Goal: Task Accomplishment & Management: Use online tool/utility

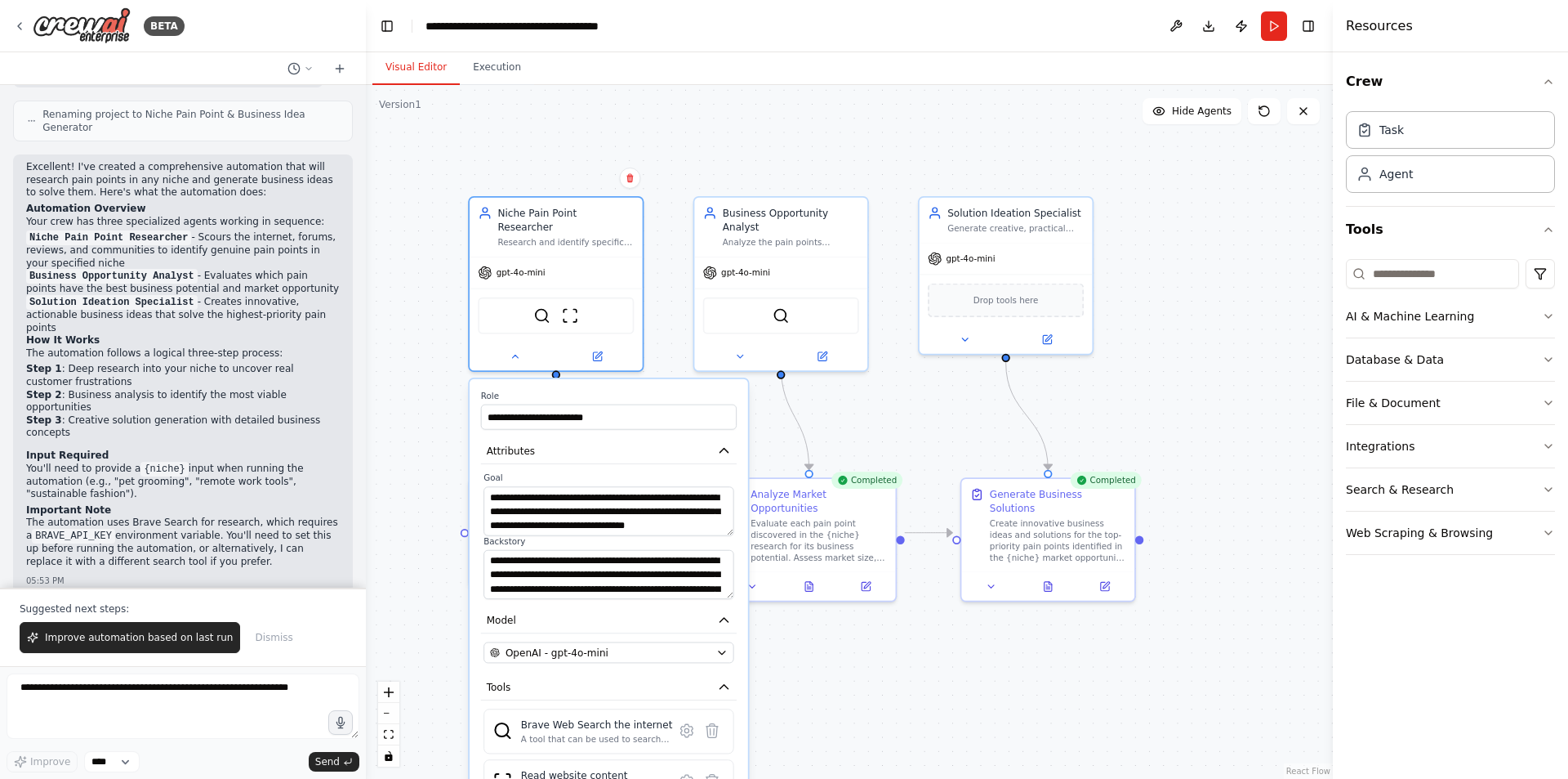
scroll to position [1113, 0]
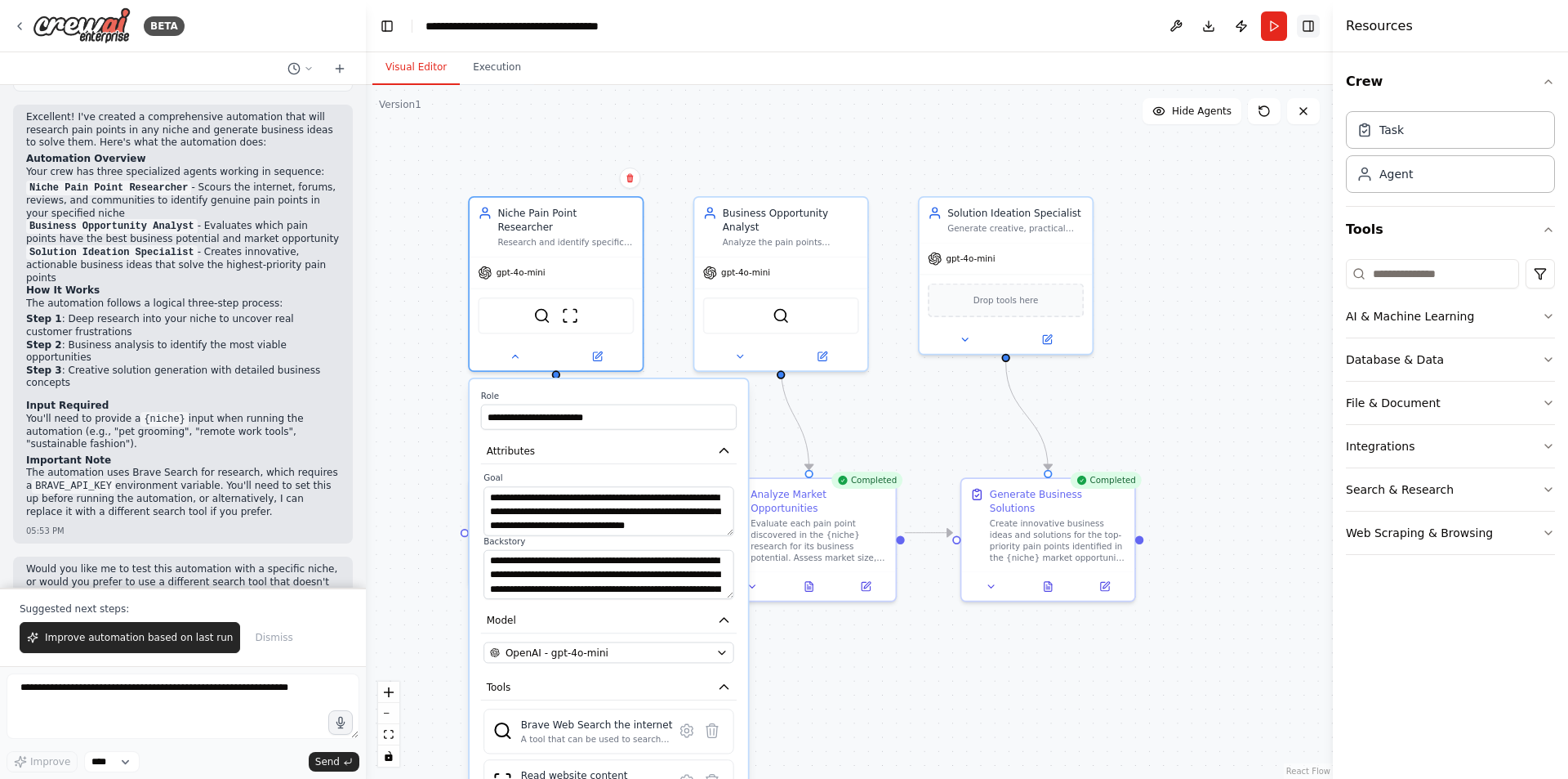
click at [1303, 28] on button "Toggle Right Sidebar" at bounding box center [1308, 26] width 23 height 23
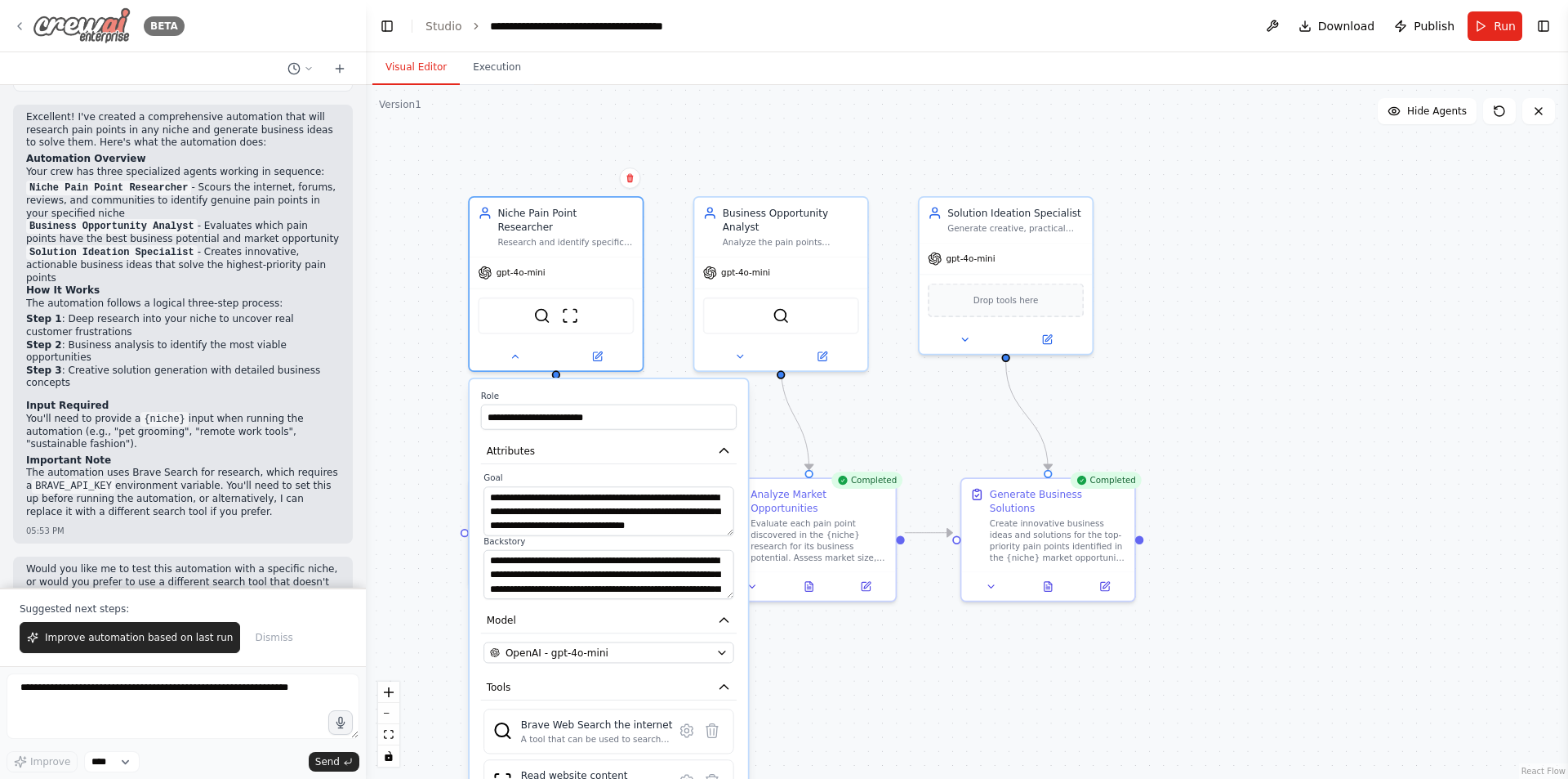
click at [21, 25] on icon at bounding box center [19, 26] width 13 height 13
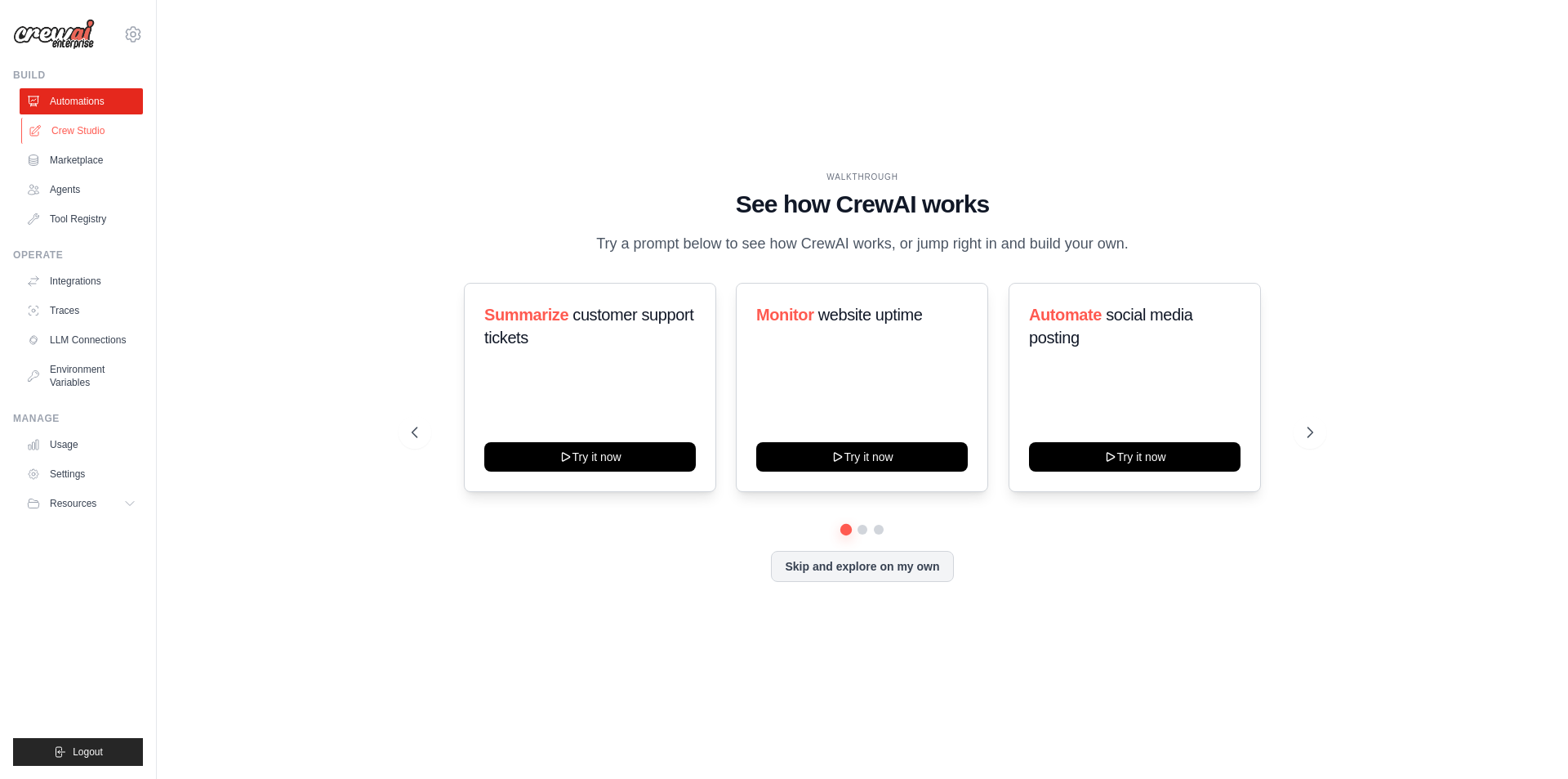
click at [97, 123] on link "Crew Studio" at bounding box center [83, 130] width 123 height 27
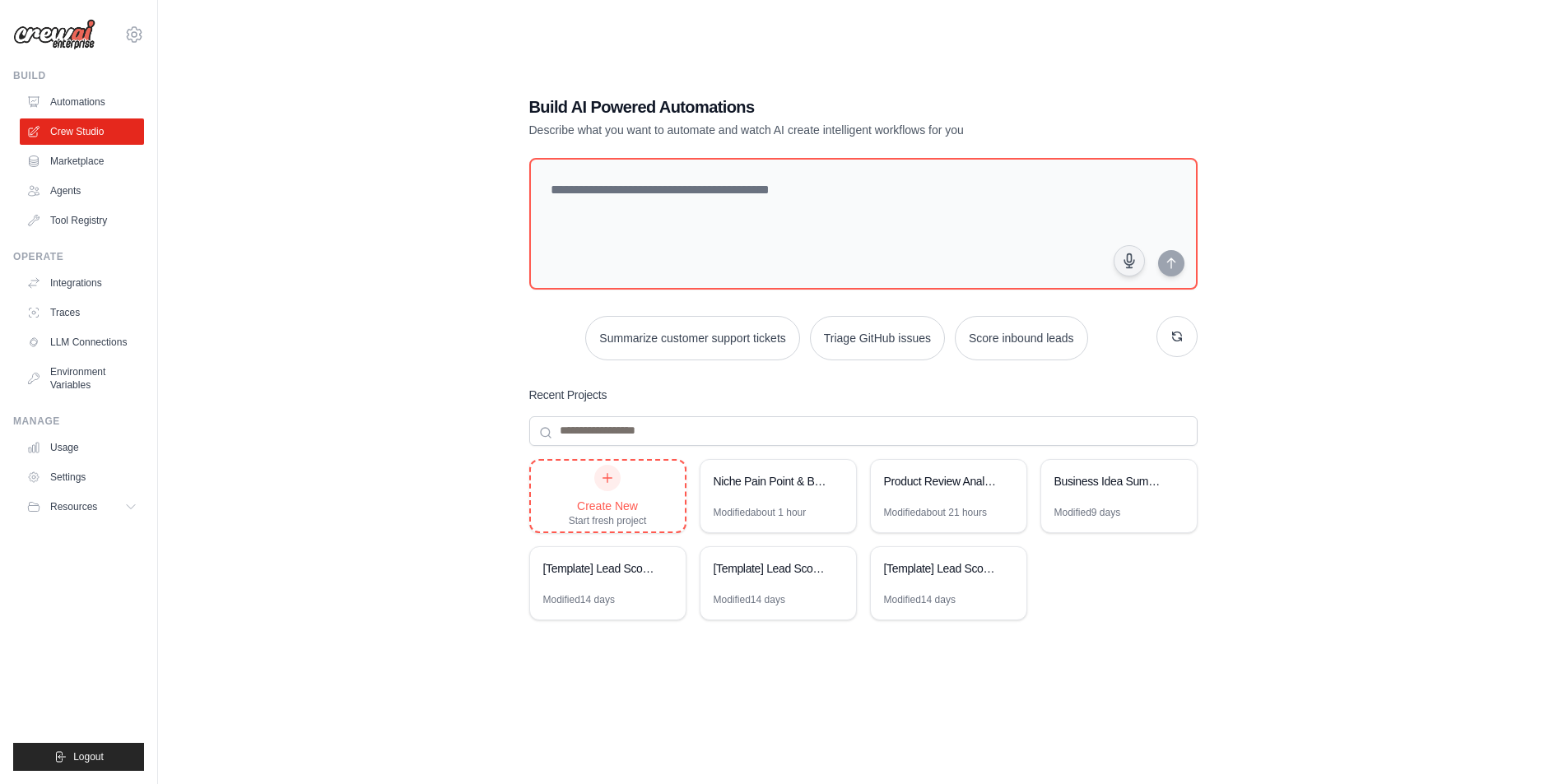
click at [621, 501] on div "Create New" at bounding box center [607, 505] width 78 height 17
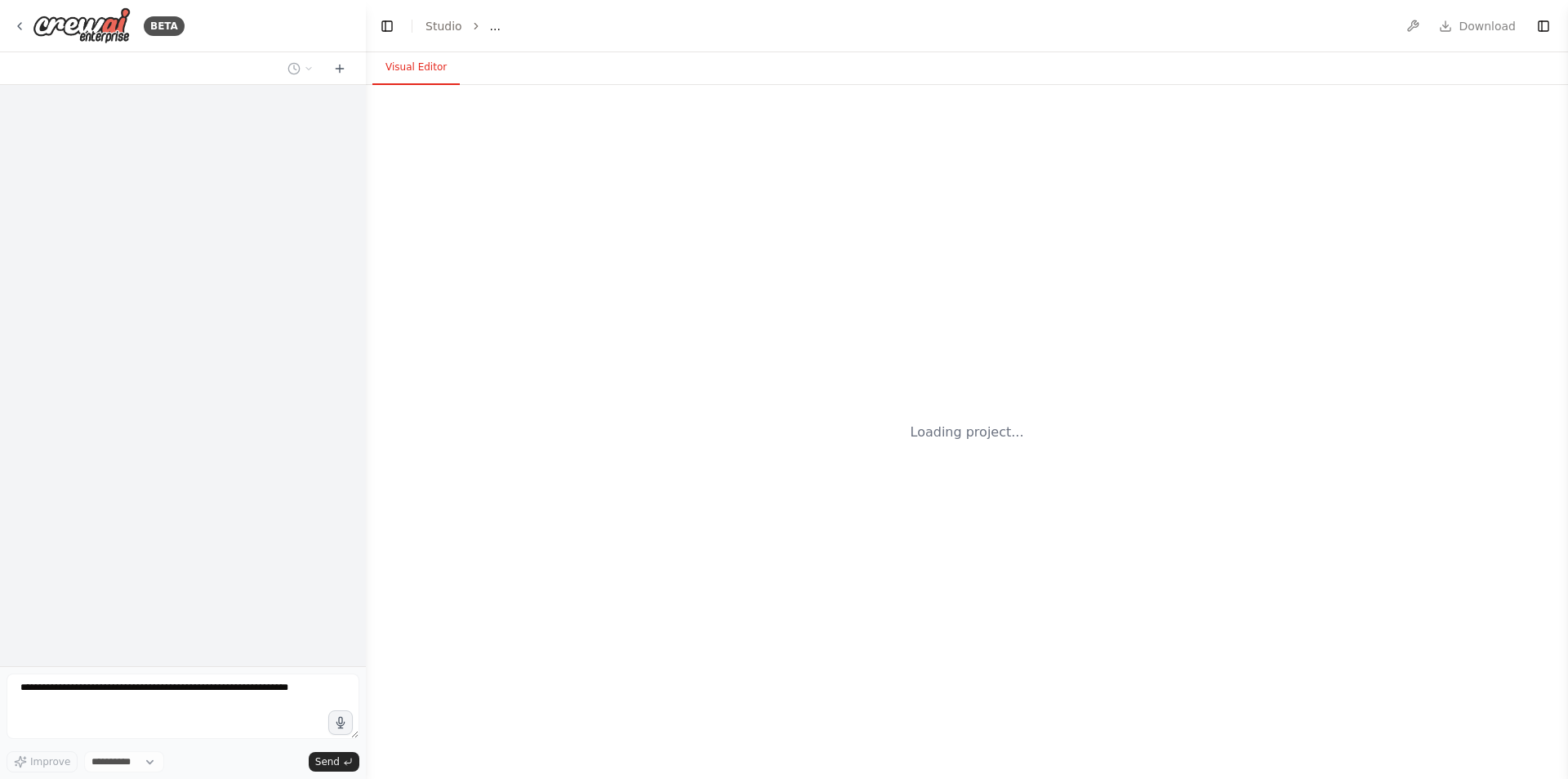
select select "****"
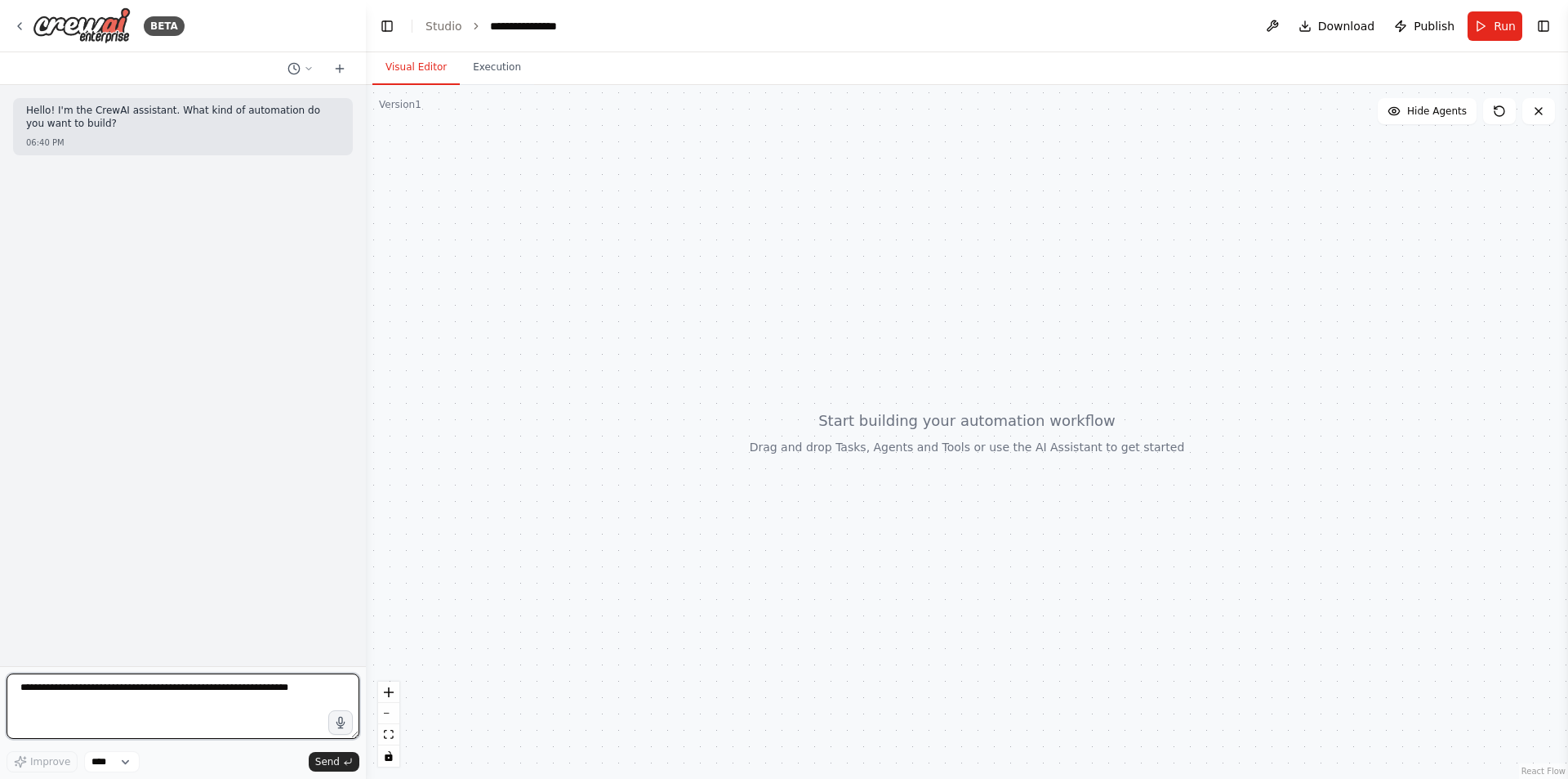
click at [108, 696] on textarea at bounding box center [183, 706] width 352 height 65
paste textarea "**********"
click at [280, 688] on textarea "**********" at bounding box center [183, 706] width 352 height 65
click at [137, 730] on textarea "**********" at bounding box center [183, 706] width 352 height 65
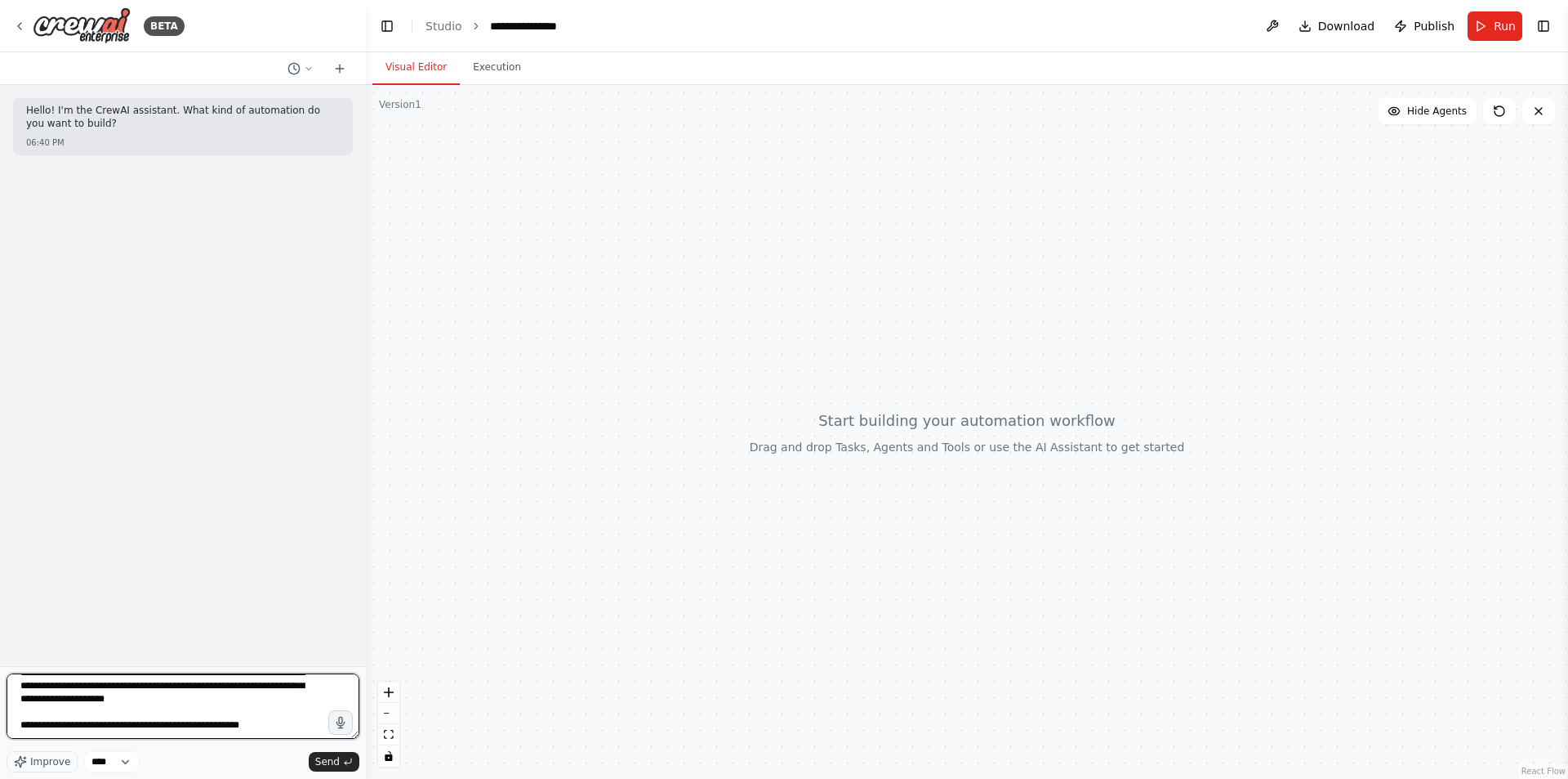
scroll to position [47, 0]
paste textarea "**********"
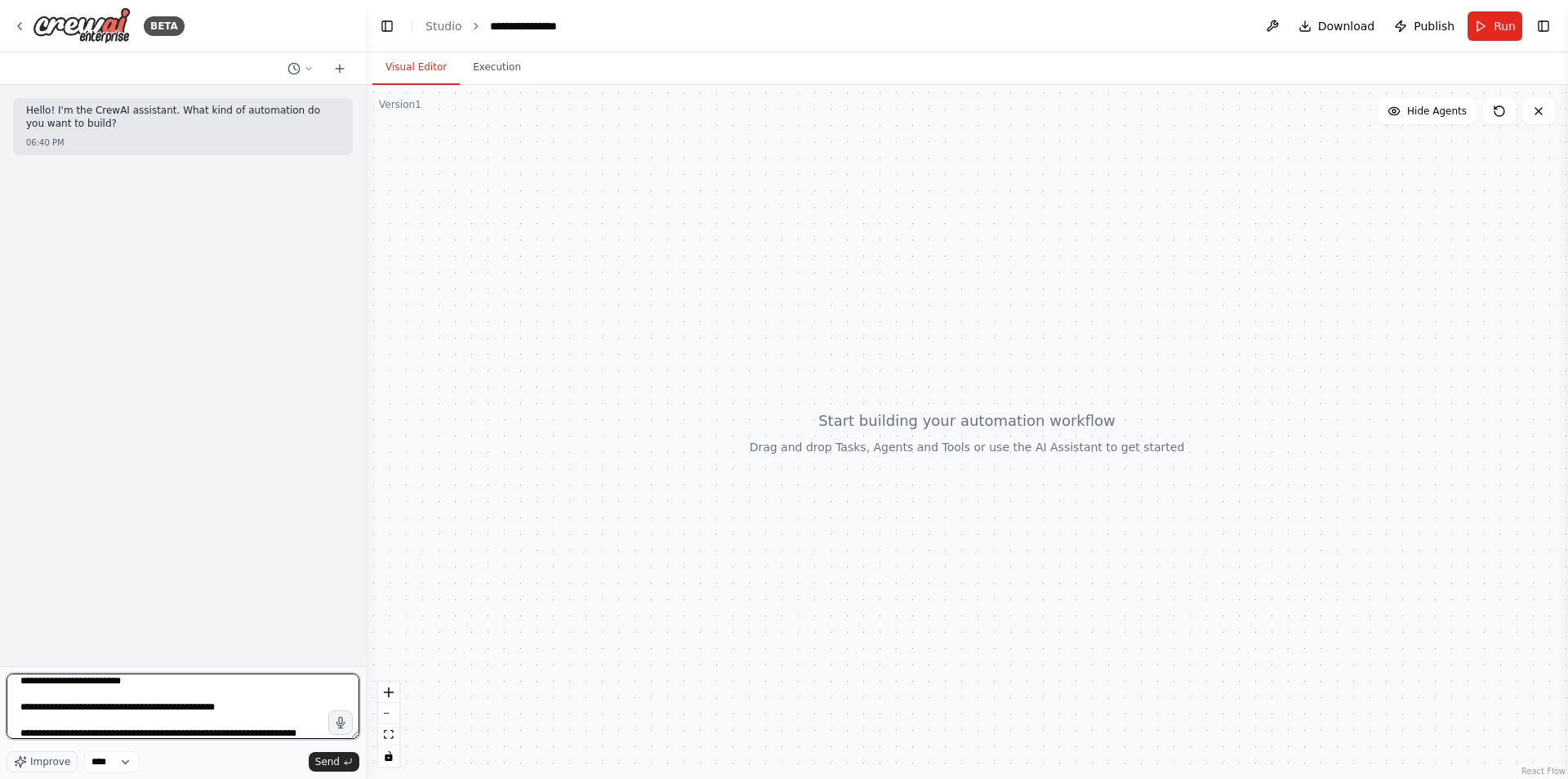
scroll to position [98, 0]
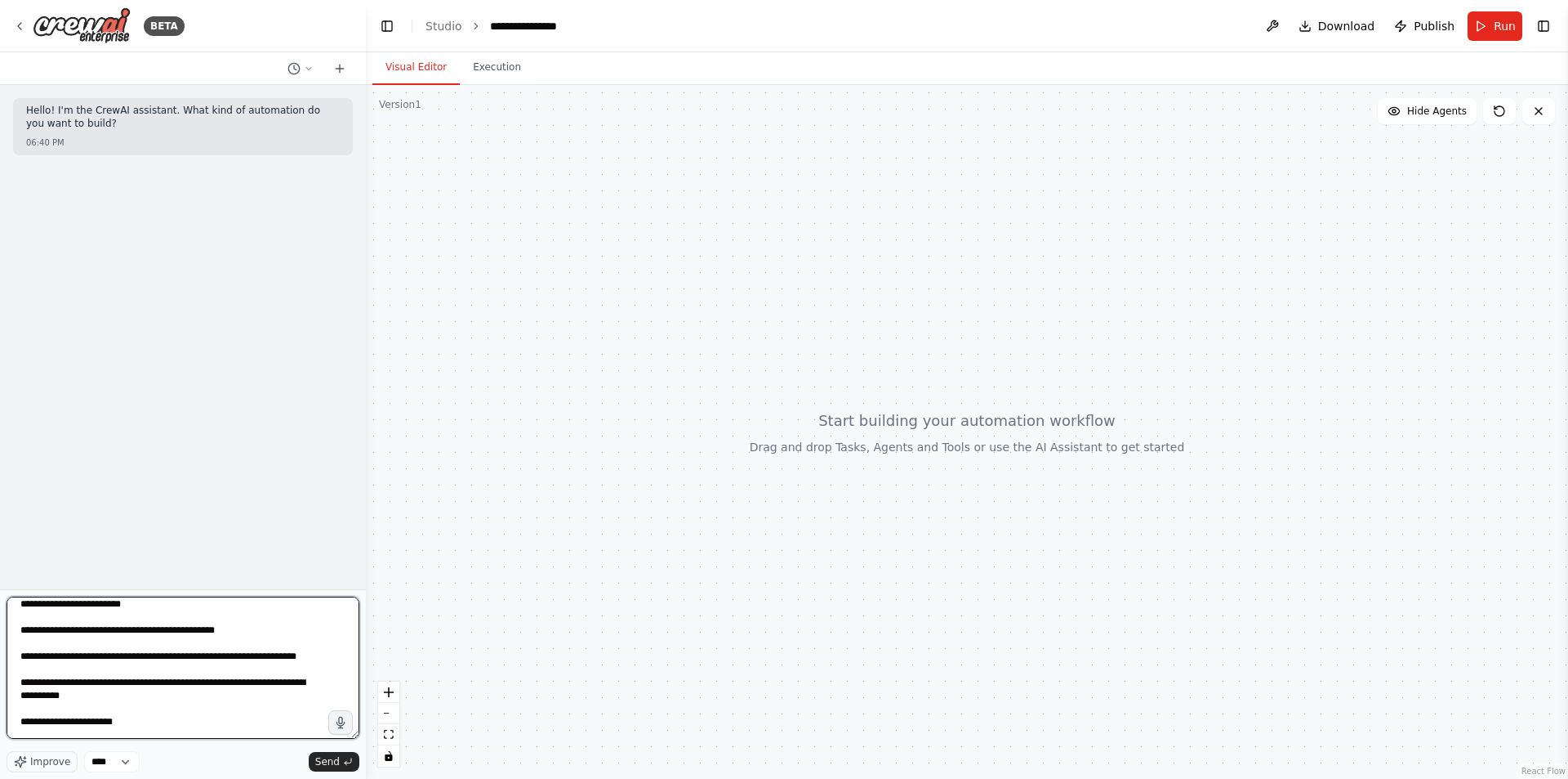
drag, startPoint x: 352, startPoint y: 734, endPoint x: 320, endPoint y: 811, distance: 83.4
click at [320, 778] on html "**********" at bounding box center [784, 389] width 1568 height 779
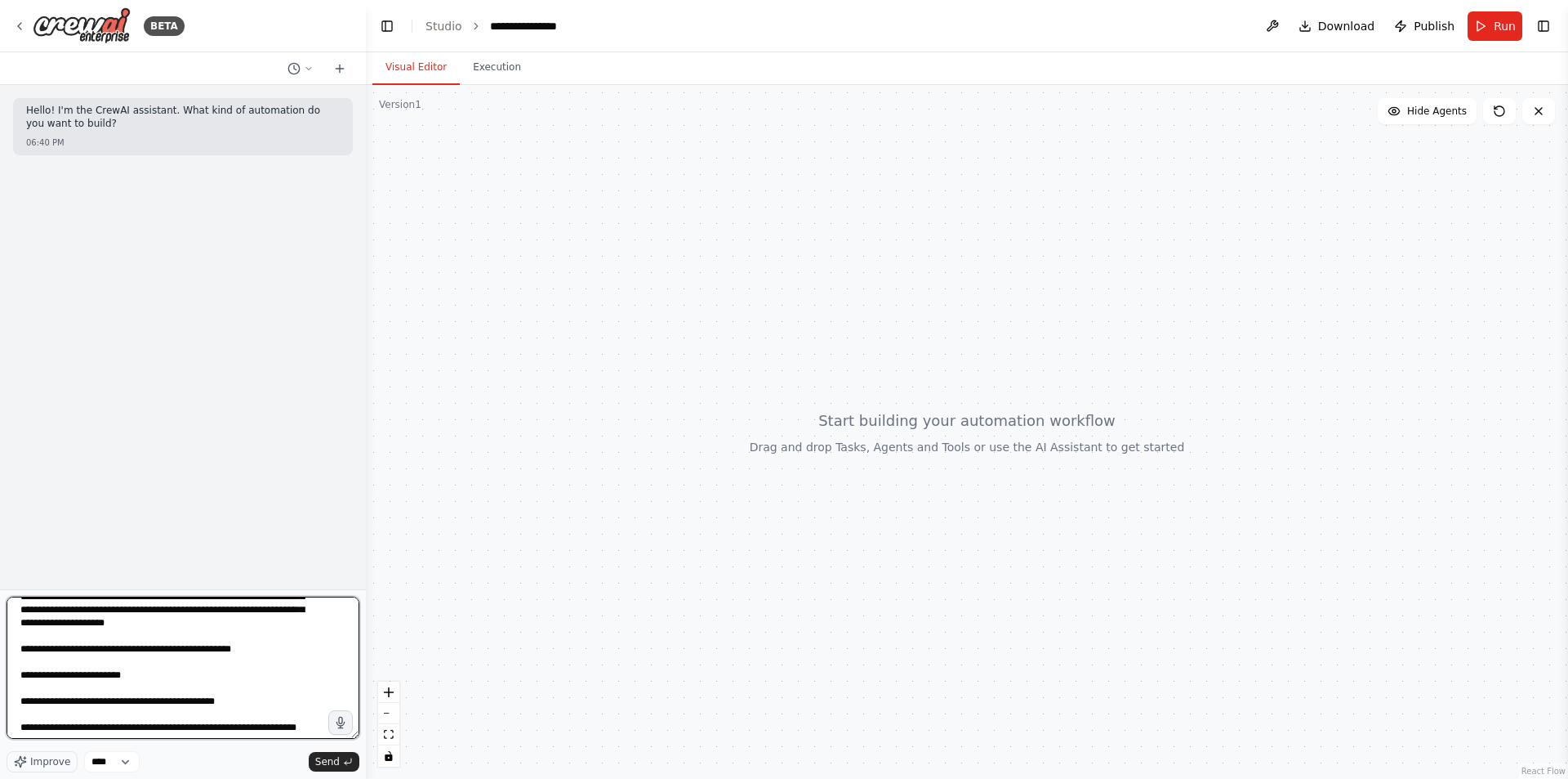
scroll to position [0, 0]
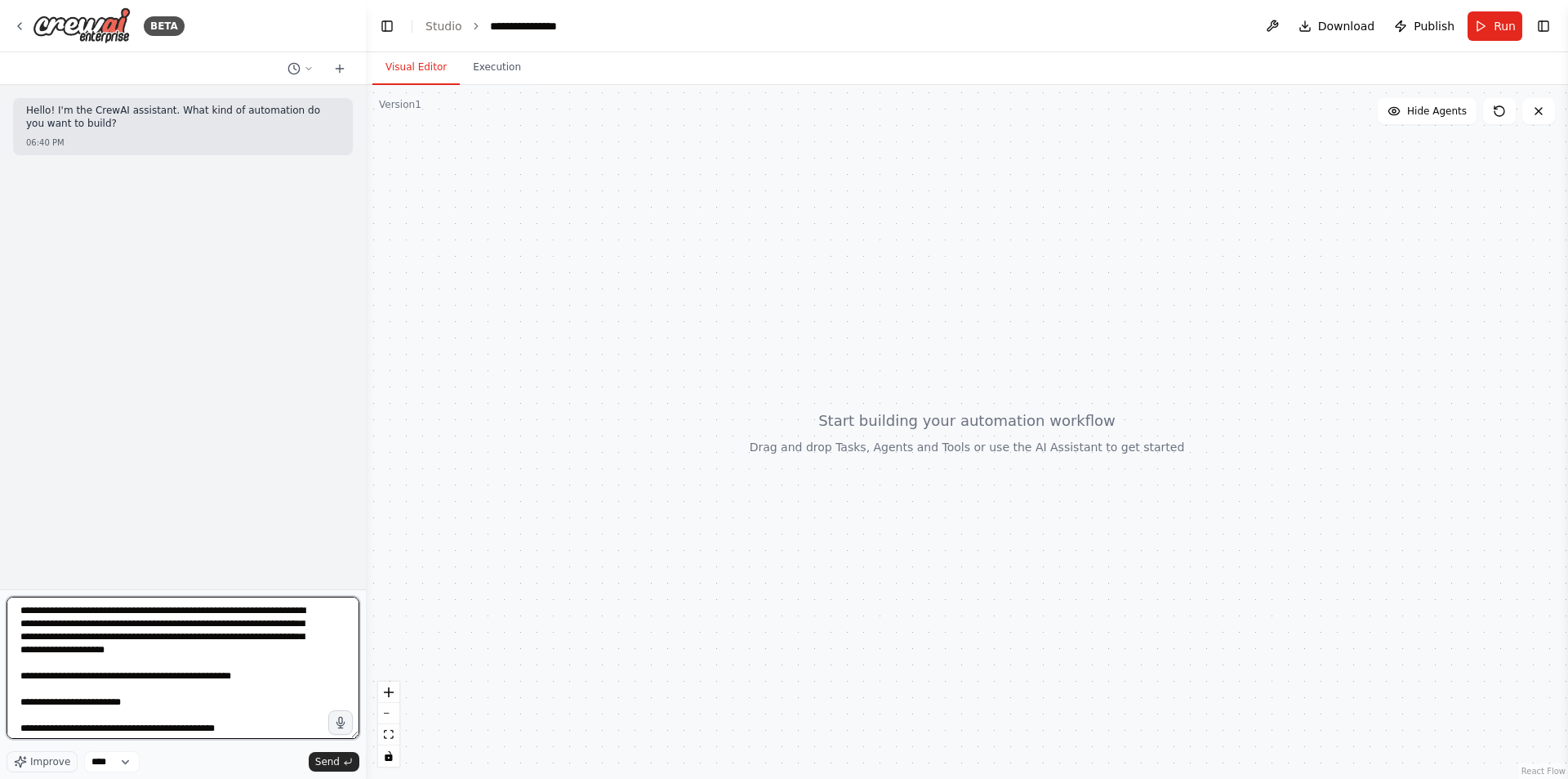
click at [17, 705] on textarea at bounding box center [183, 668] width 352 height 142
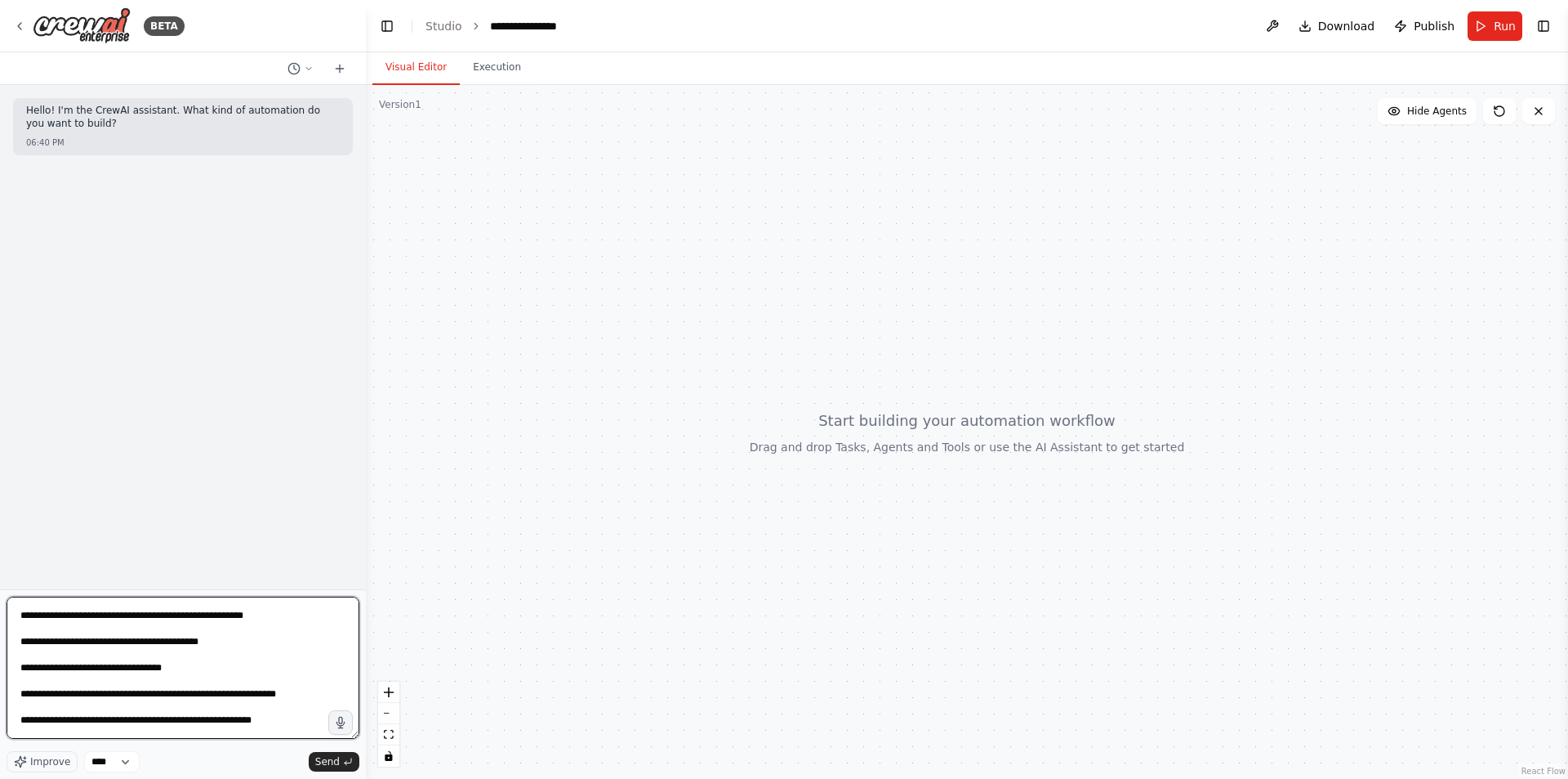
scroll to position [231, 0]
click at [20, 684] on textarea at bounding box center [183, 668] width 352 height 142
drag, startPoint x: 278, startPoint y: 679, endPoint x: 17, endPoint y: 677, distance: 261.0
click at [17, 677] on textarea at bounding box center [183, 668] width 352 height 142
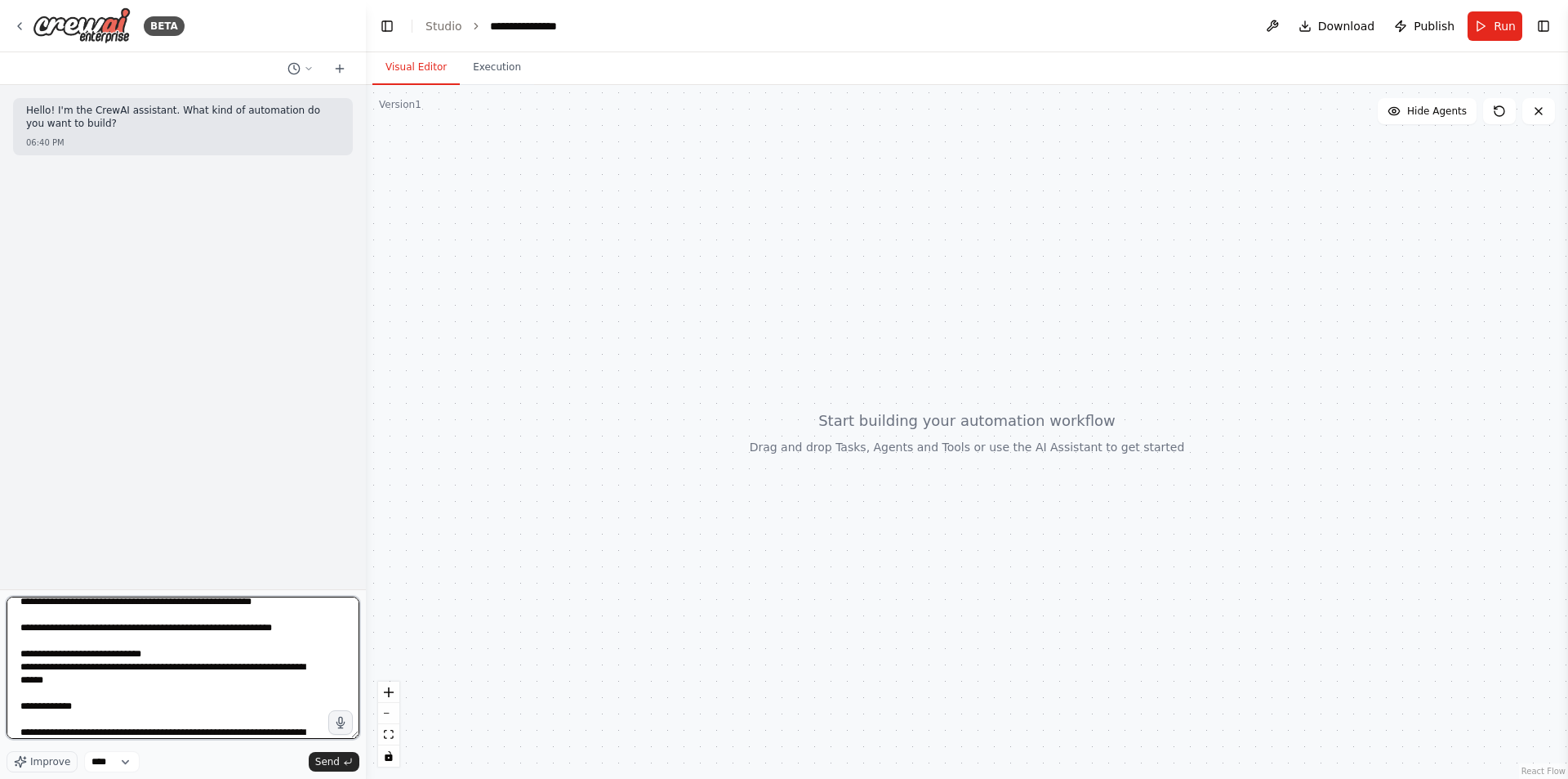
scroll to position [323, 0]
click at [22, 670] on textarea at bounding box center [183, 668] width 352 height 142
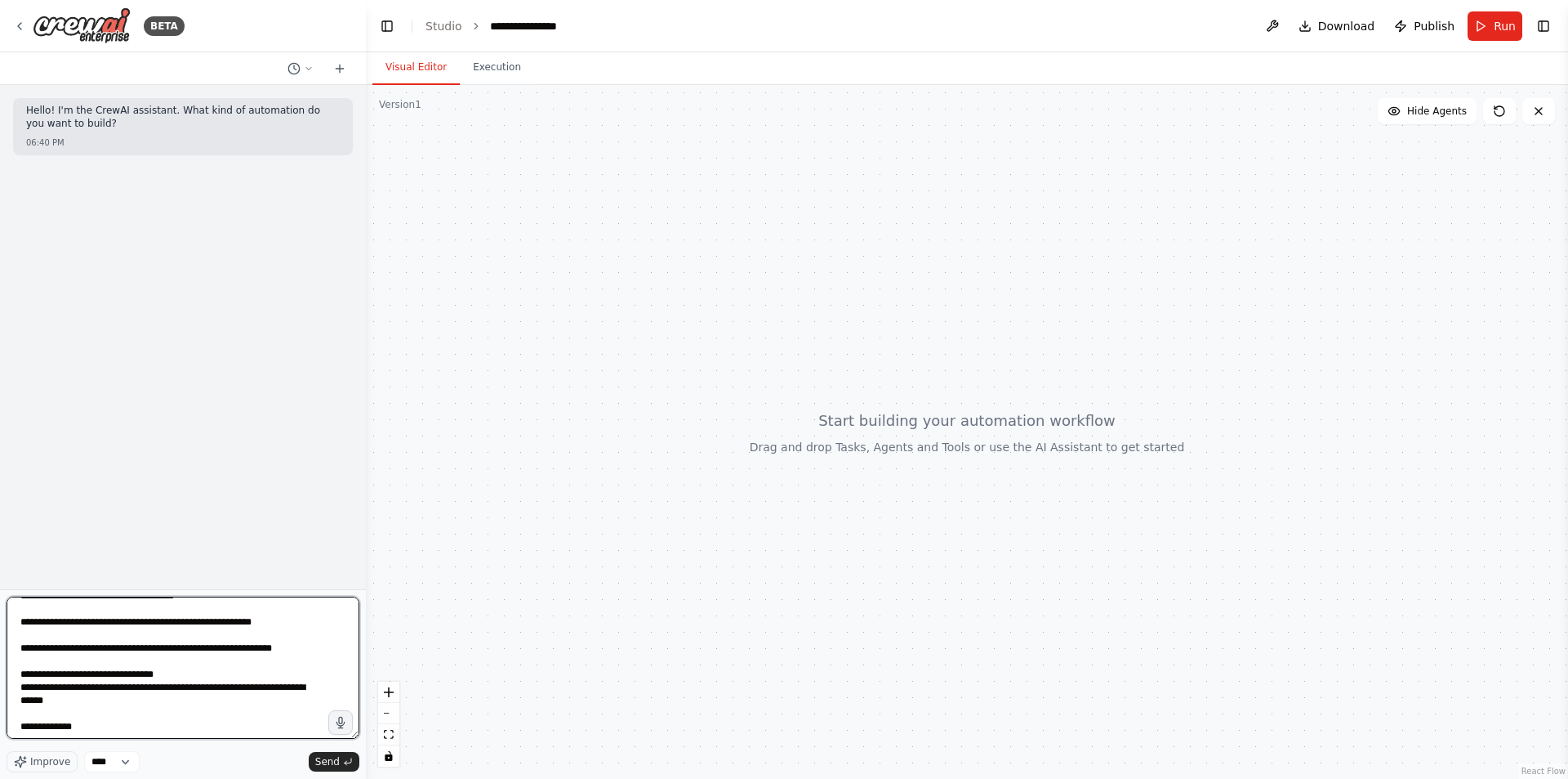
scroll to position [301, 0]
click at [184, 690] on textarea at bounding box center [183, 668] width 352 height 142
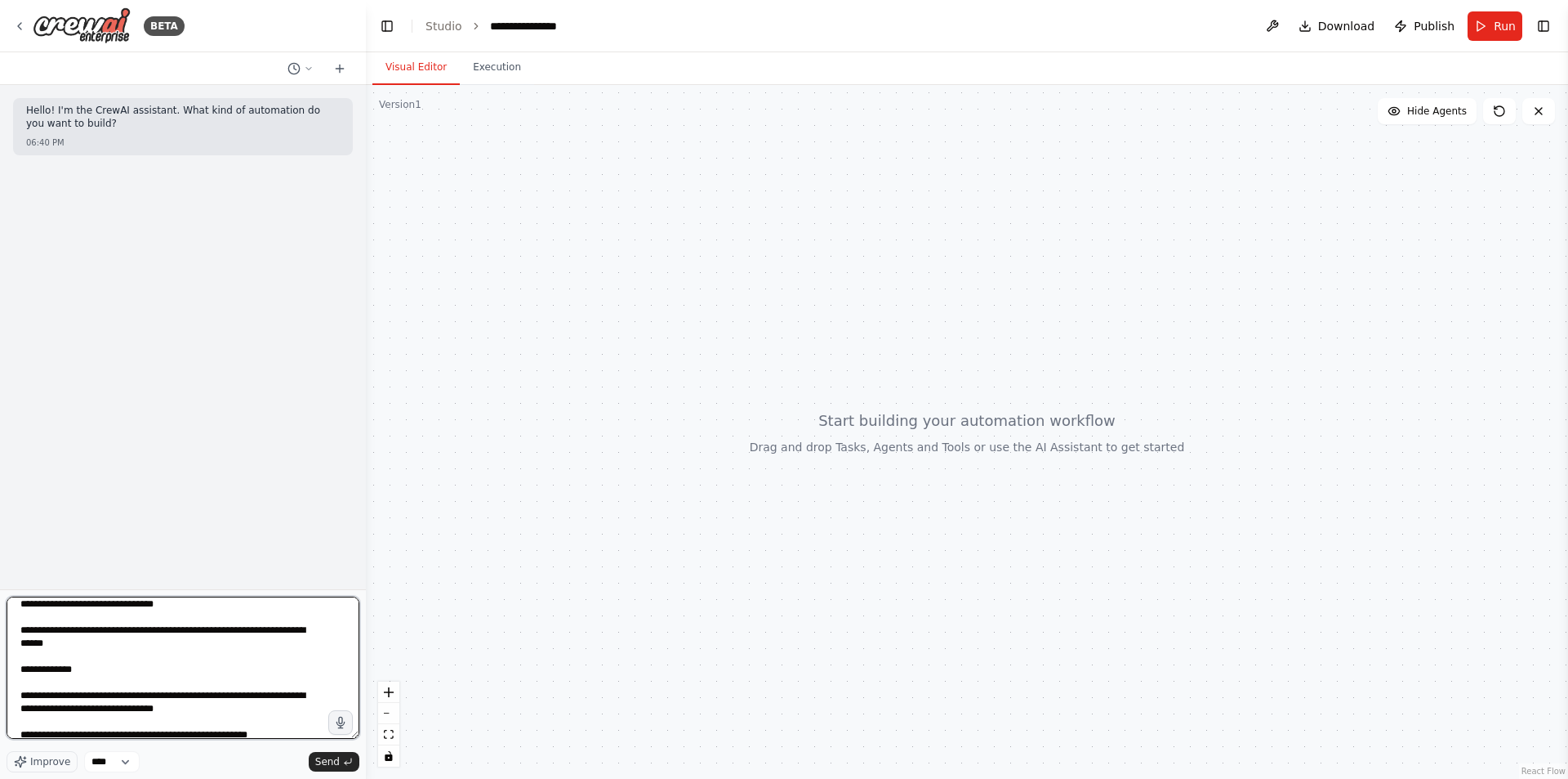
scroll to position [372, 0]
drag, startPoint x: 94, startPoint y: 665, endPoint x: 0, endPoint y: 646, distance: 95.9
click at [0, 646] on div "BETA Hello! I'm the CrewAI assistant. What kind of automation do you want to bu…" at bounding box center [183, 389] width 366 height 779
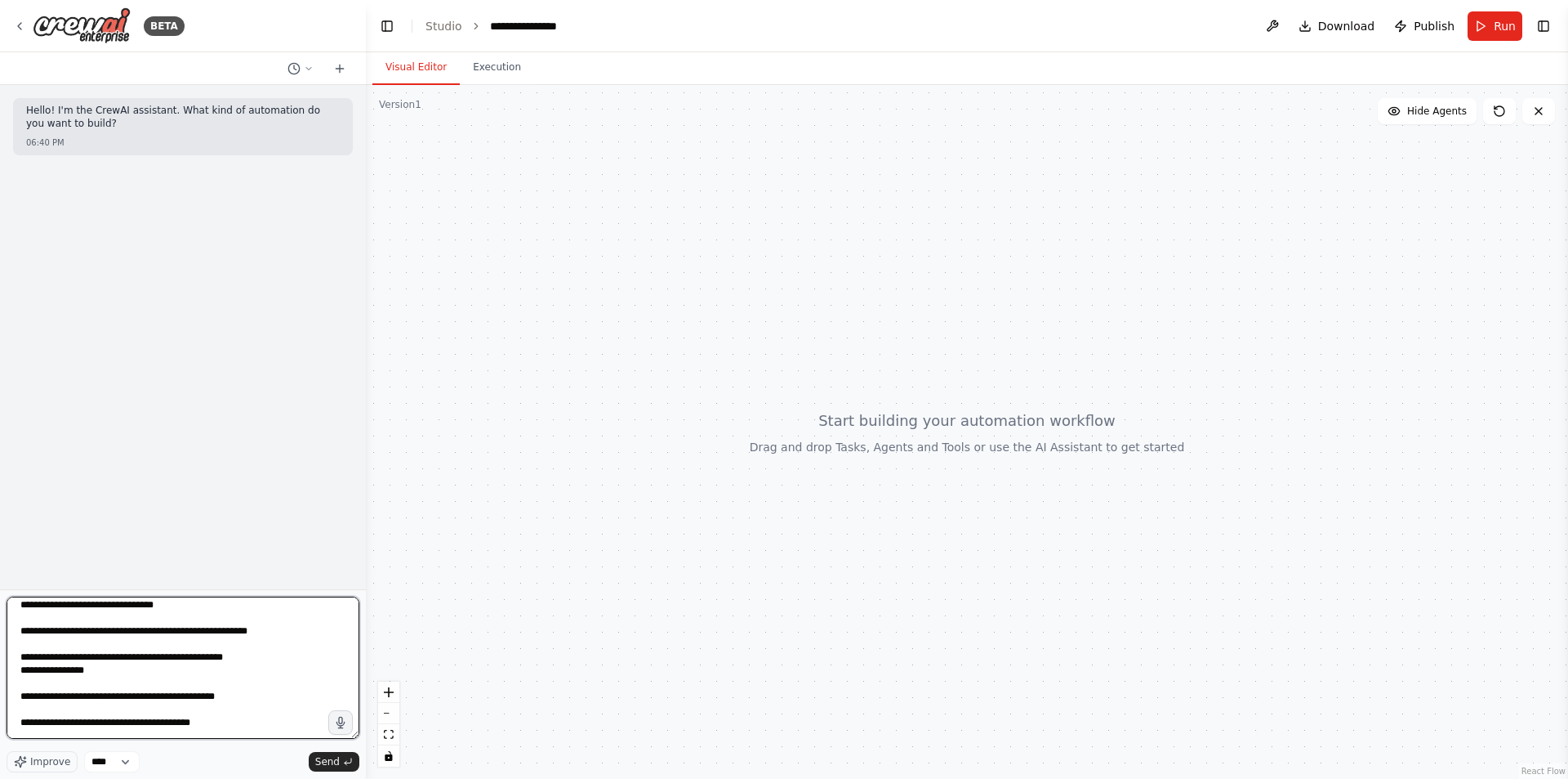
scroll to position [460, 0]
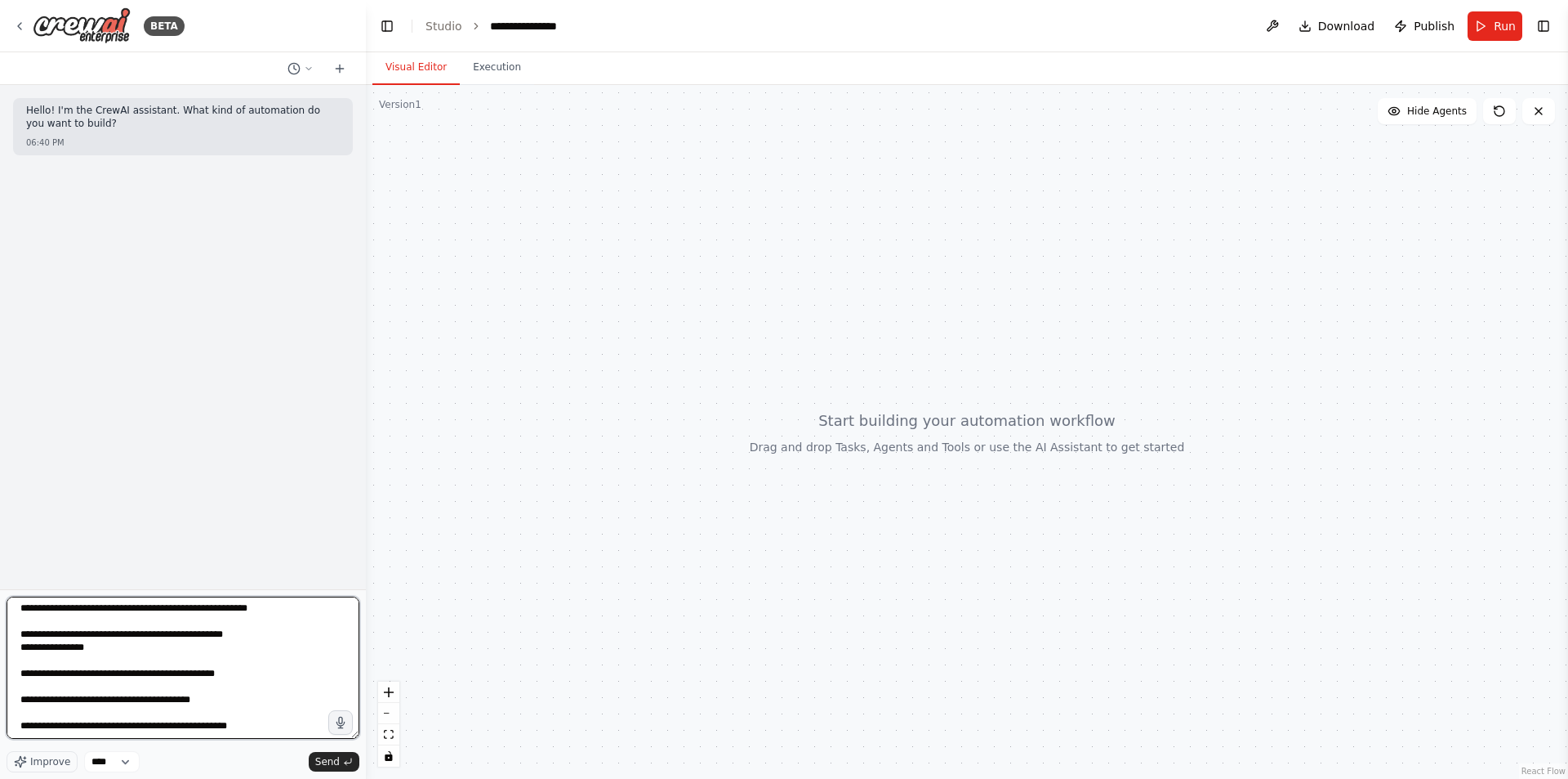
click at [25, 651] on textarea at bounding box center [183, 668] width 352 height 142
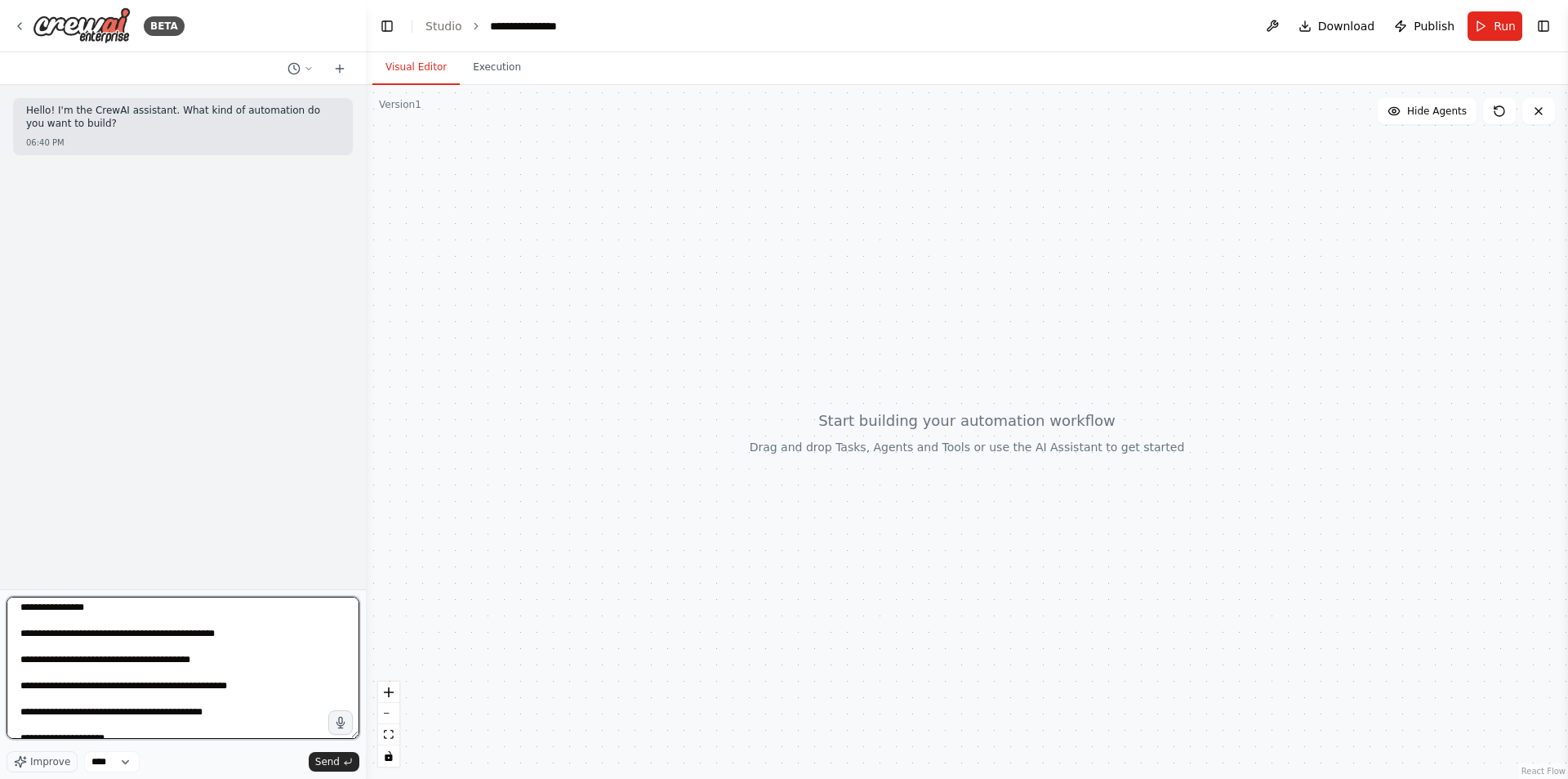
scroll to position [496, 0]
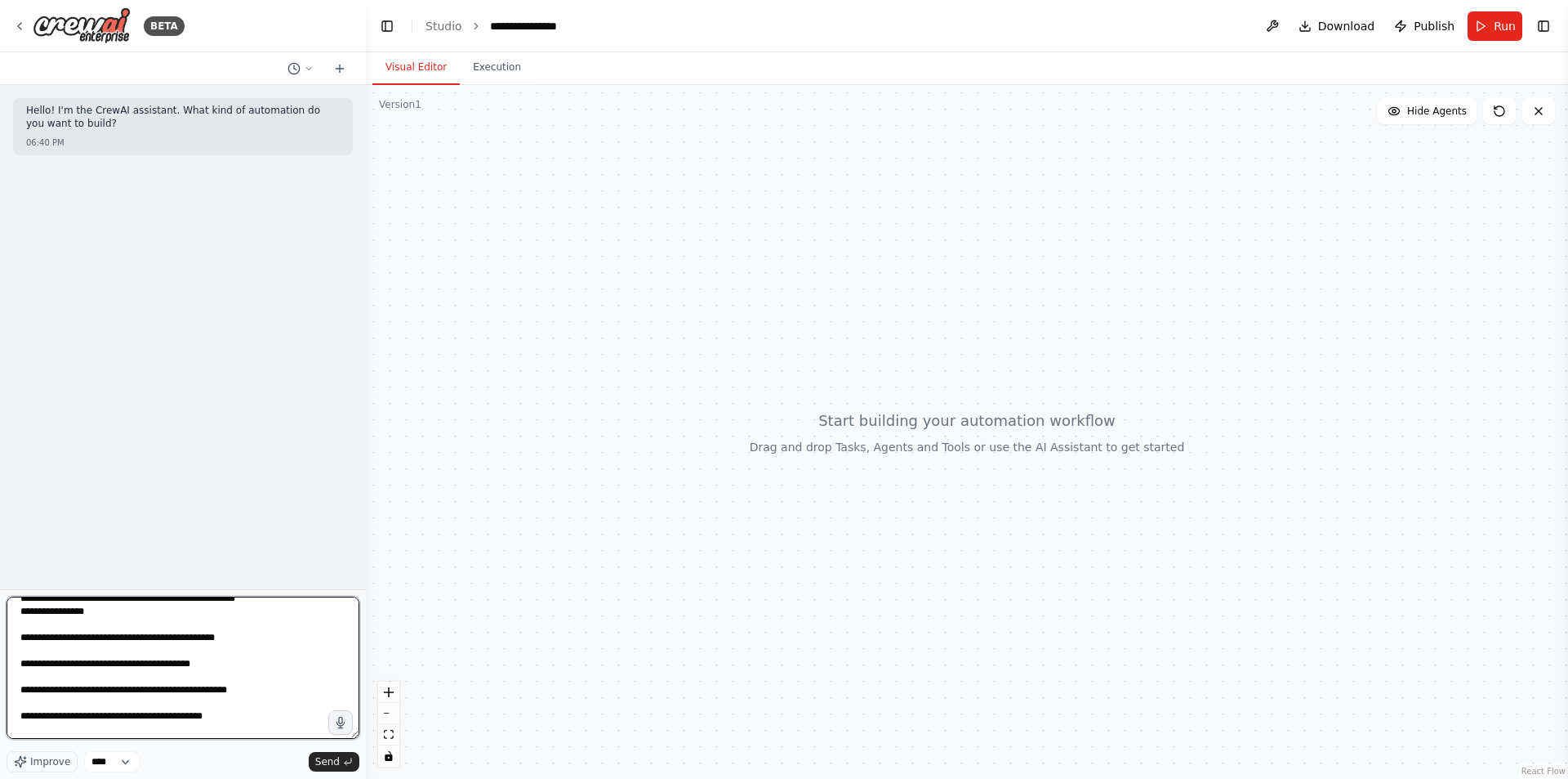
click at [116, 627] on textarea at bounding box center [183, 668] width 352 height 142
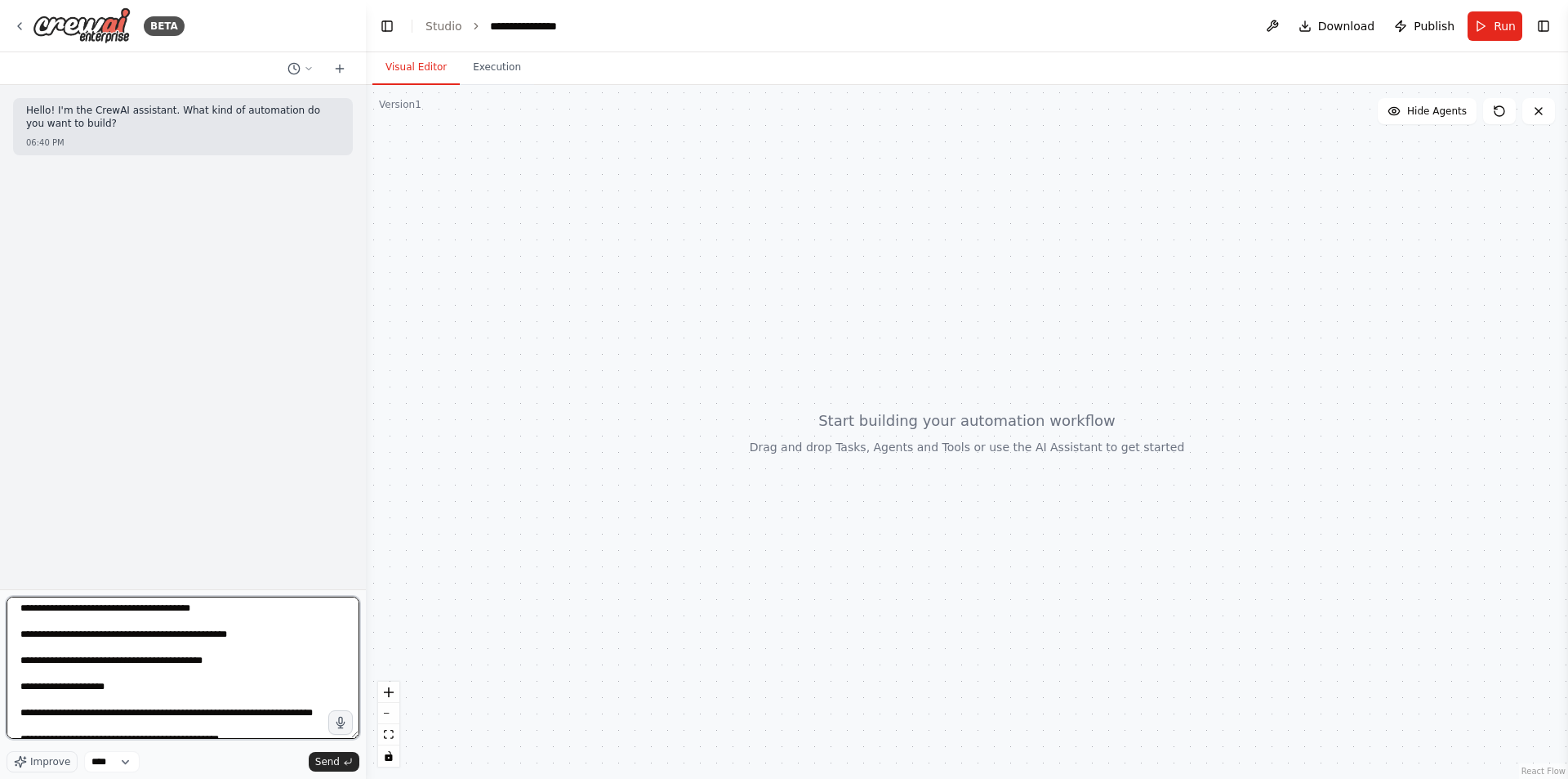
scroll to position [538, 0]
click at [24, 705] on textarea at bounding box center [183, 668] width 352 height 142
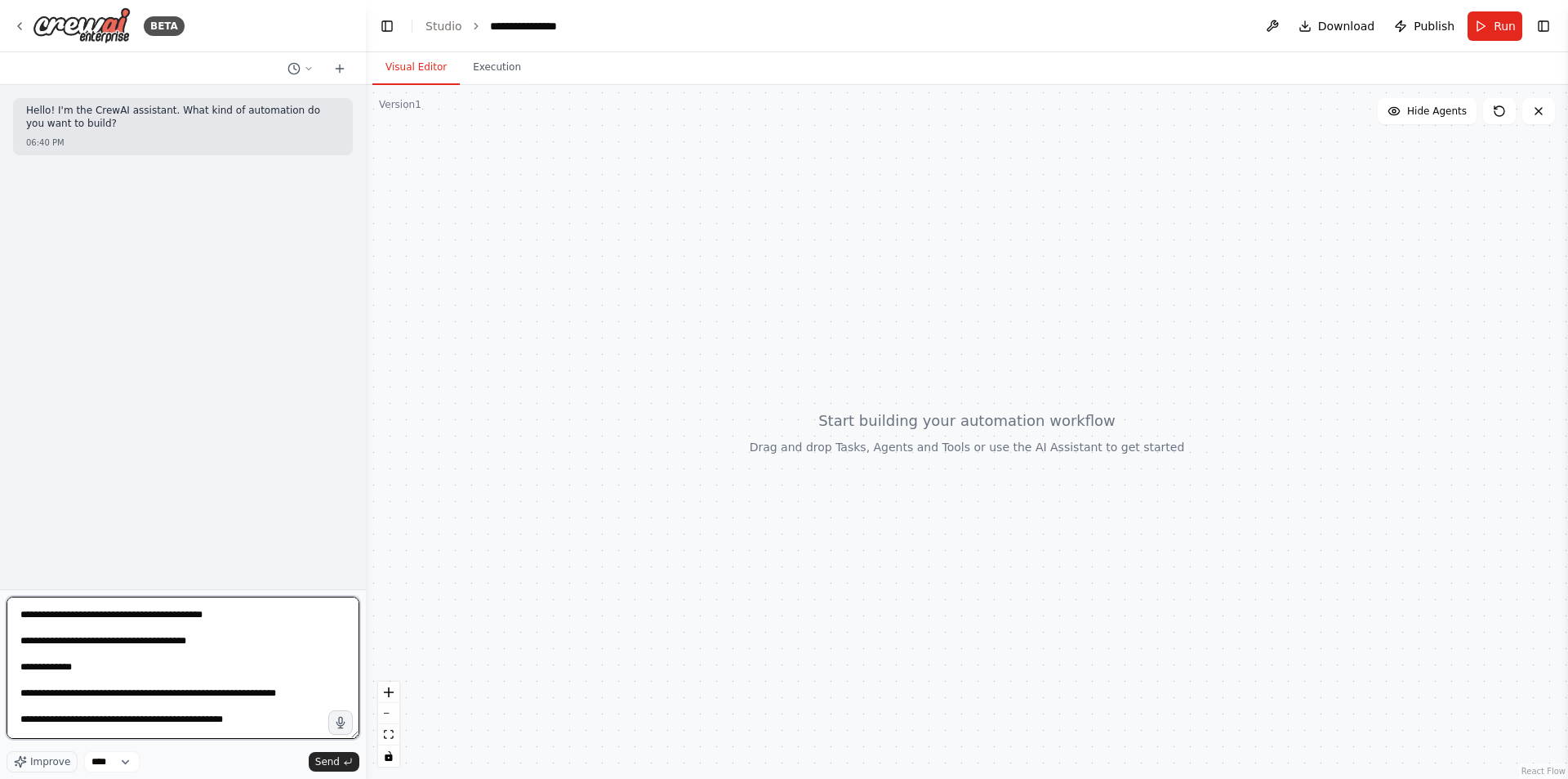
click at [22, 695] on textarea at bounding box center [183, 668] width 352 height 142
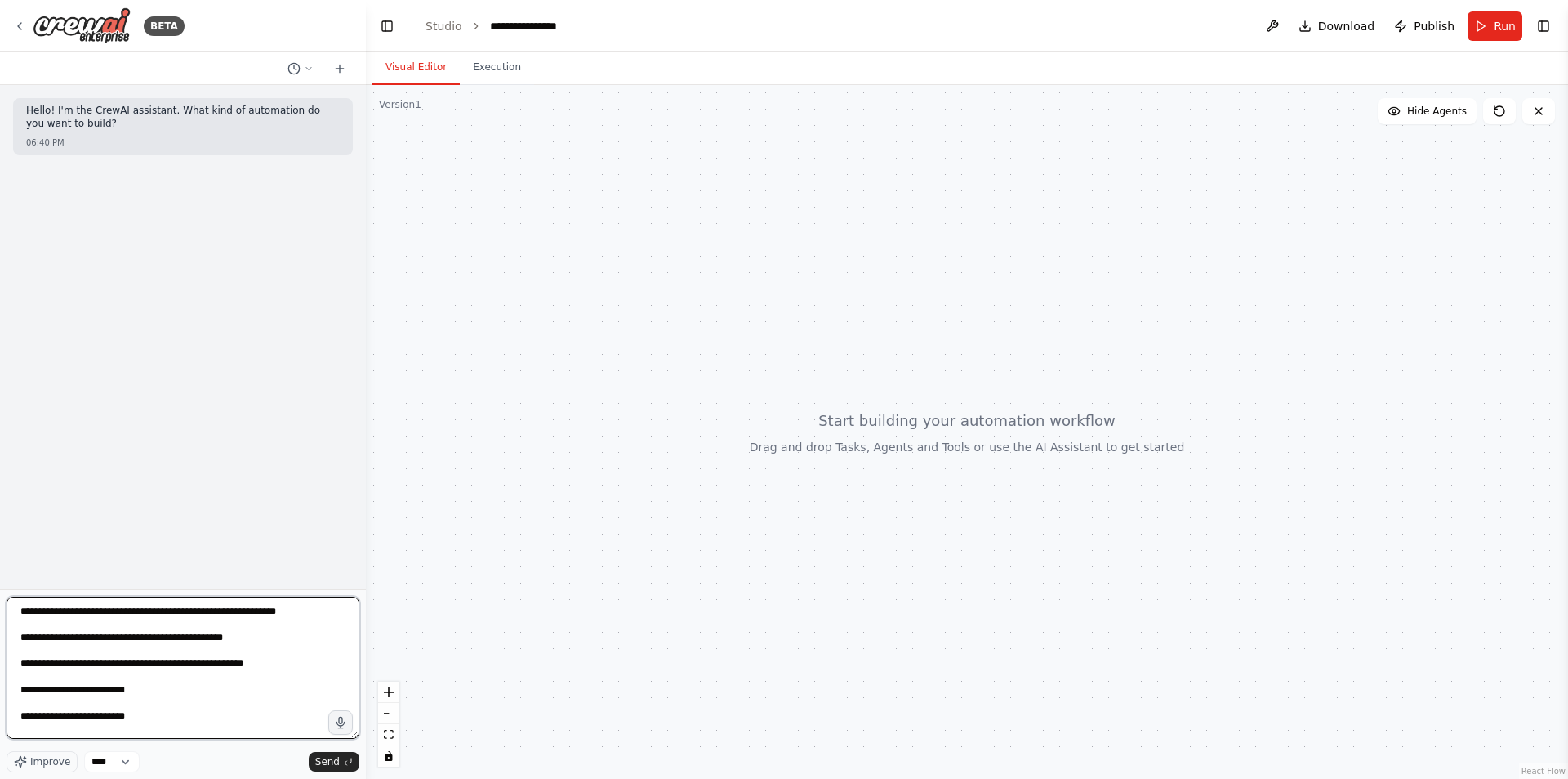
scroll to position [788, 0]
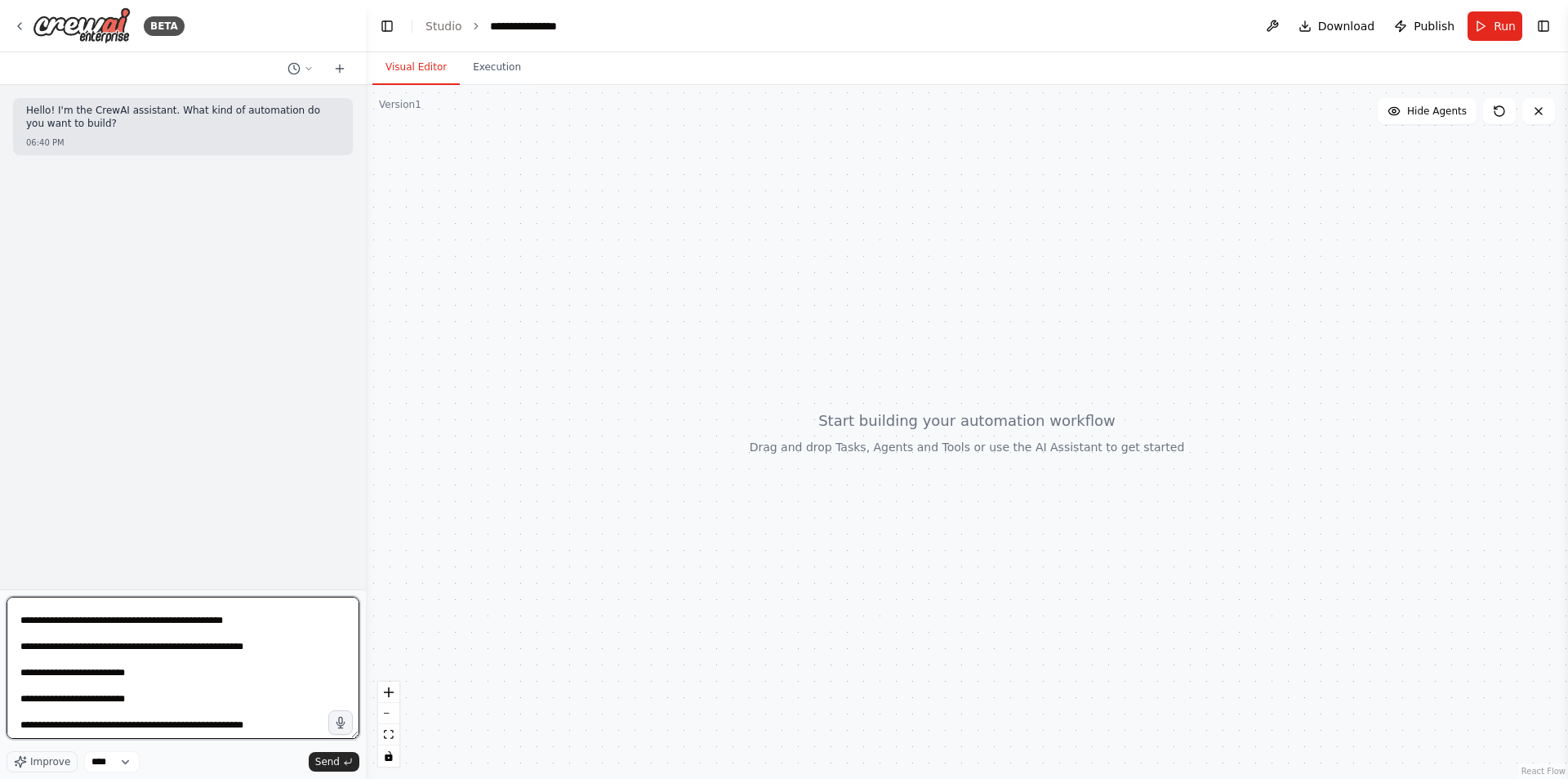
click at [22, 724] on textarea at bounding box center [183, 668] width 352 height 142
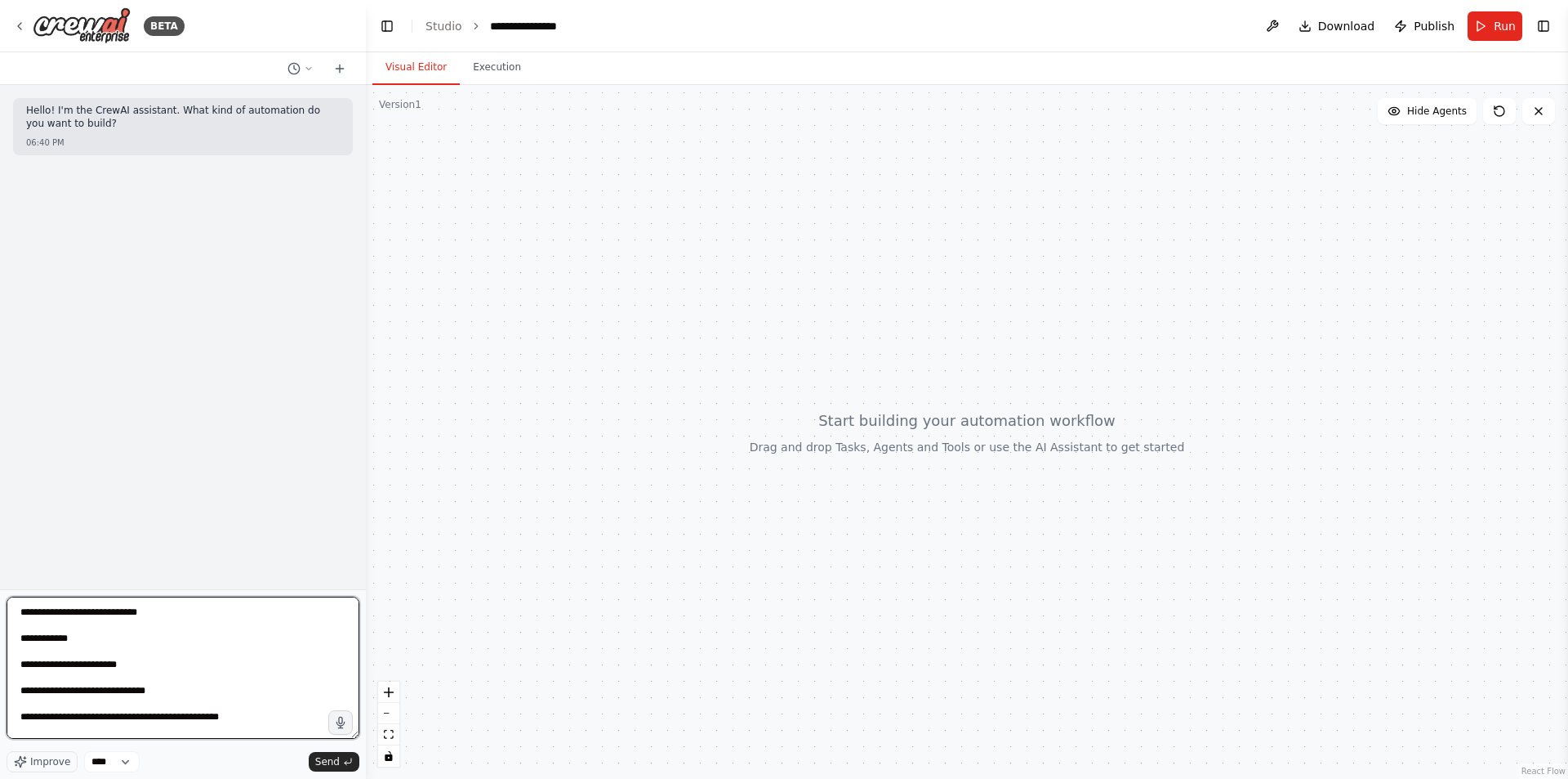
scroll to position [925, 0]
click at [22, 718] on textarea at bounding box center [183, 668] width 352 height 142
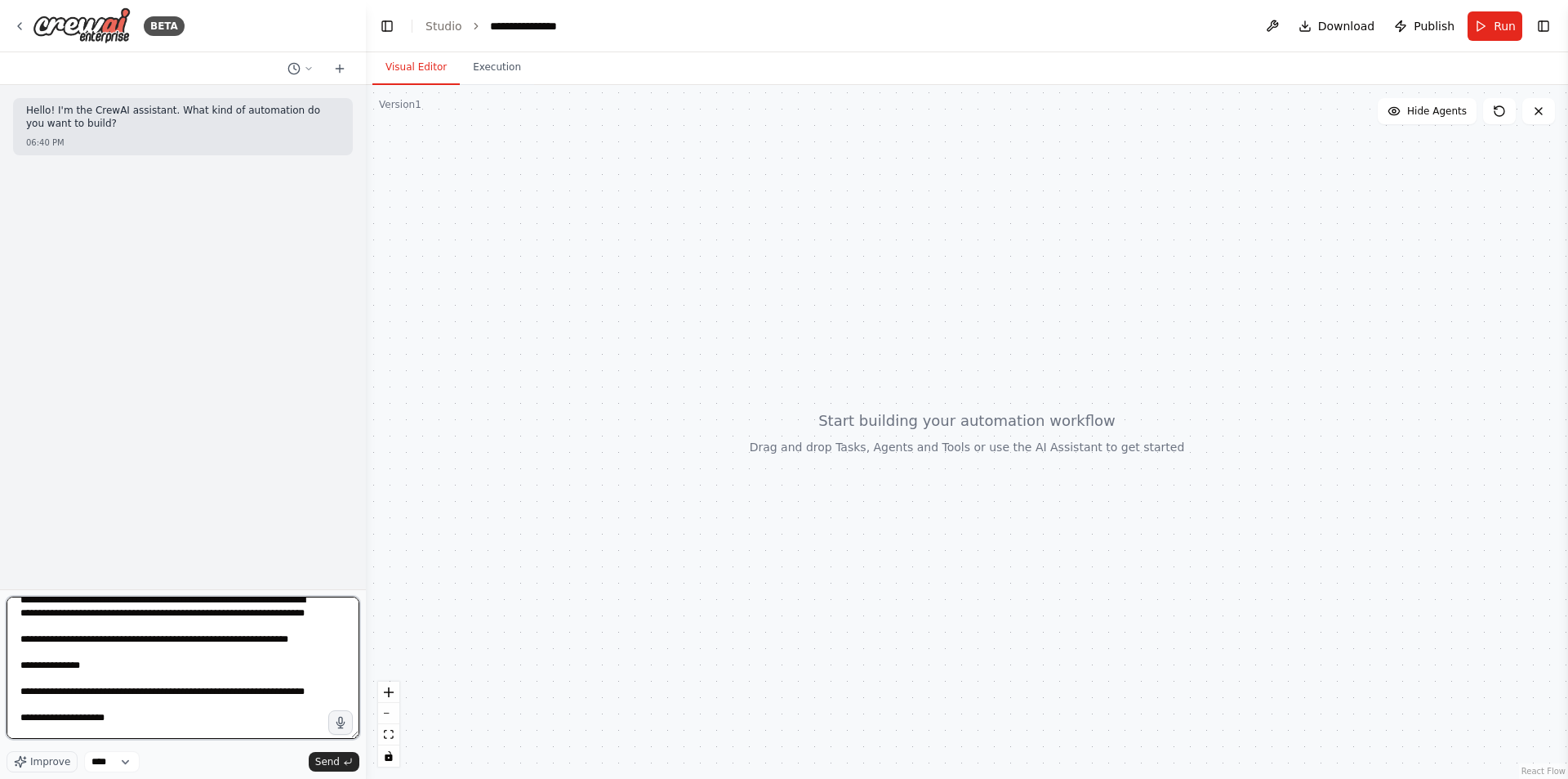
scroll to position [1072, 0]
click at [24, 703] on textarea at bounding box center [183, 668] width 352 height 142
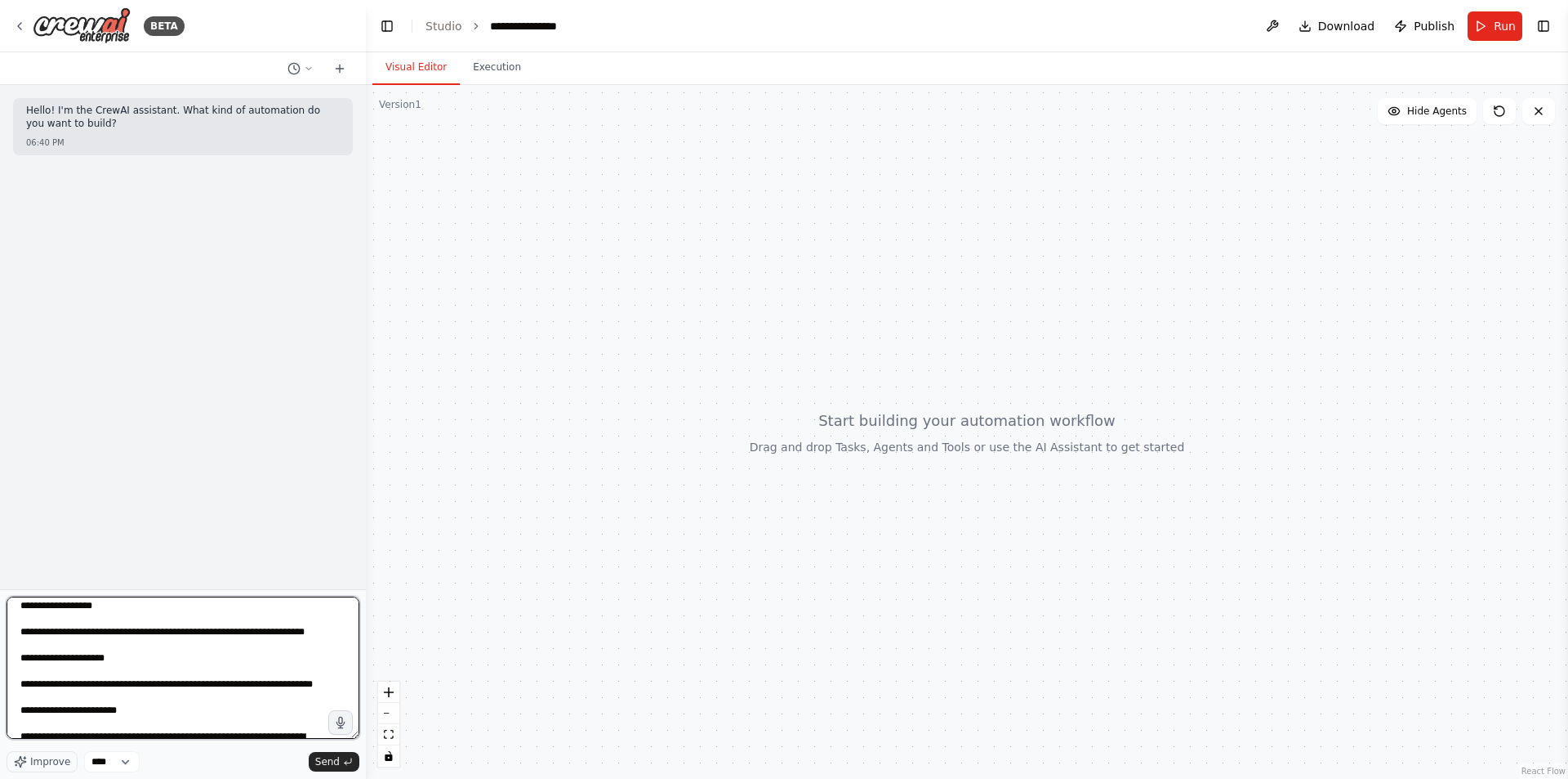
scroll to position [1133, 0]
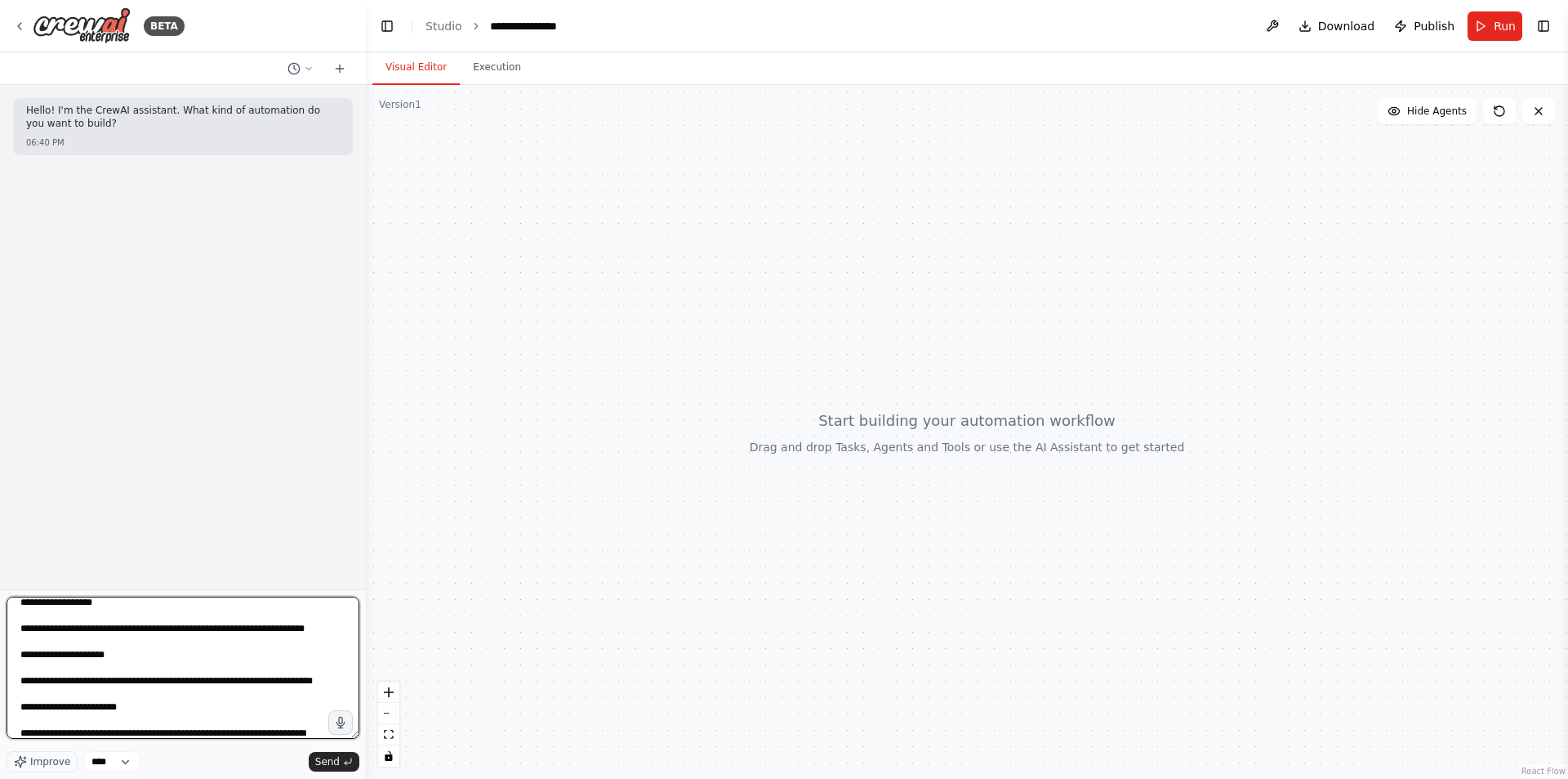
click at [22, 708] on textarea at bounding box center [183, 668] width 352 height 142
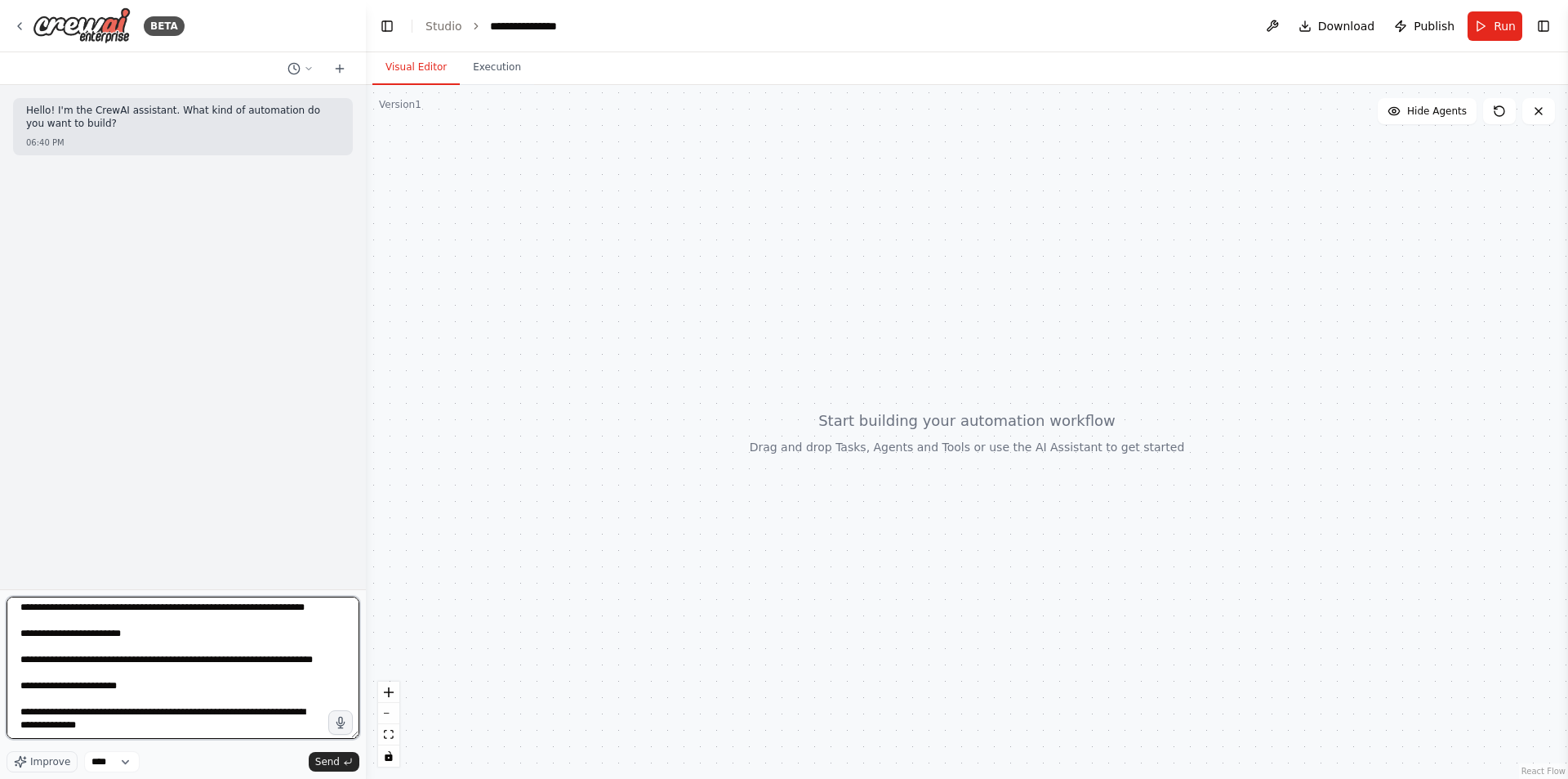
scroll to position [1218, 0]
click at [22, 684] on textarea at bounding box center [183, 668] width 352 height 142
type textarea "**********"
click at [340, 765] on button "Send" at bounding box center [334, 761] width 50 height 20
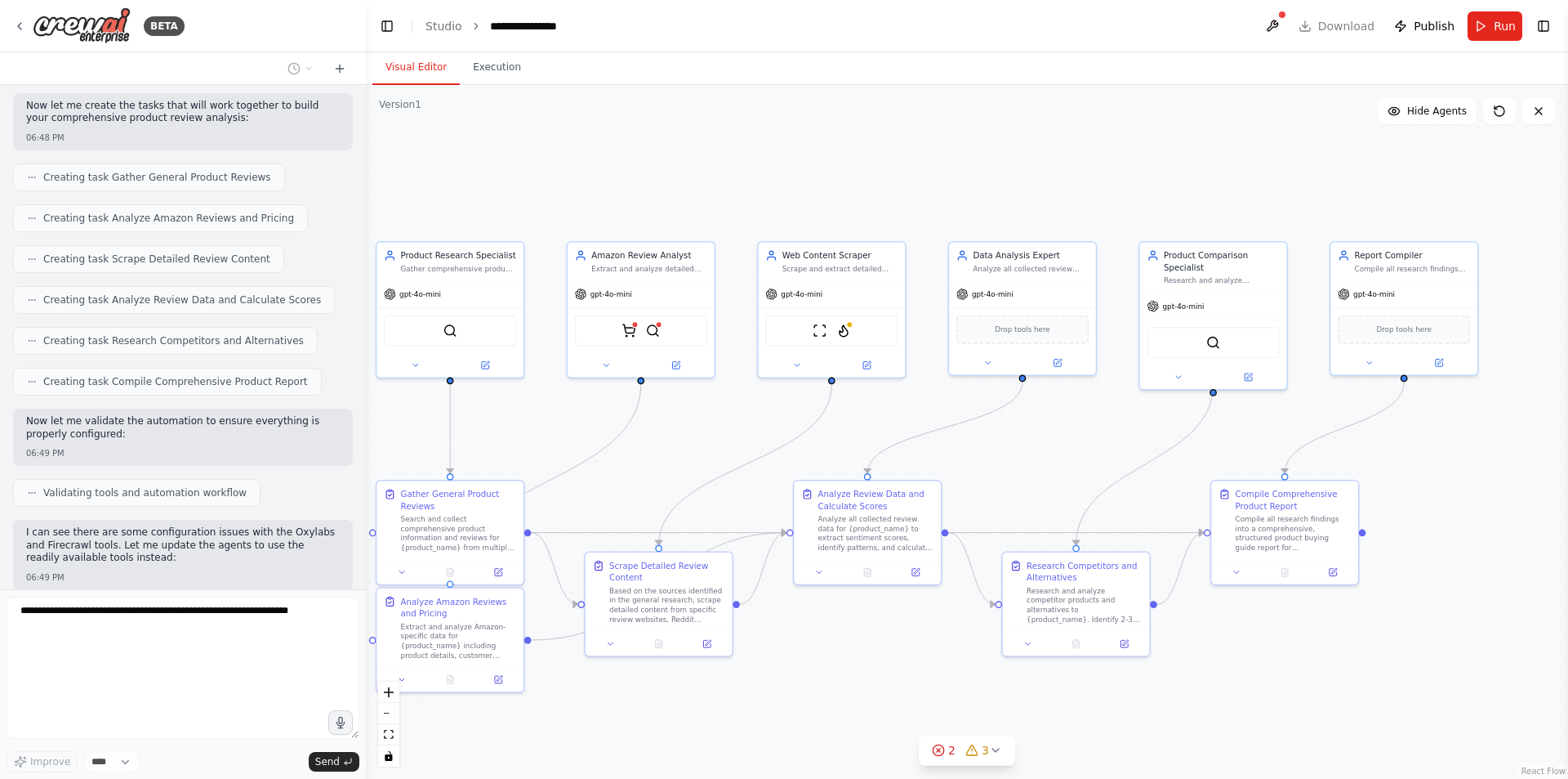
scroll to position [1904, 0]
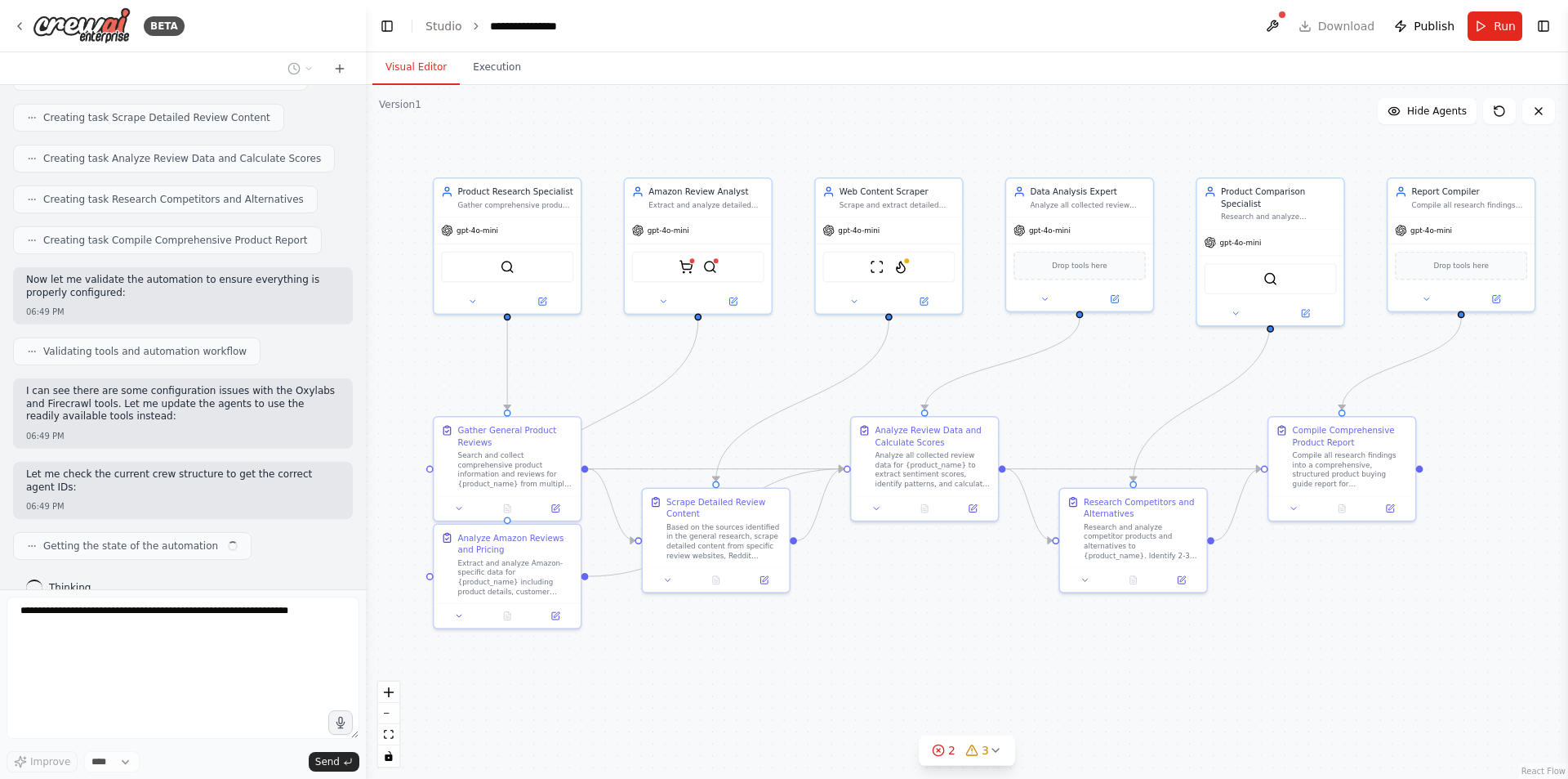
drag, startPoint x: 1231, startPoint y: 502, endPoint x: 1129, endPoint y: 423, distance: 129.0
click at [1129, 423] on div ".deletable-edge-delete-btn { width: 20px; height: 20px; border: 0px solid #ffff…" at bounding box center [968, 431] width 1203 height 694
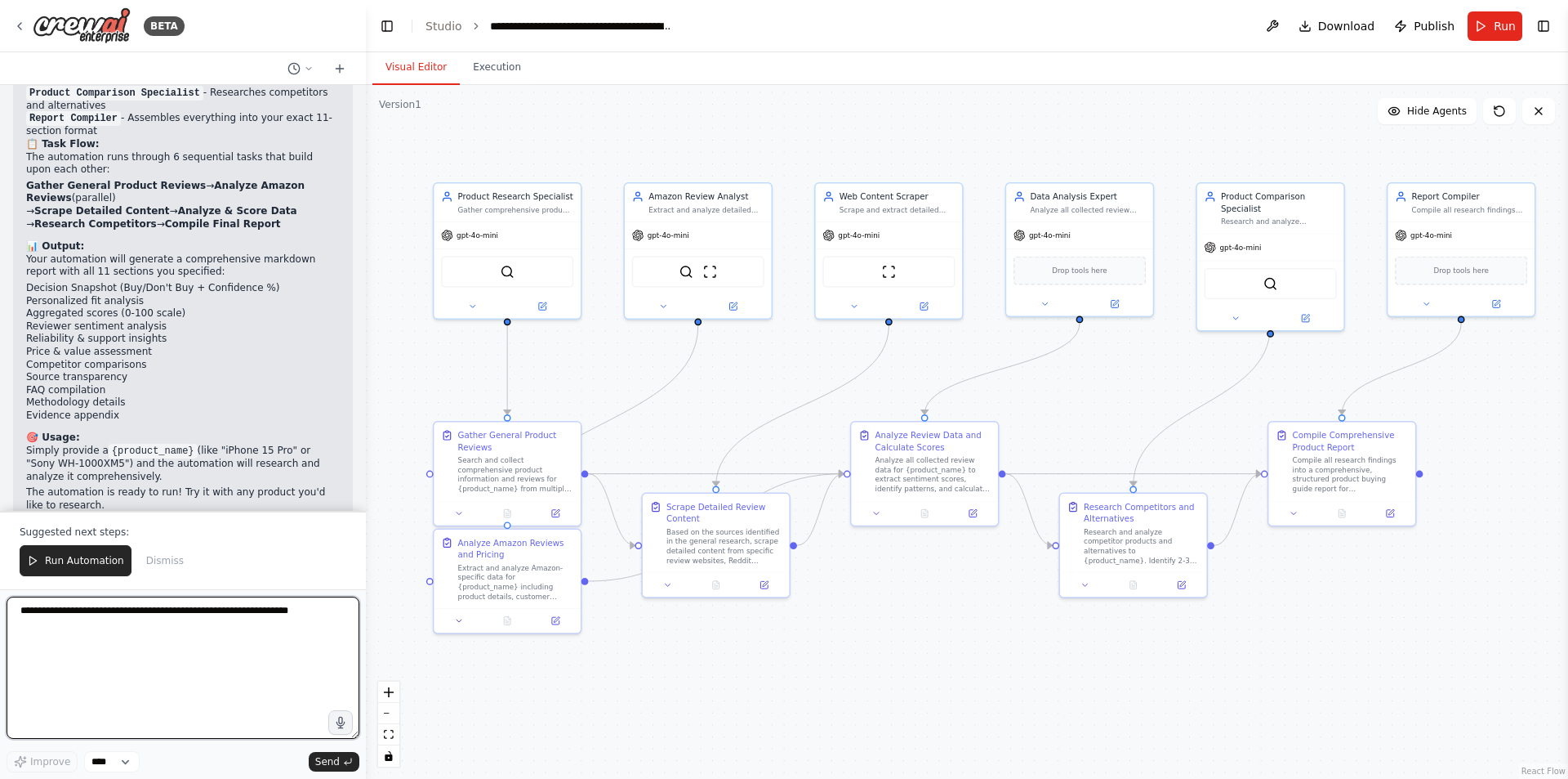
scroll to position [2955, 0]
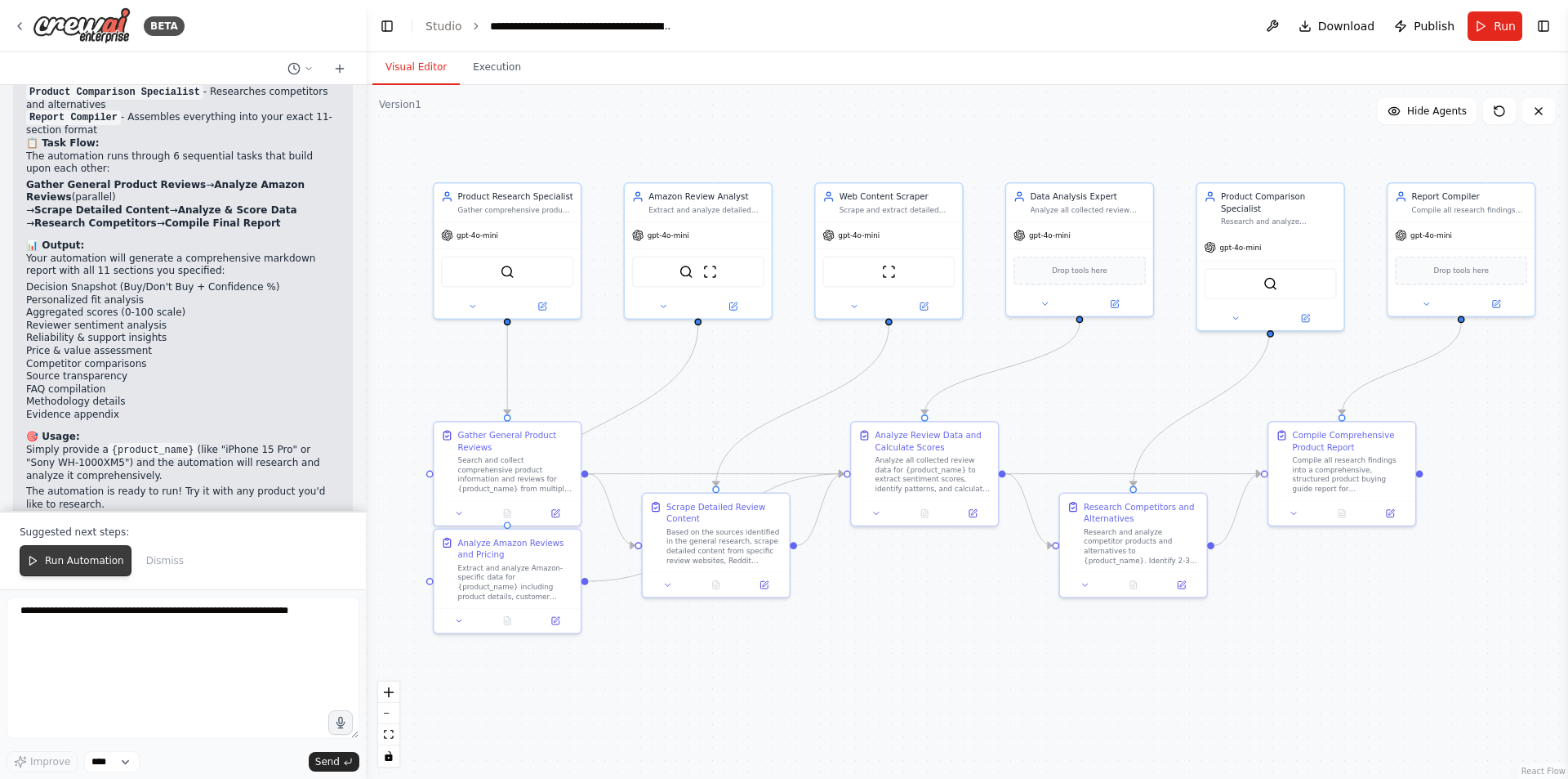
click at [53, 566] on span "Run Automation" at bounding box center [85, 560] width 79 height 13
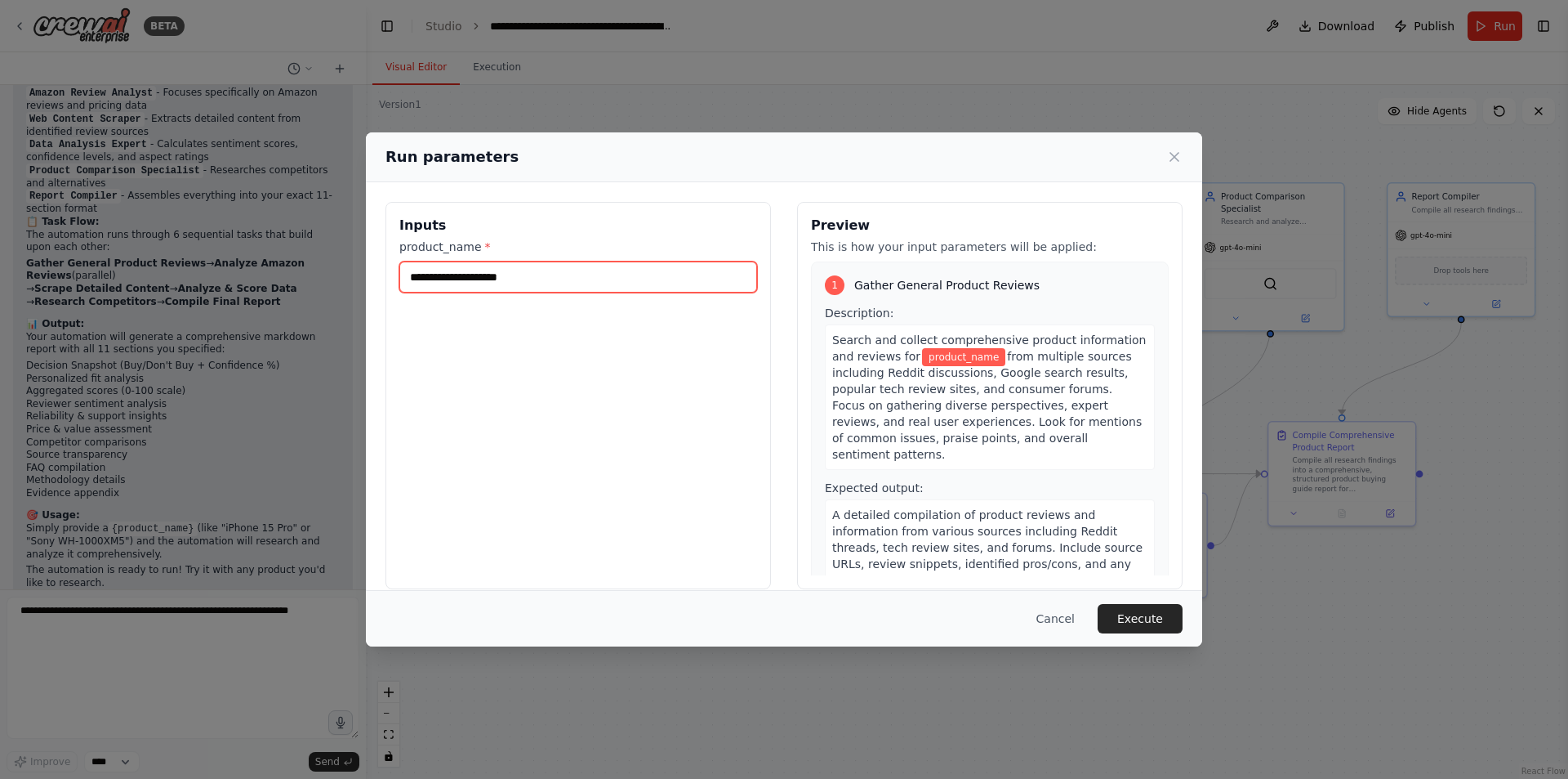
click at [553, 281] on input "product_name *" at bounding box center [578, 278] width 357 height 32
type input "**********"
click at [1151, 621] on button "Execute" at bounding box center [1140, 618] width 85 height 30
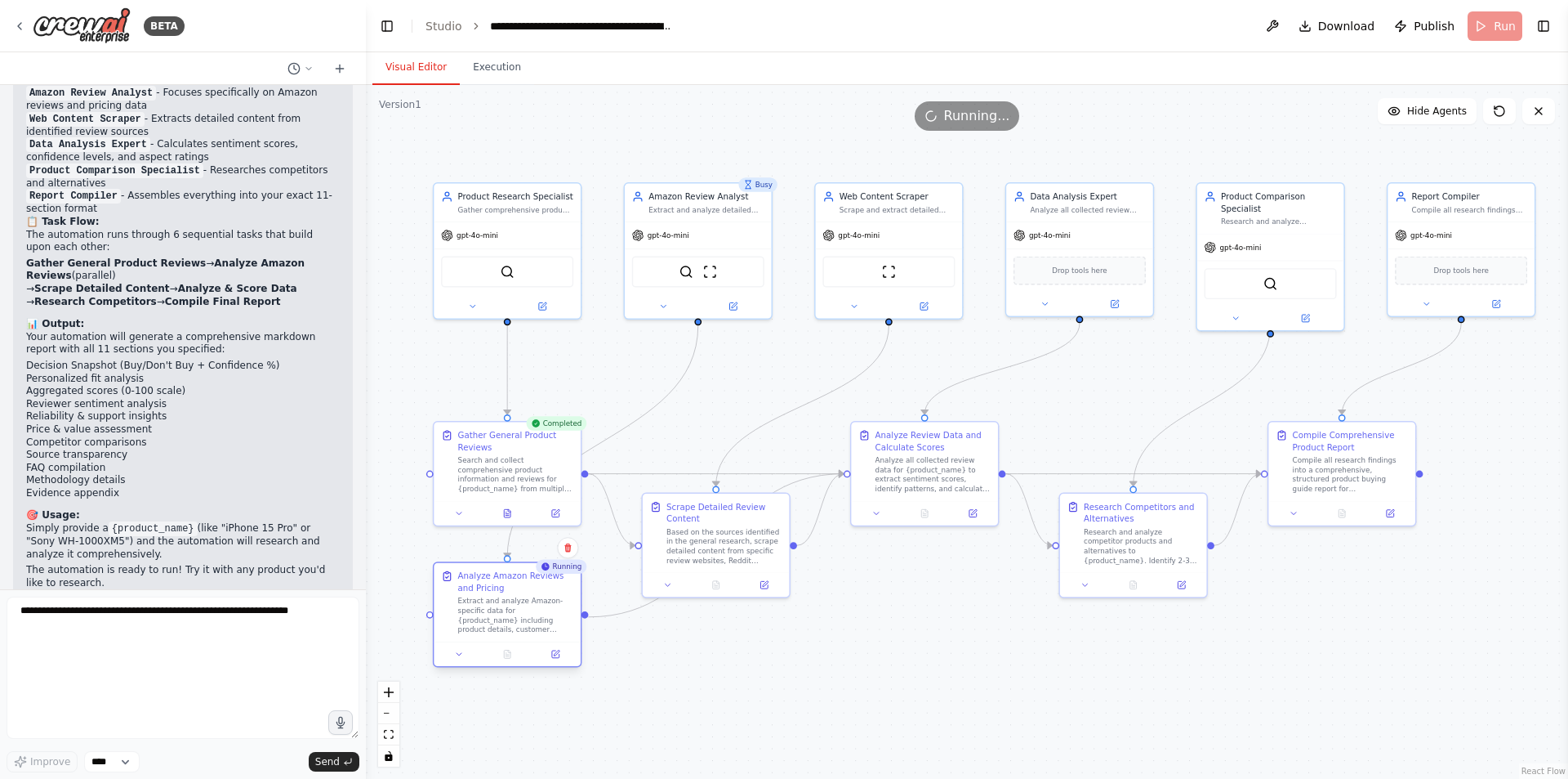
drag, startPoint x: 517, startPoint y: 542, endPoint x: 522, endPoint y: 576, distance: 34.4
click at [522, 576] on div "Analyze Amazon Reviews and Pricing" at bounding box center [517, 582] width 116 height 24
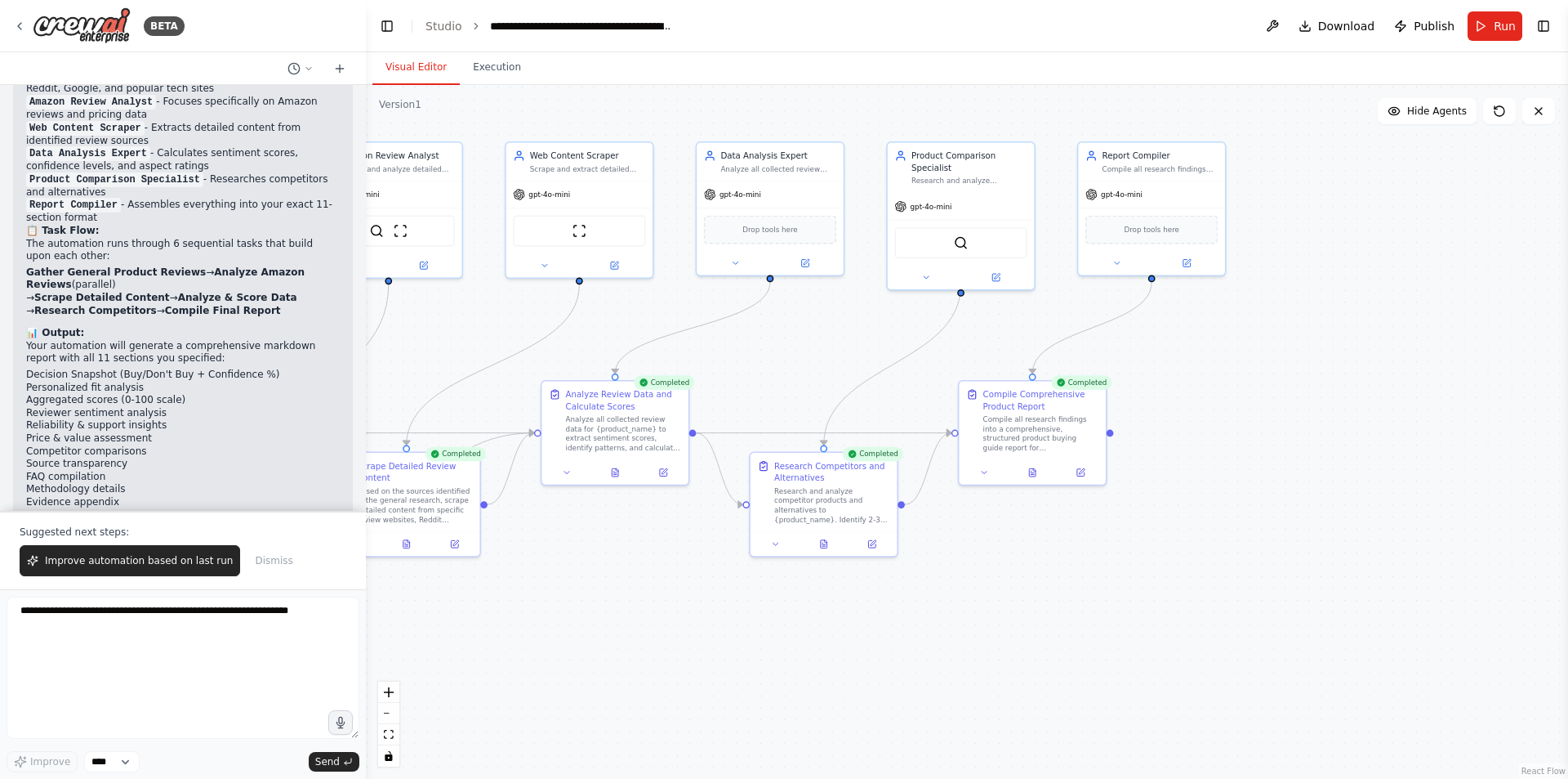
drag, startPoint x: 1380, startPoint y: 676, endPoint x: 1070, endPoint y: 635, distance: 312.7
click at [1070, 635] on div ".deletable-edge-delete-btn { width: 20px; height: 20px; border: 0px solid #ffff…" at bounding box center [968, 431] width 1203 height 694
click at [1034, 471] on icon at bounding box center [1032, 471] width 3 height 0
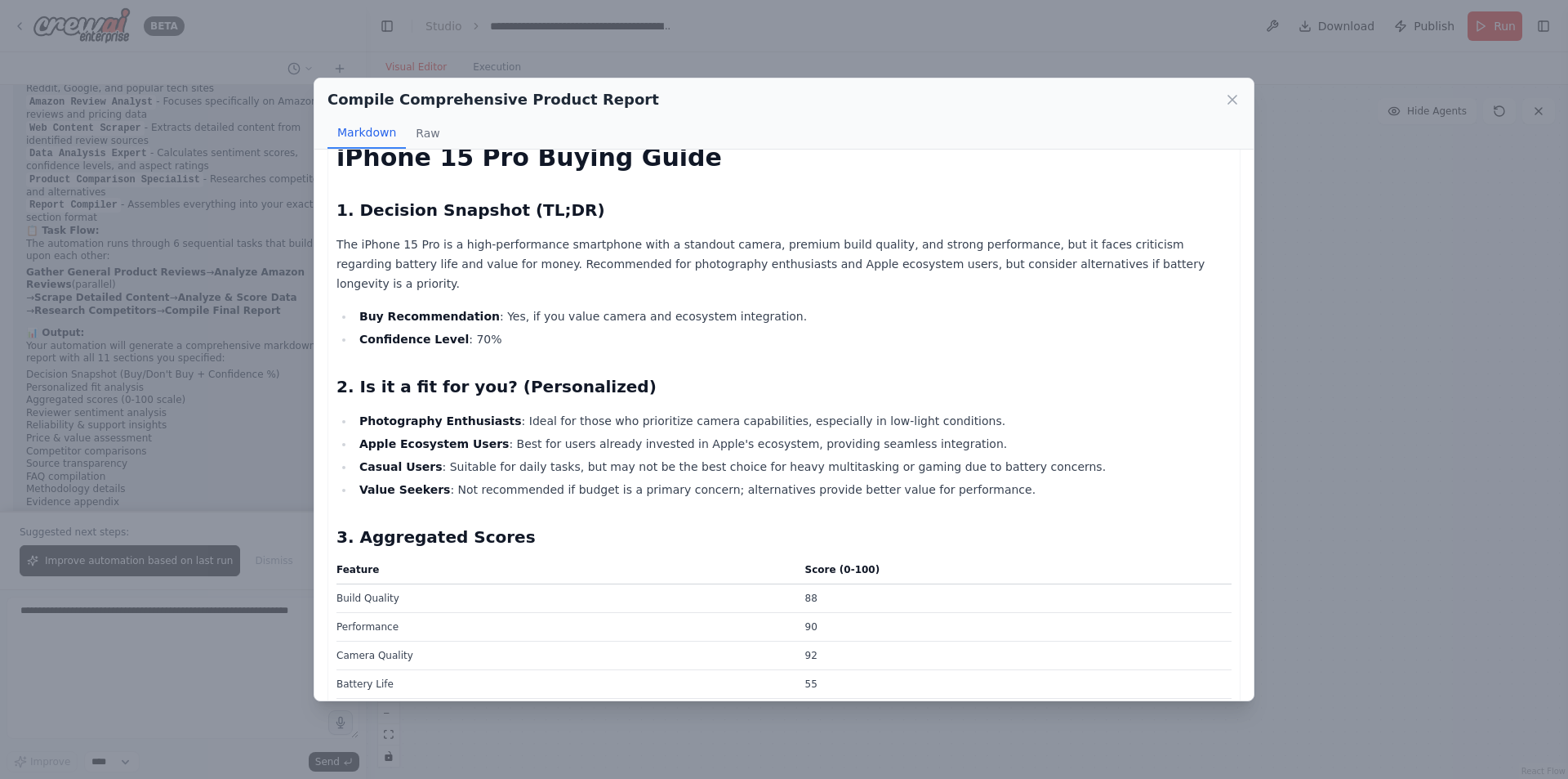
scroll to position [0, 0]
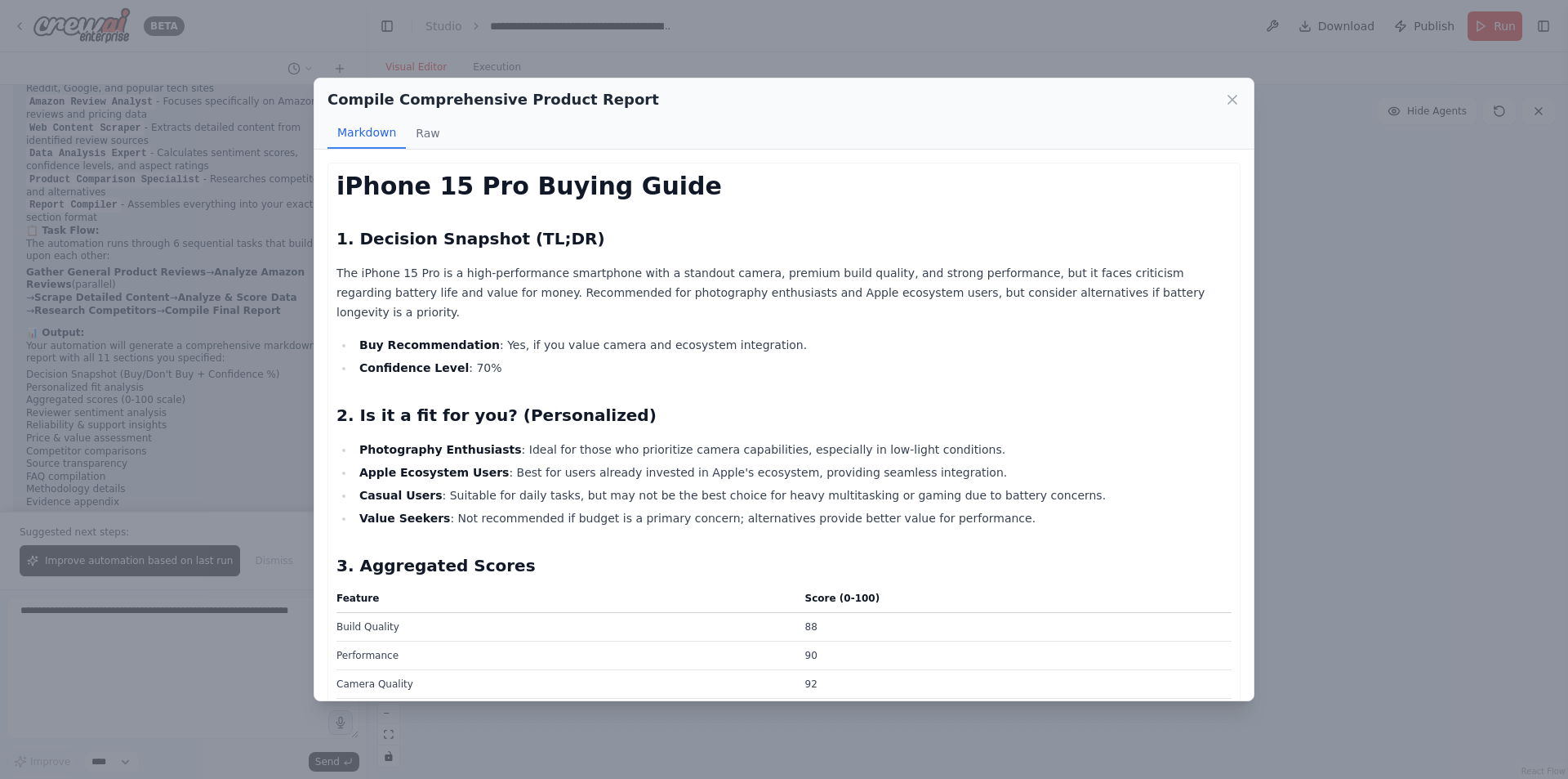
click at [1376, 291] on div "Compile Comprehensive Product Report Markdown Raw iPhone 15 Pro Buying Guide 1.…" at bounding box center [784, 389] width 1568 height 779
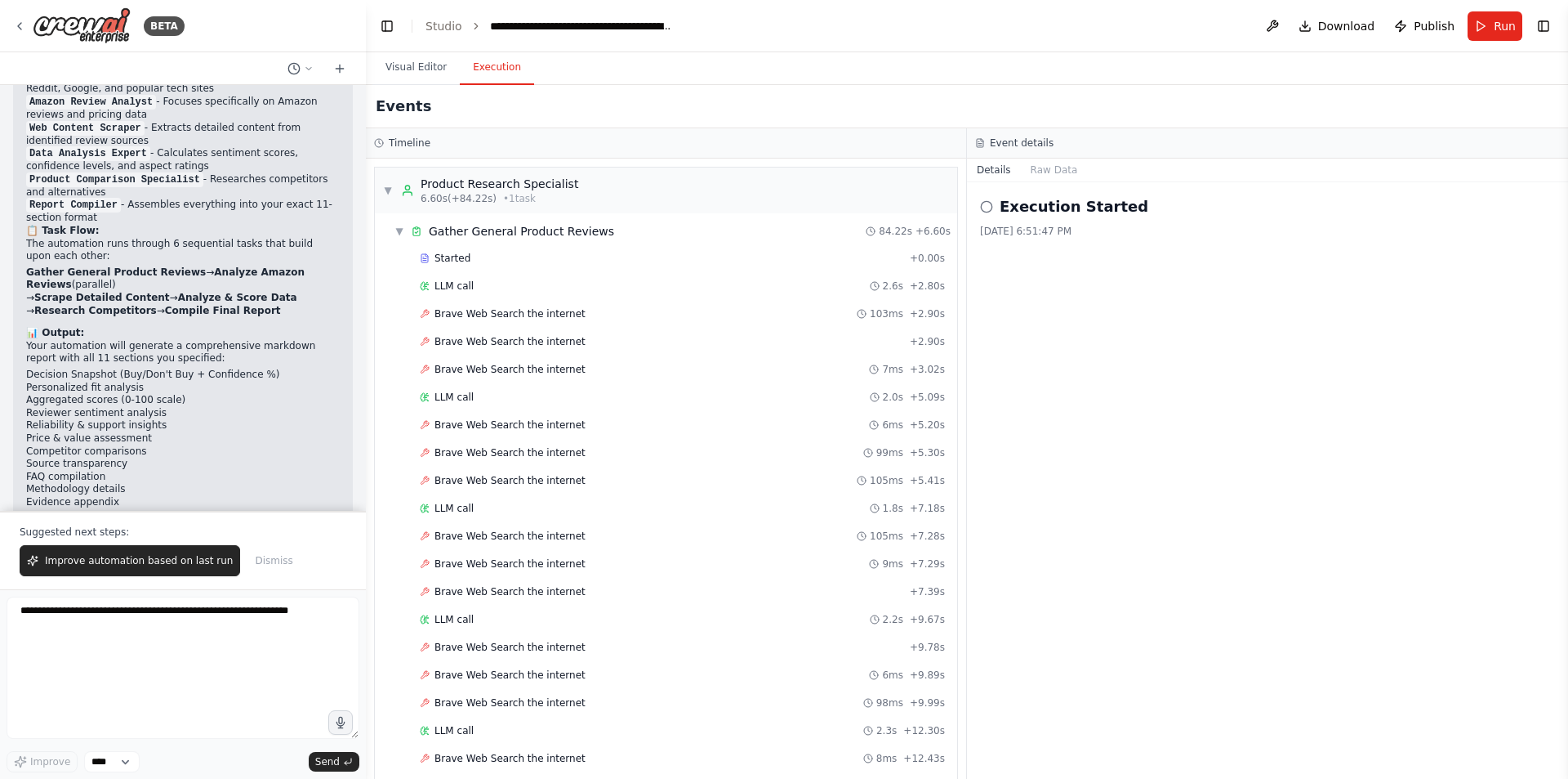
click at [488, 76] on button "Execution" at bounding box center [497, 67] width 75 height 34
click at [1039, 338] on div "Execution Started [DATE] 6:51:47 PM" at bounding box center [1268, 481] width 601 height 597
click at [1048, 167] on button "Raw Data" at bounding box center [1054, 169] width 67 height 23
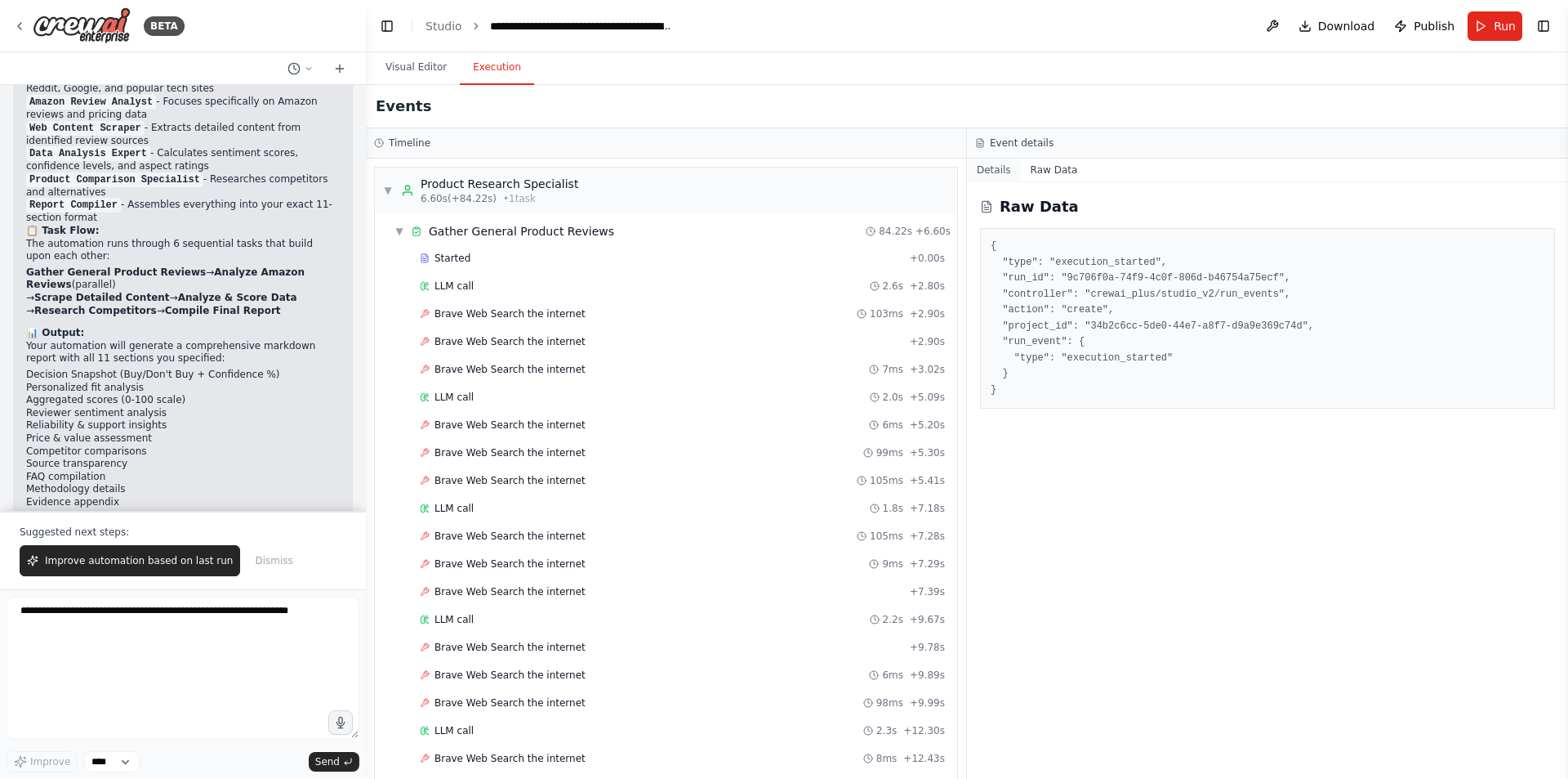
click at [1002, 170] on button "Details" at bounding box center [994, 169] width 54 height 23
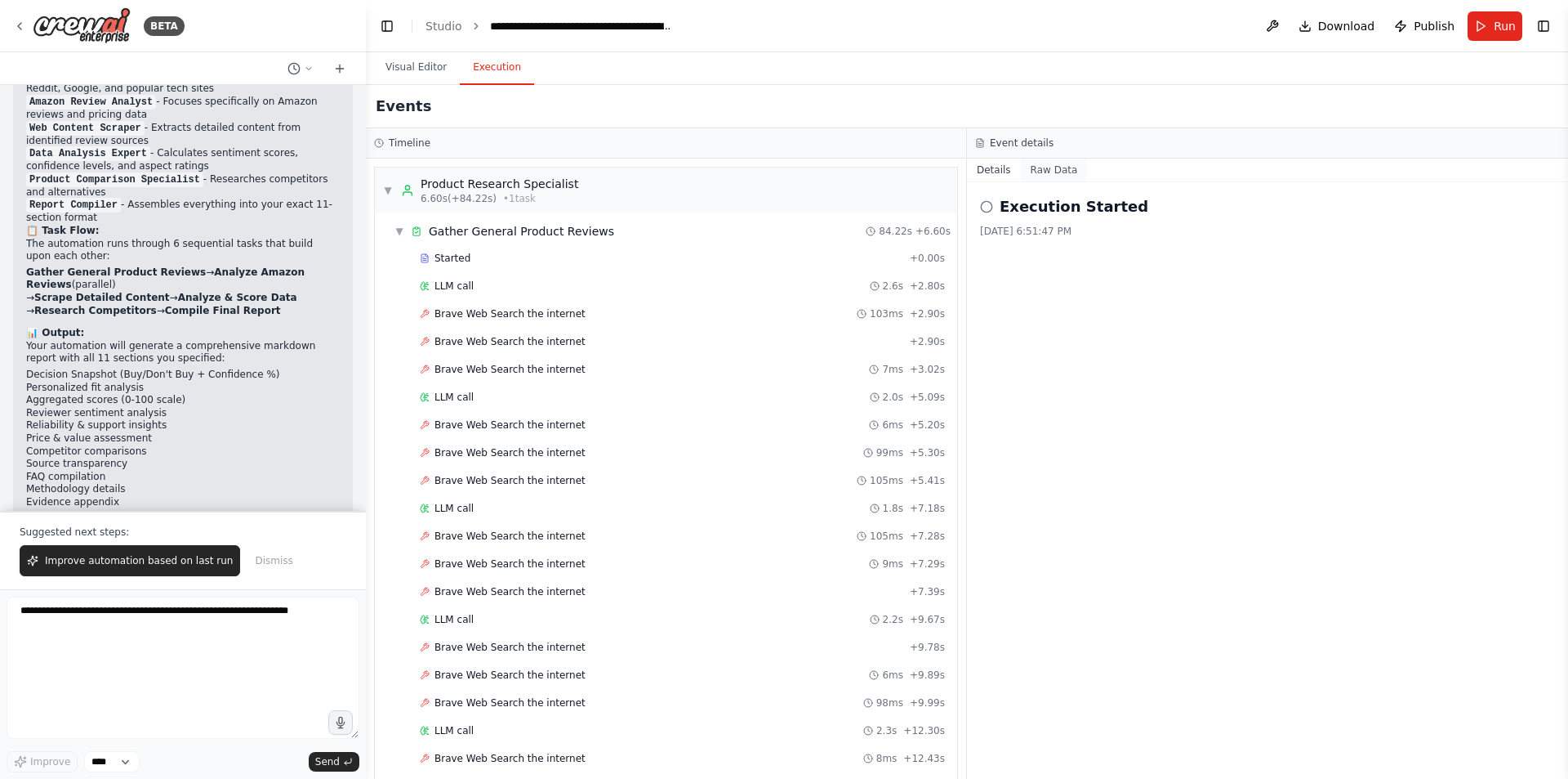
click at [1058, 165] on button "Raw Data" at bounding box center [1054, 169] width 67 height 23
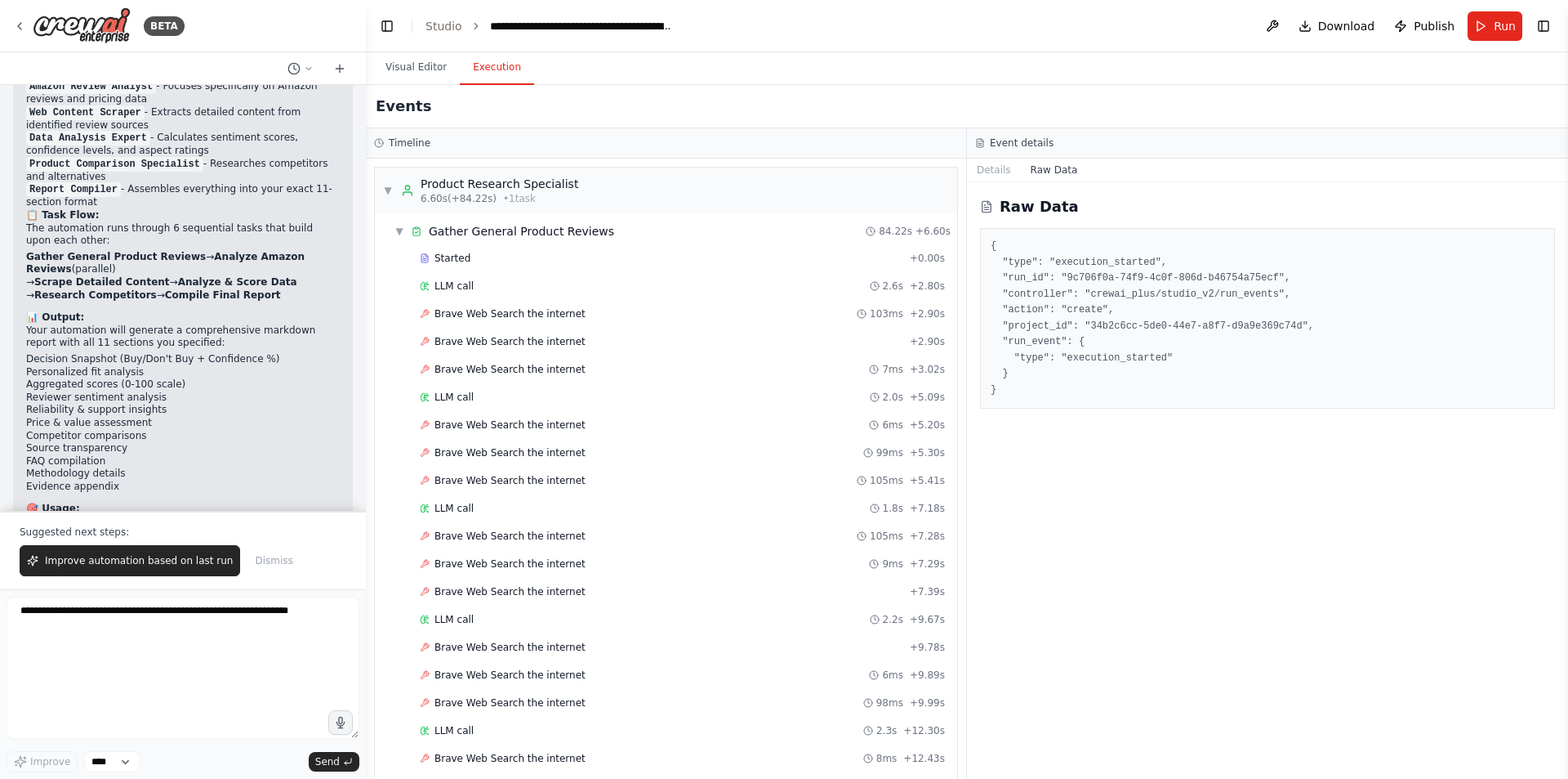
scroll to position [2955, 0]
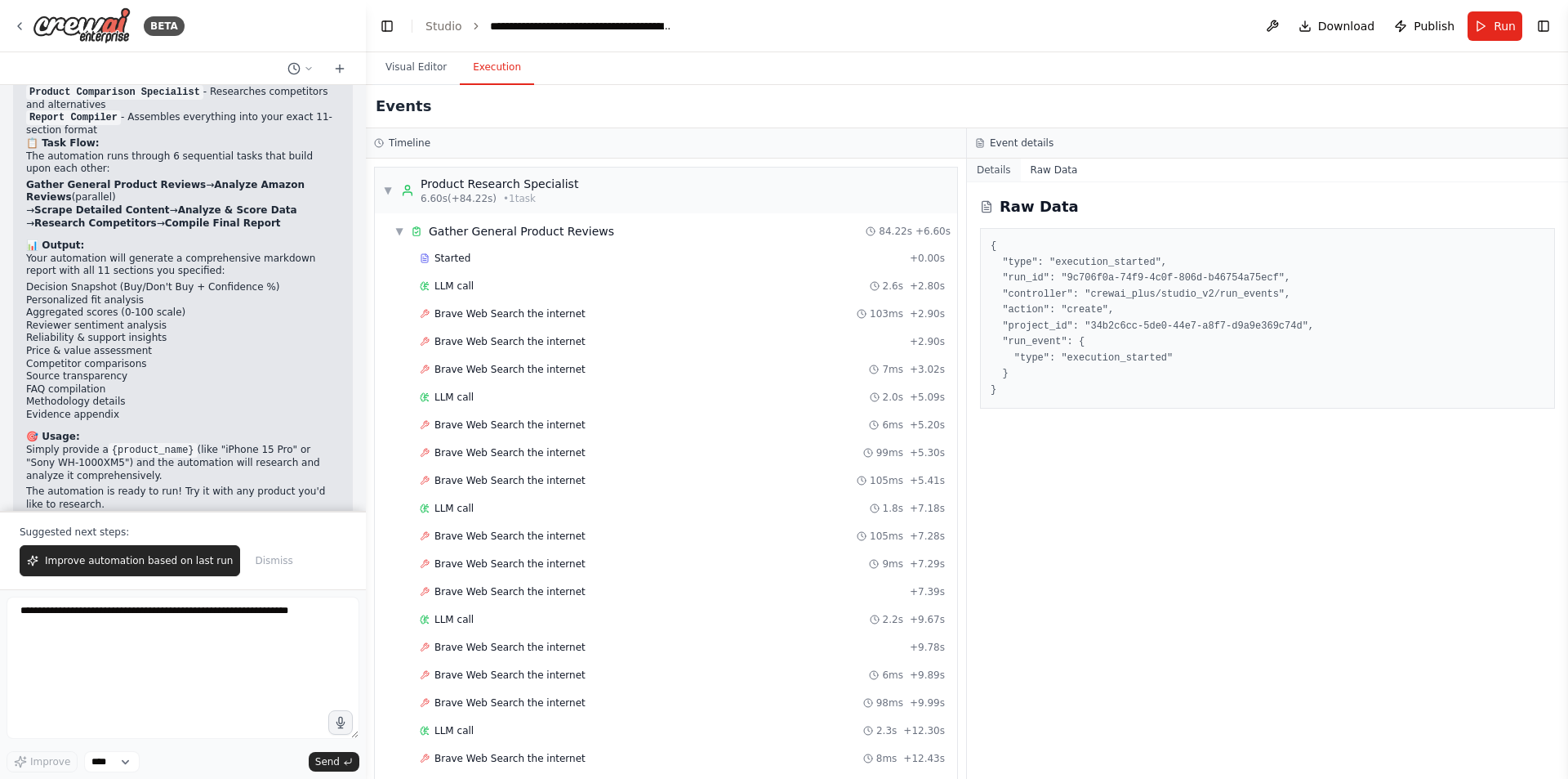
click at [981, 163] on button "Details" at bounding box center [994, 169] width 54 height 23
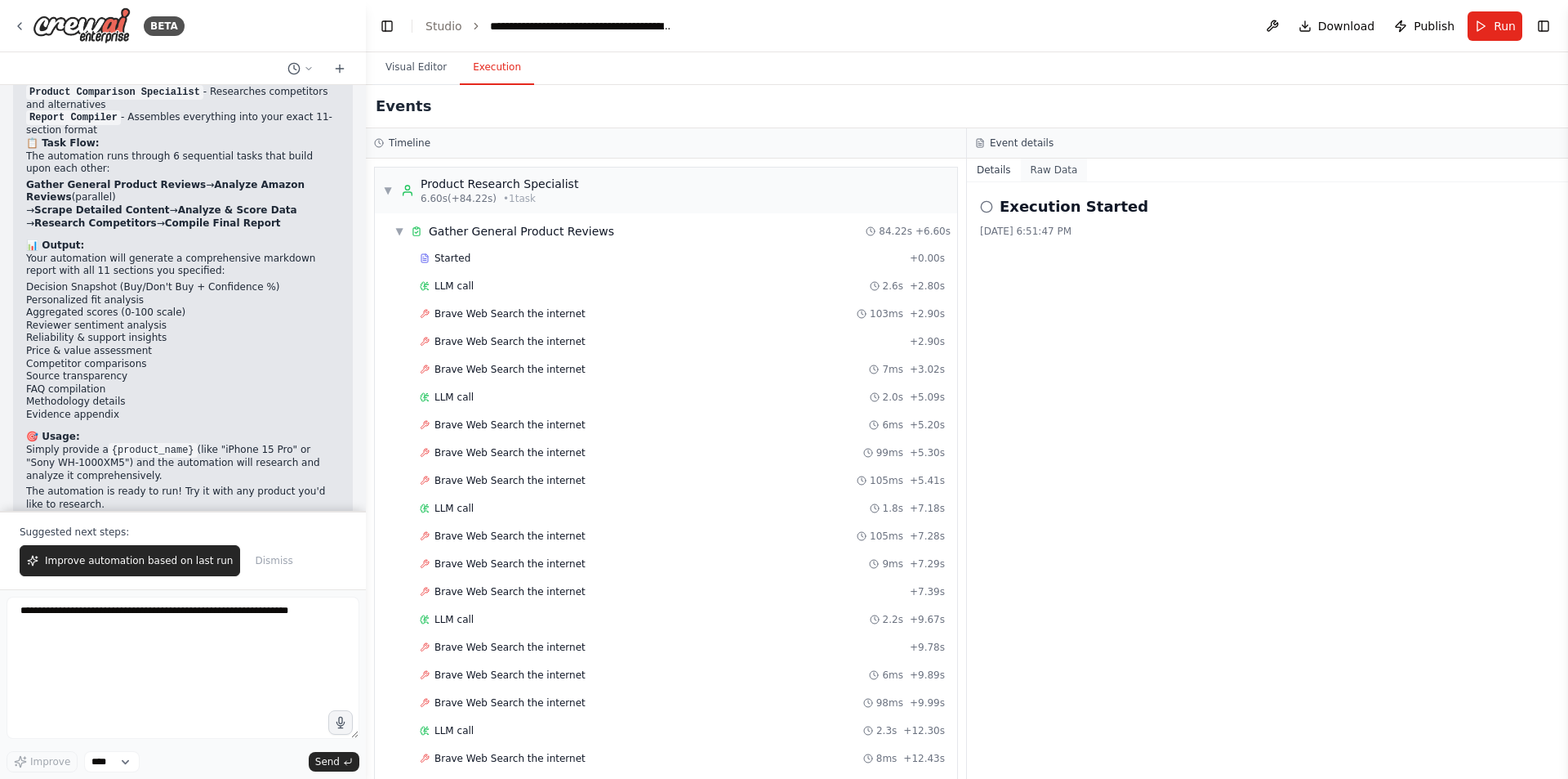
click at [1047, 173] on button "Raw Data" at bounding box center [1054, 169] width 67 height 23
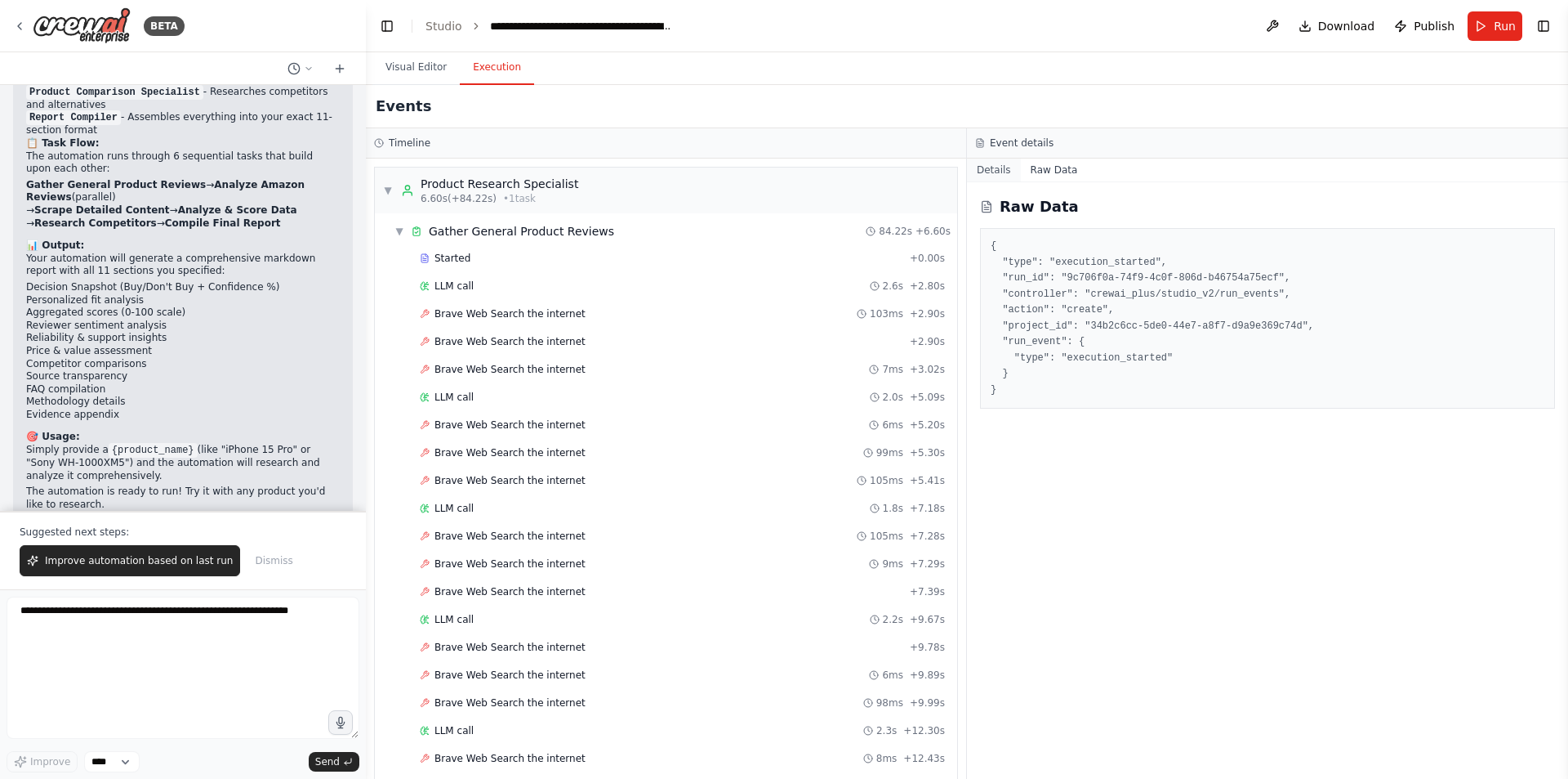
click at [1009, 170] on button "Details" at bounding box center [994, 169] width 54 height 23
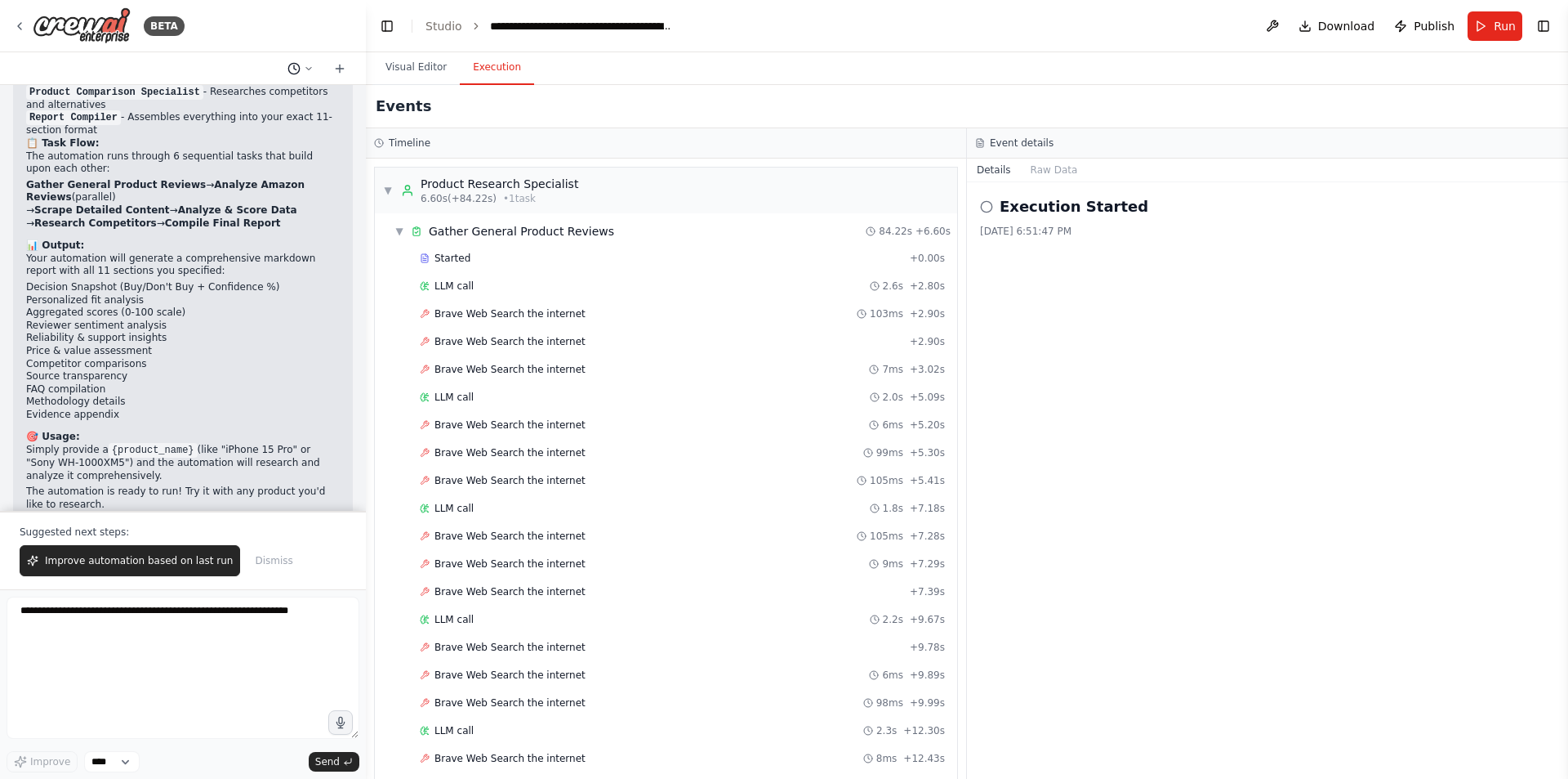
click at [303, 67] on button at bounding box center [300, 69] width 39 height 20
click at [538, 97] on div "Events" at bounding box center [968, 106] width 1203 height 43
click at [560, 144] on div "Timeline" at bounding box center [665, 143] width 584 height 13
click at [492, 128] on div "Timeline" at bounding box center [666, 143] width 600 height 31
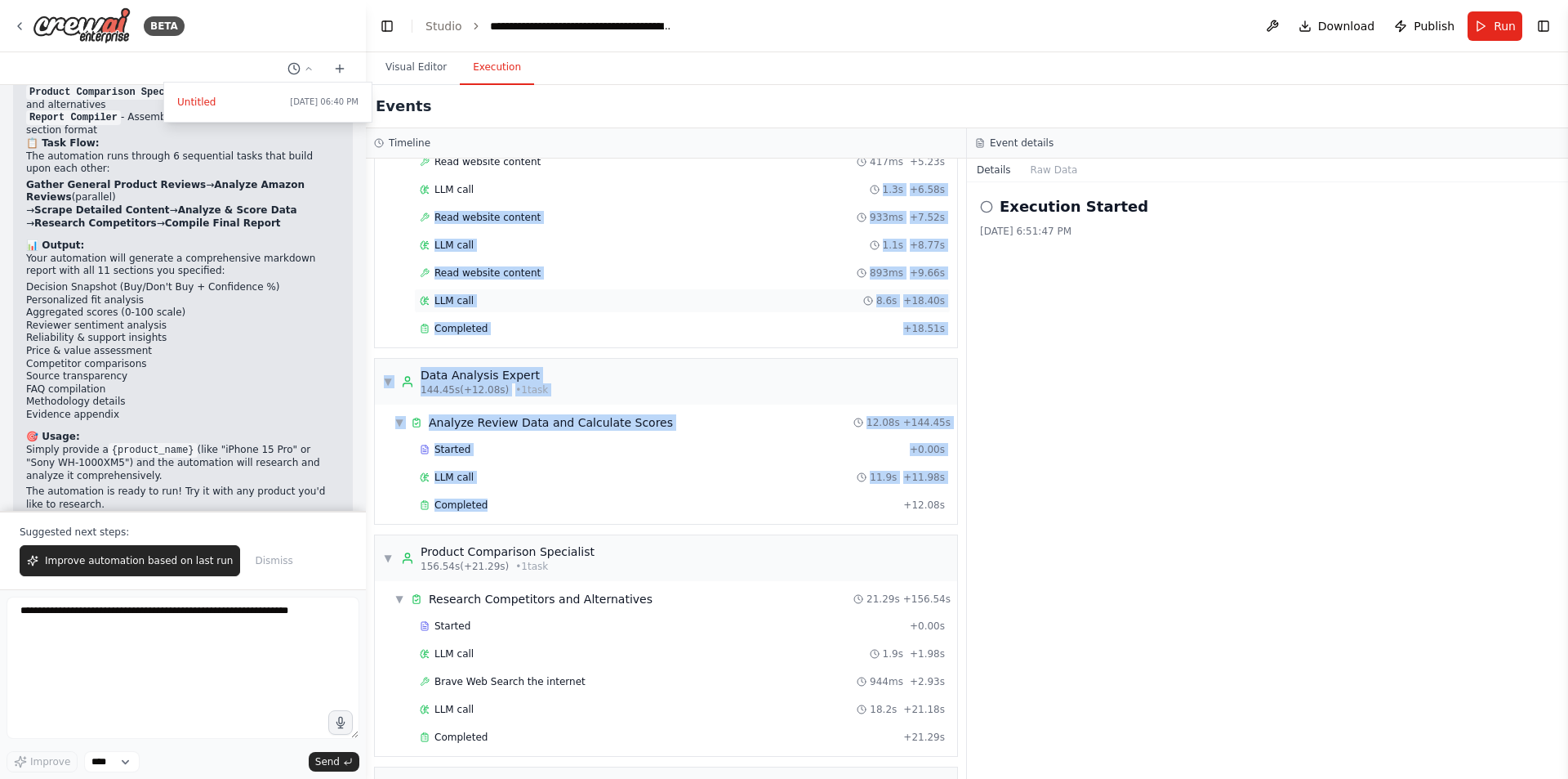
scroll to position [3798, 0]
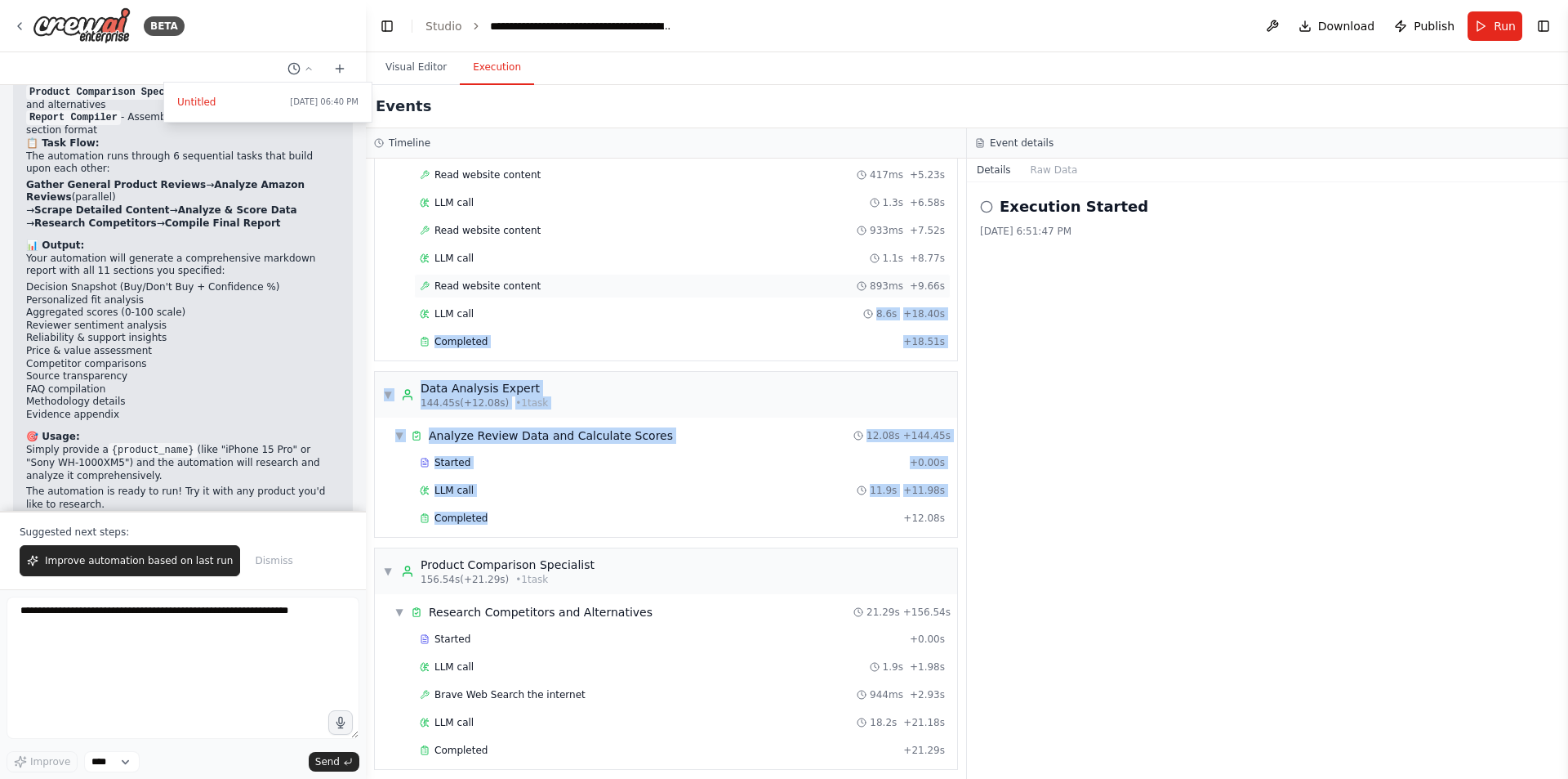
drag, startPoint x: 598, startPoint y: 347, endPoint x: 550, endPoint y: 283, distance: 80.0
click at [550, 283] on div "▼ Product Research Specialist 6.60s (+84.22s) • 1 task ▼ Gather General Product…" at bounding box center [666, 469] width 600 height 620
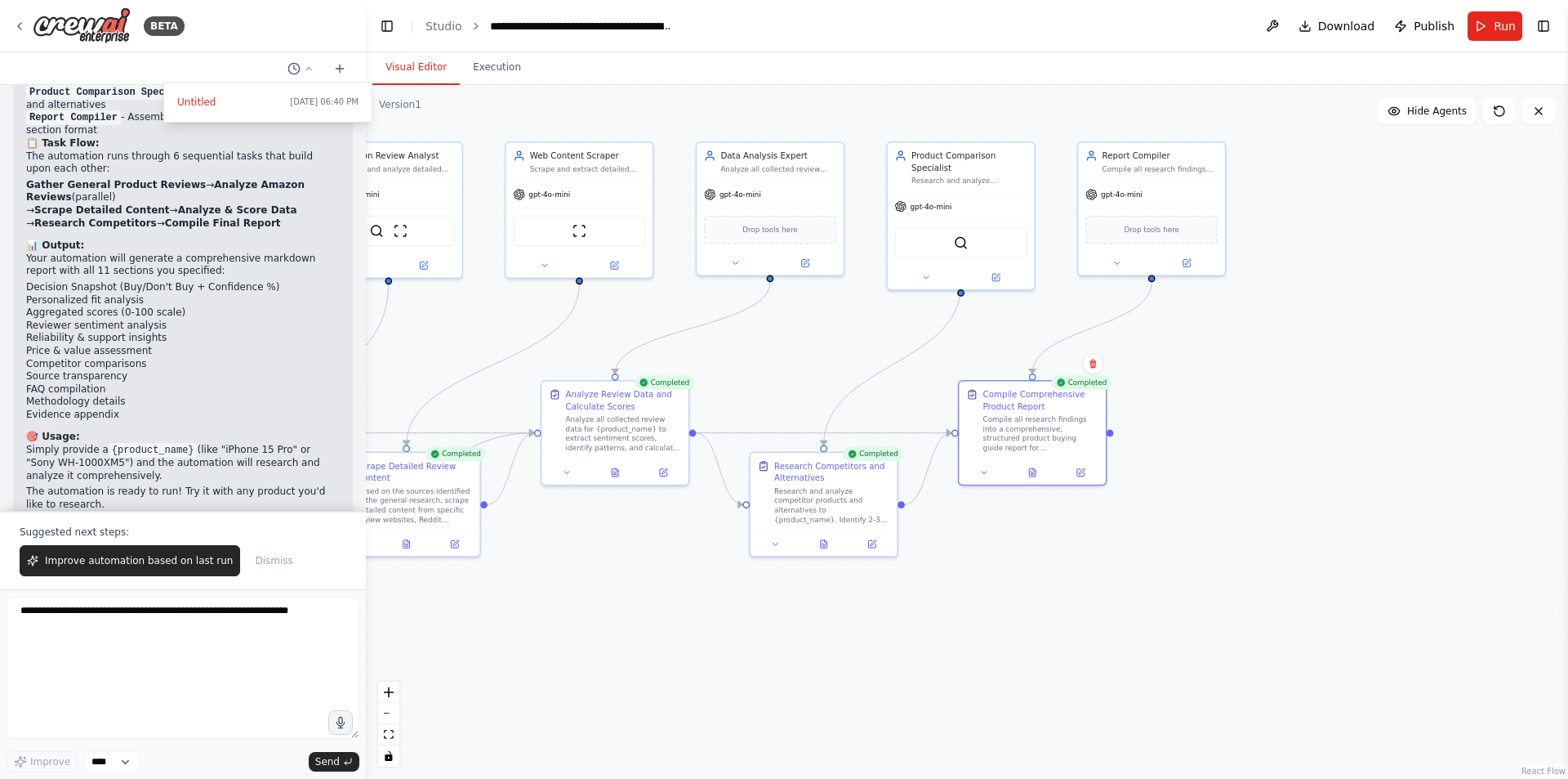
click at [425, 60] on button "Visual Editor" at bounding box center [415, 67] width 88 height 34
click at [1030, 475] on icon at bounding box center [1033, 470] width 10 height 10
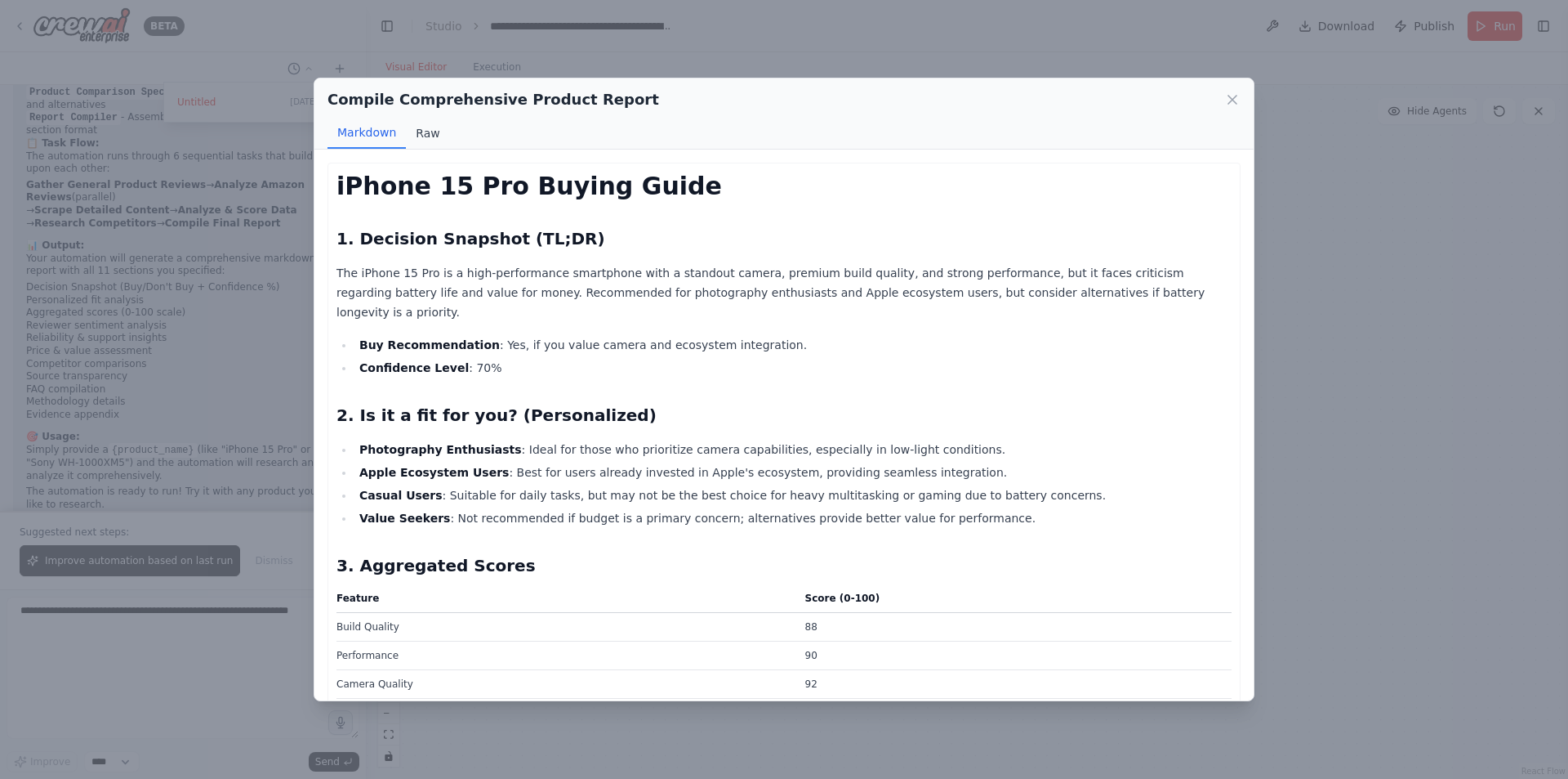
click at [422, 147] on button "Raw" at bounding box center [427, 133] width 43 height 32
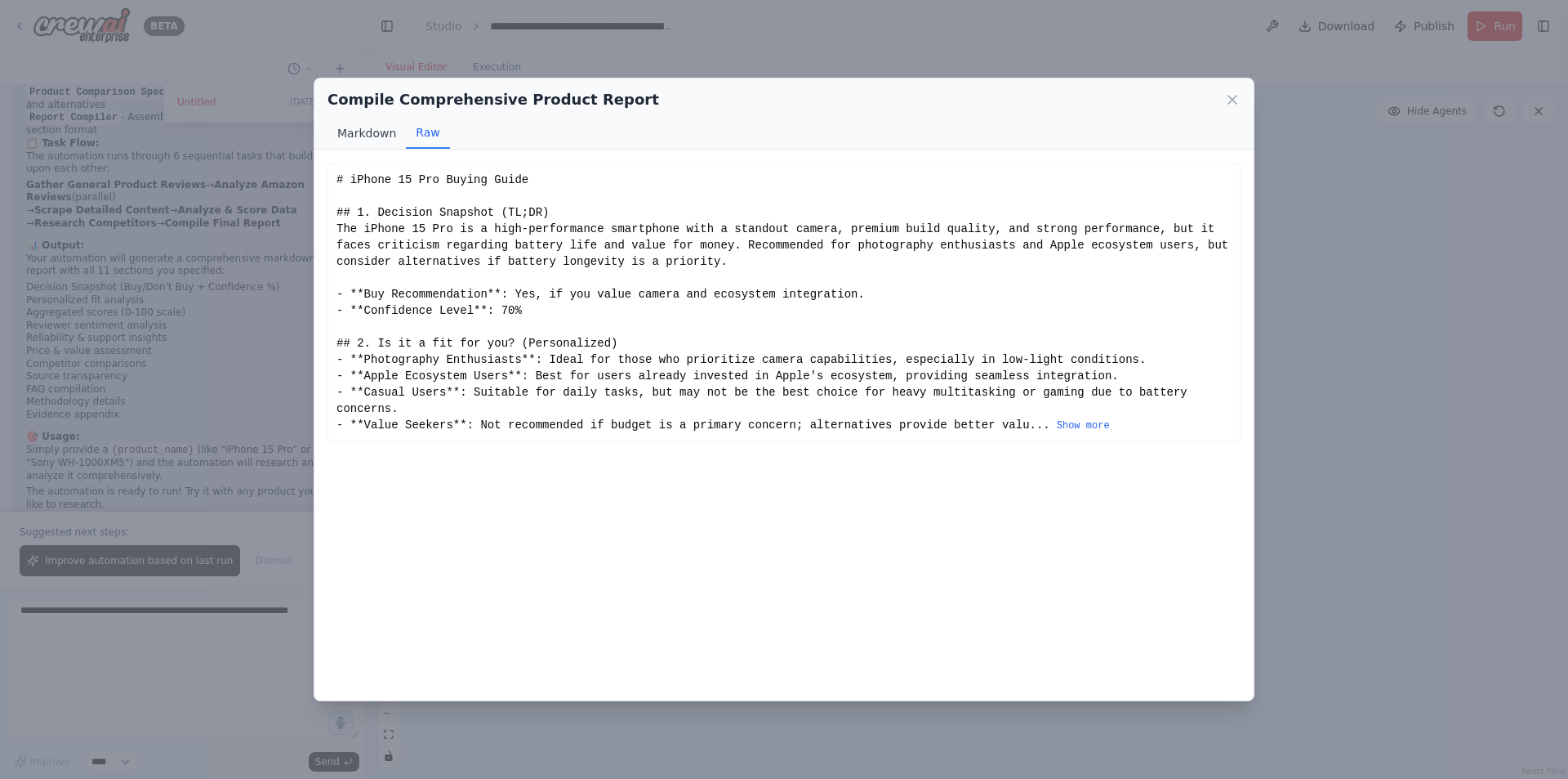
click at [366, 133] on button "Markdown" at bounding box center [367, 133] width 79 height 32
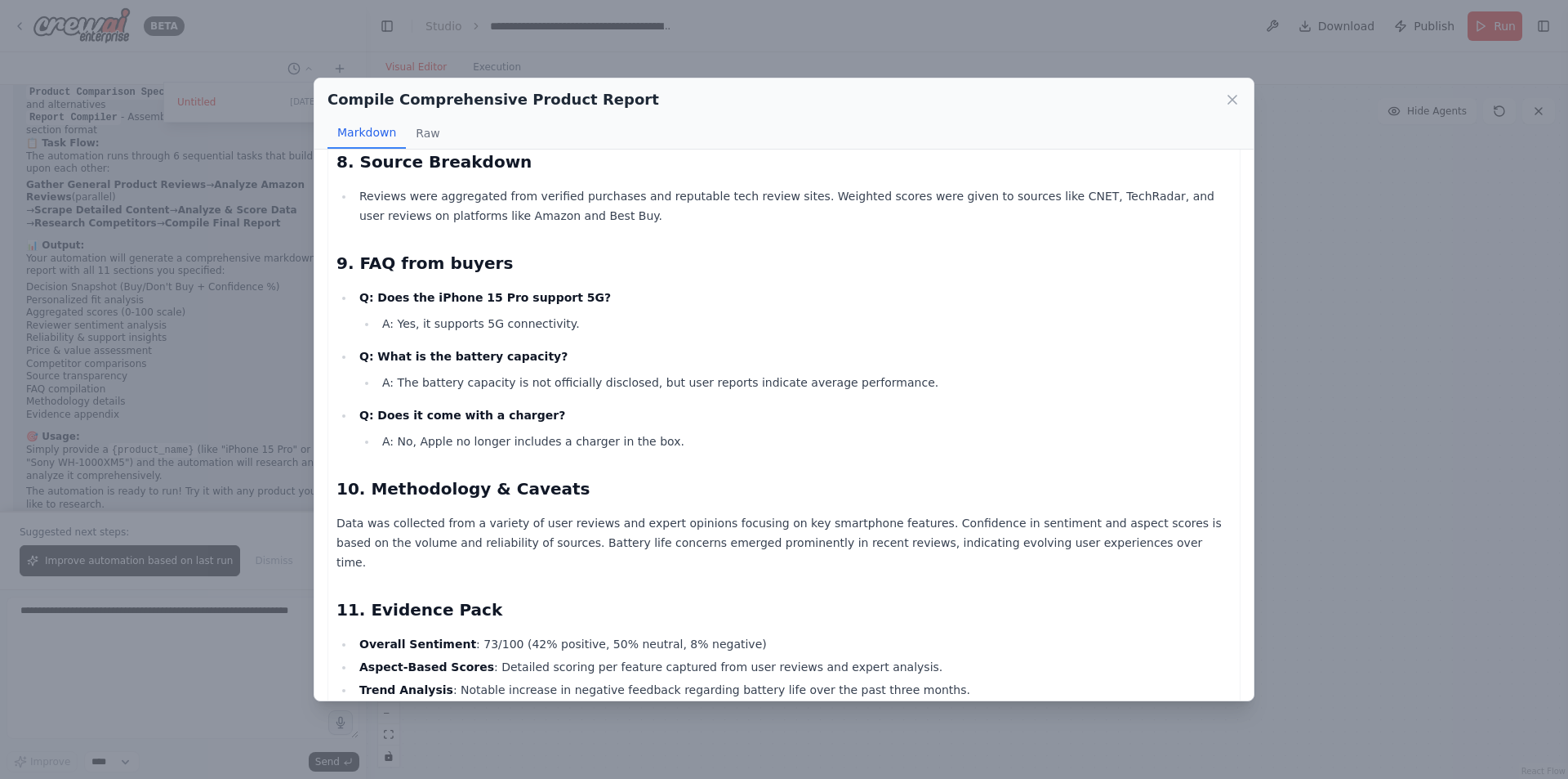
scroll to position [1505, 0]
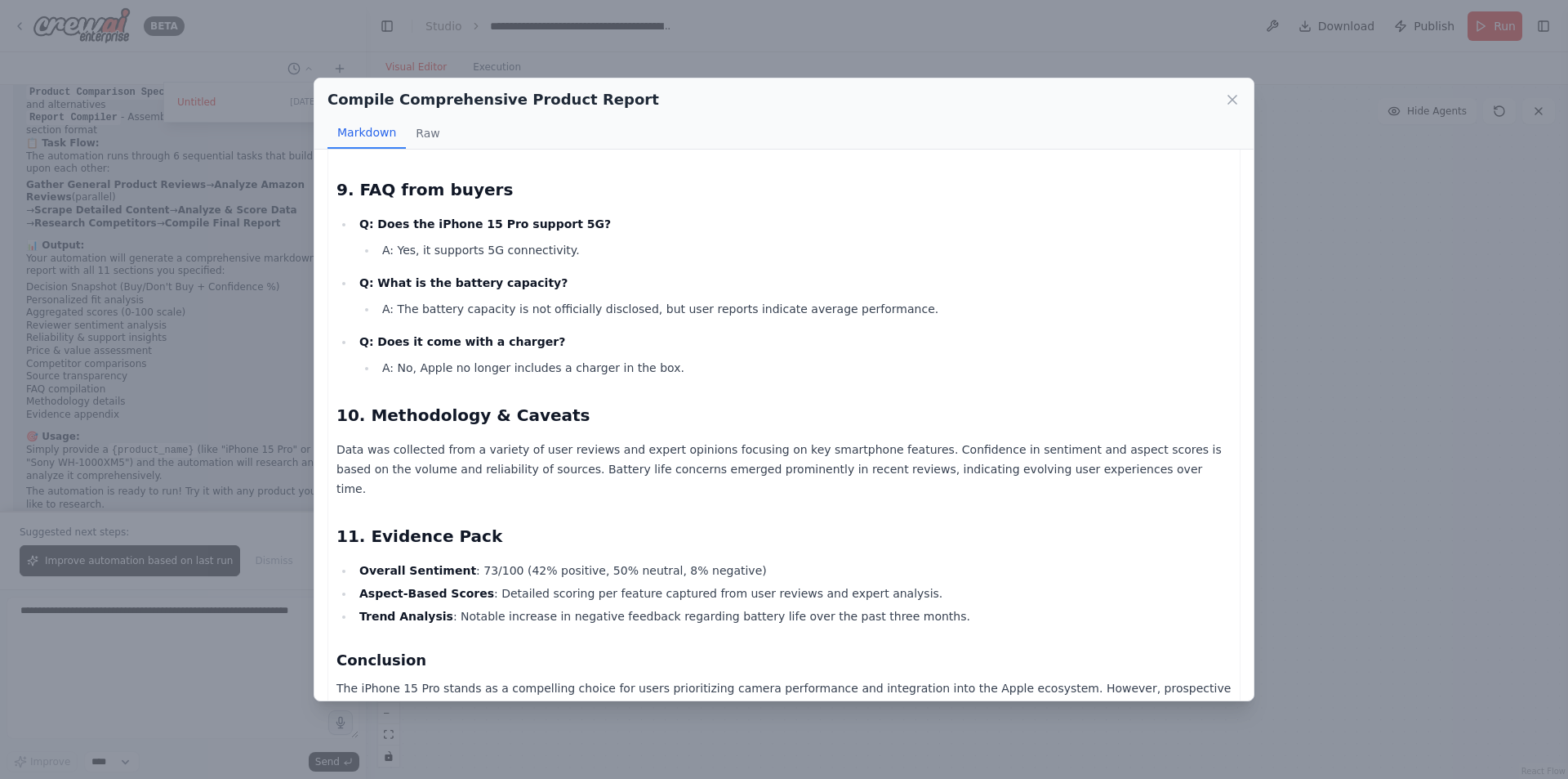
click at [146, 352] on div "Compile Comprehensive Product Report Markdown Raw iPhone 15 Pro Buying Guide 1.…" at bounding box center [784, 389] width 1568 height 779
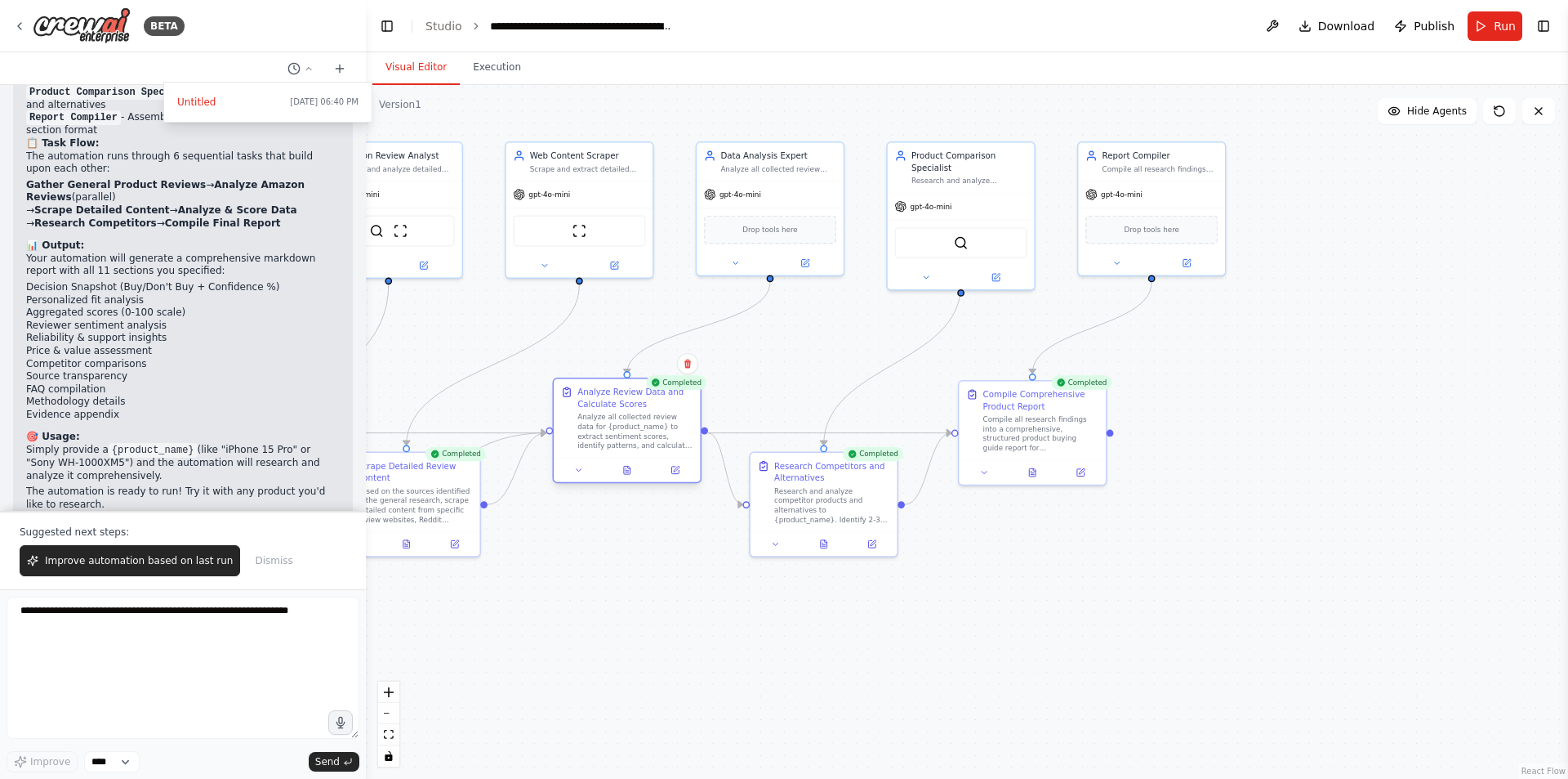
drag, startPoint x: 621, startPoint y: 391, endPoint x: 632, endPoint y: 395, distance: 11.7
click at [632, 395] on div "Analyze Review Data and Calculate Scores" at bounding box center [636, 398] width 116 height 24
click at [1114, 267] on button at bounding box center [1116, 260] width 67 height 15
click at [1226, 508] on button "Agent settings" at bounding box center [1196, 509] width 218 height 22
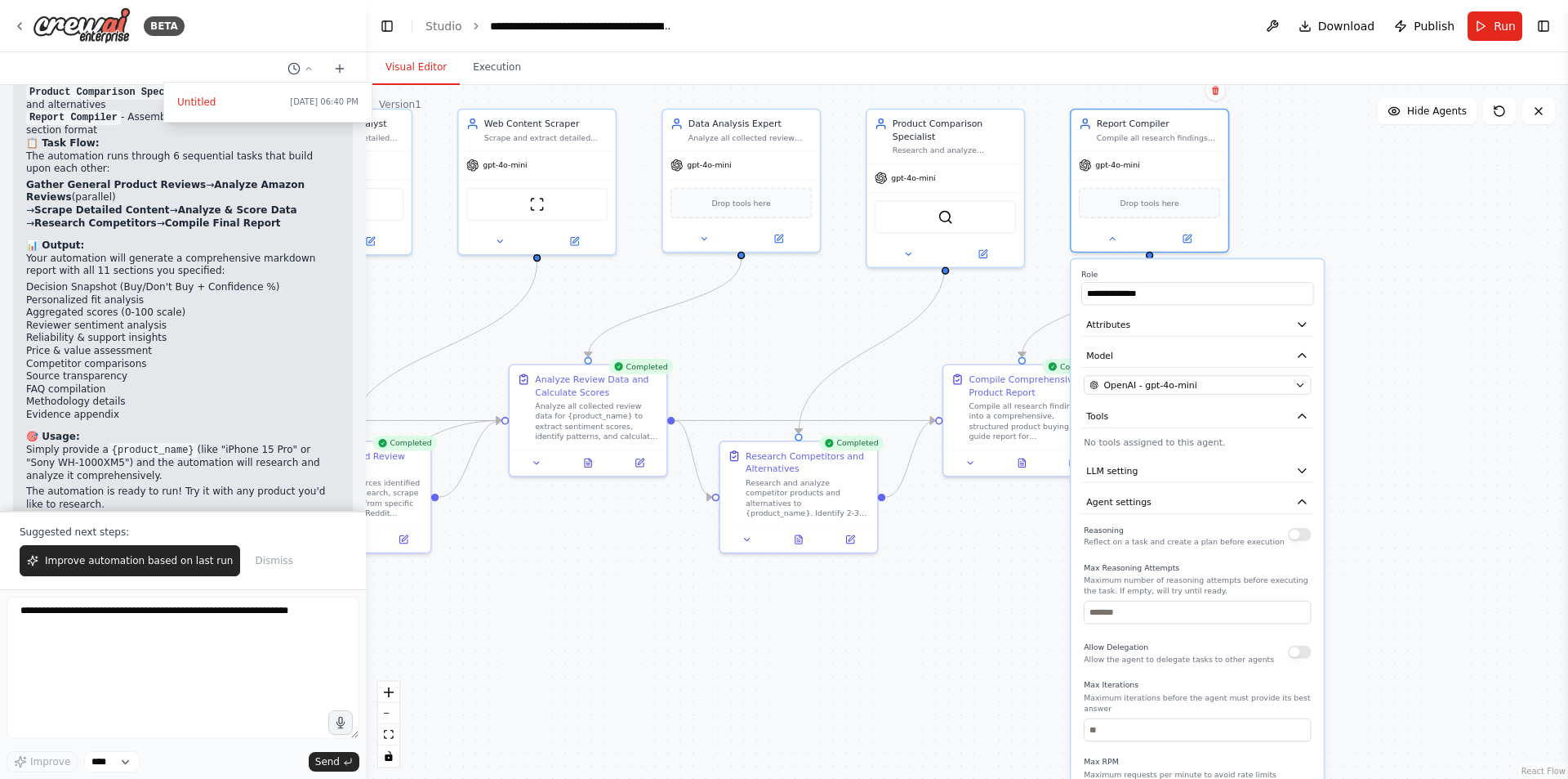
click at [1301, 659] on div "Allow Delegation Allow the agent to delegate tasks to other agents" at bounding box center [1197, 652] width 227 height 26
click at [1302, 654] on button "button" at bounding box center [1299, 652] width 23 height 13
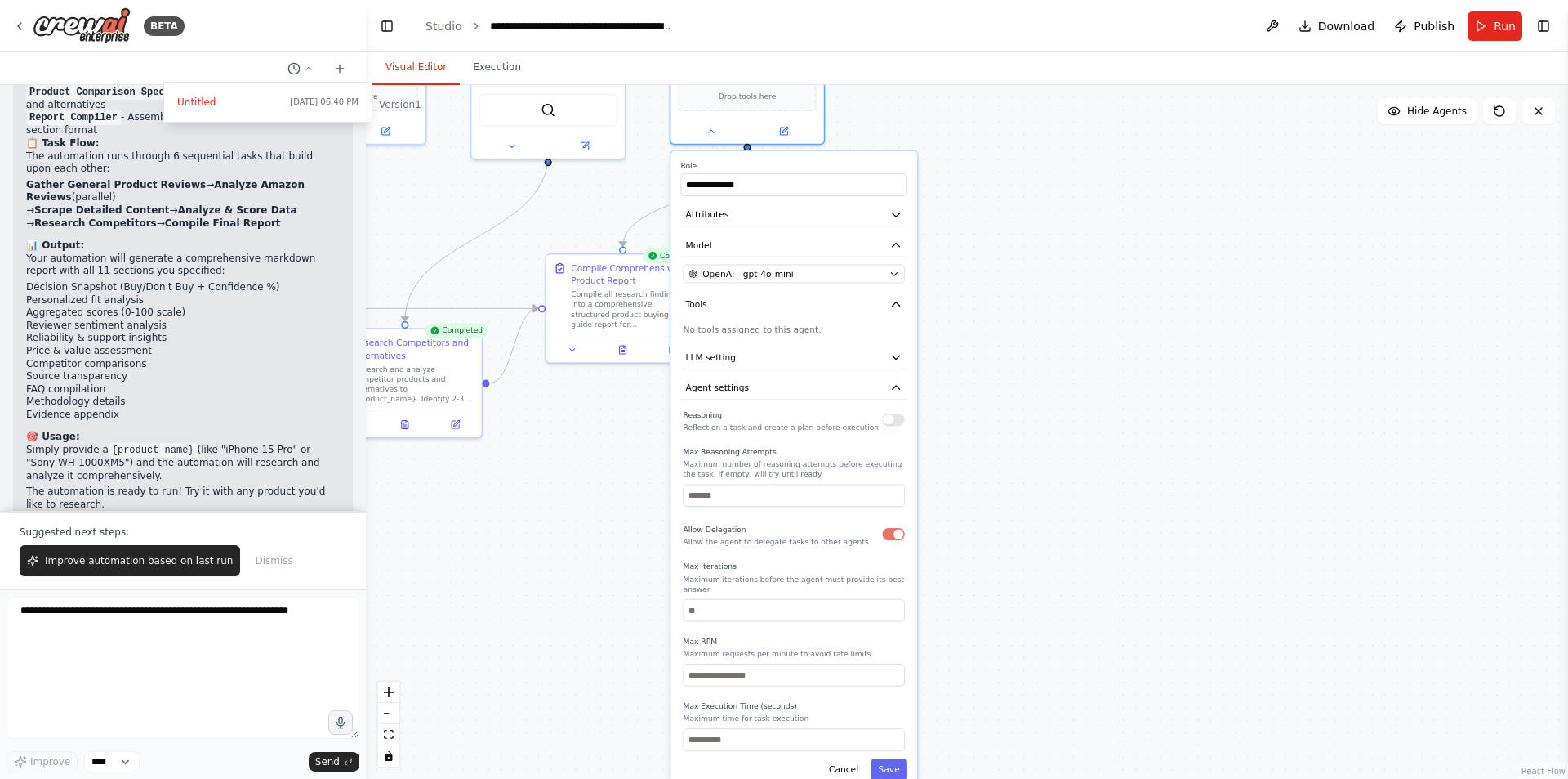
drag, startPoint x: 1415, startPoint y: 549, endPoint x: 1008, endPoint y: 436, distance: 422.4
click at [1008, 436] on div ".deletable-edge-delete-btn { width: 20px; height: 20px; border: 0px solid #ffff…" at bounding box center [968, 431] width 1203 height 694
click at [884, 547] on button "button" at bounding box center [890, 541] width 22 height 12
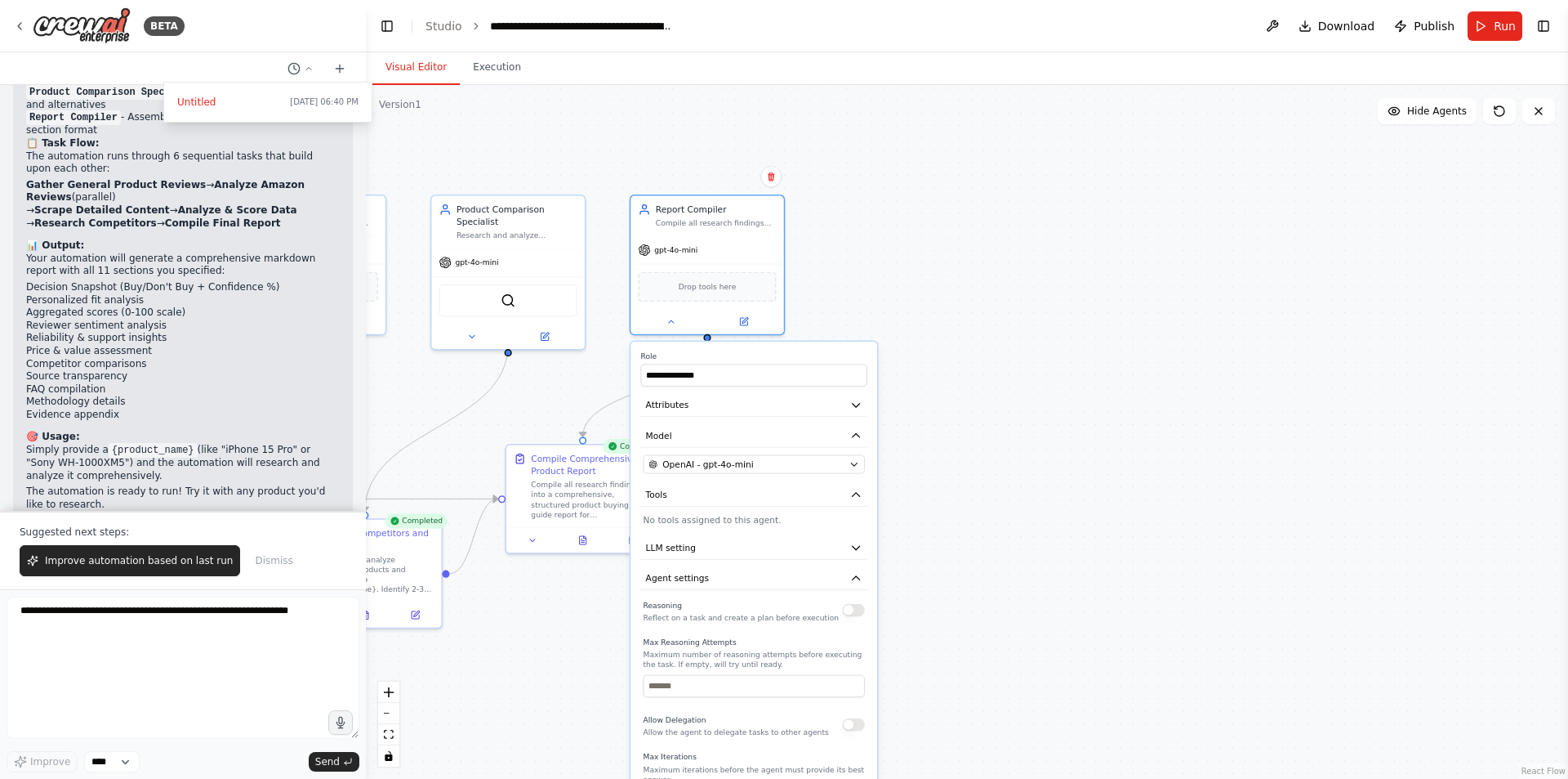
drag, startPoint x: 986, startPoint y: 309, endPoint x: 950, endPoint y: 492, distance: 186.5
click at [950, 492] on div ".deletable-edge-delete-btn { width: 20px; height: 20px; border: 0px solid #ffff…" at bounding box center [968, 431] width 1203 height 694
click at [846, 413] on button "Attributes" at bounding box center [754, 405] width 226 height 23
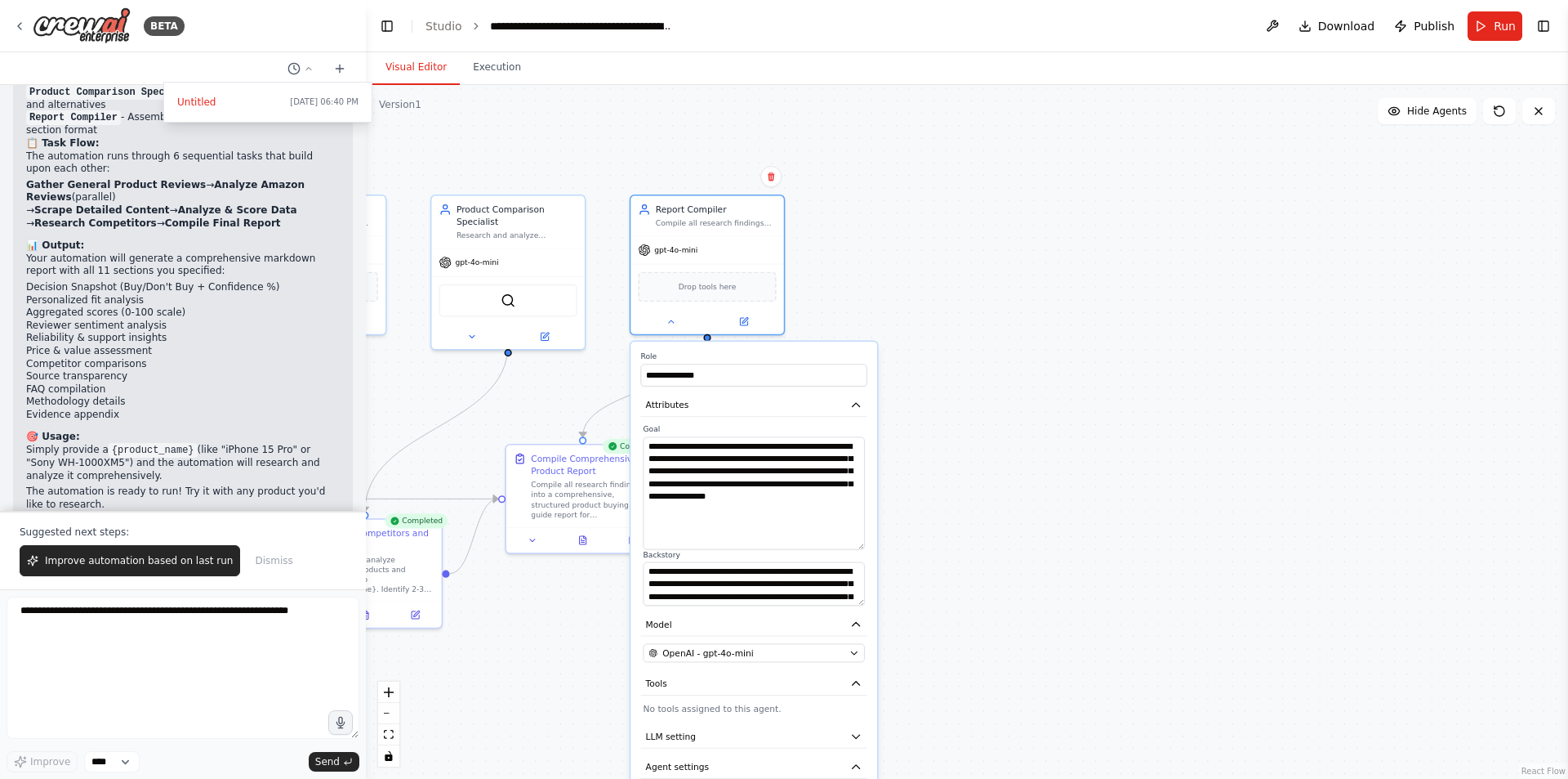
drag, startPoint x: 859, startPoint y: 477, endPoint x: 847, endPoint y: 546, distance: 70.0
click at [847, 546] on textarea "**********" at bounding box center [754, 493] width 221 height 113
drag, startPoint x: 860, startPoint y: 601, endPoint x: 849, endPoint y: 669, distance: 68.9
click at [849, 669] on textarea "**********" at bounding box center [754, 617] width 221 height 111
click at [856, 411] on icon "button" at bounding box center [856, 405] width 12 height 12
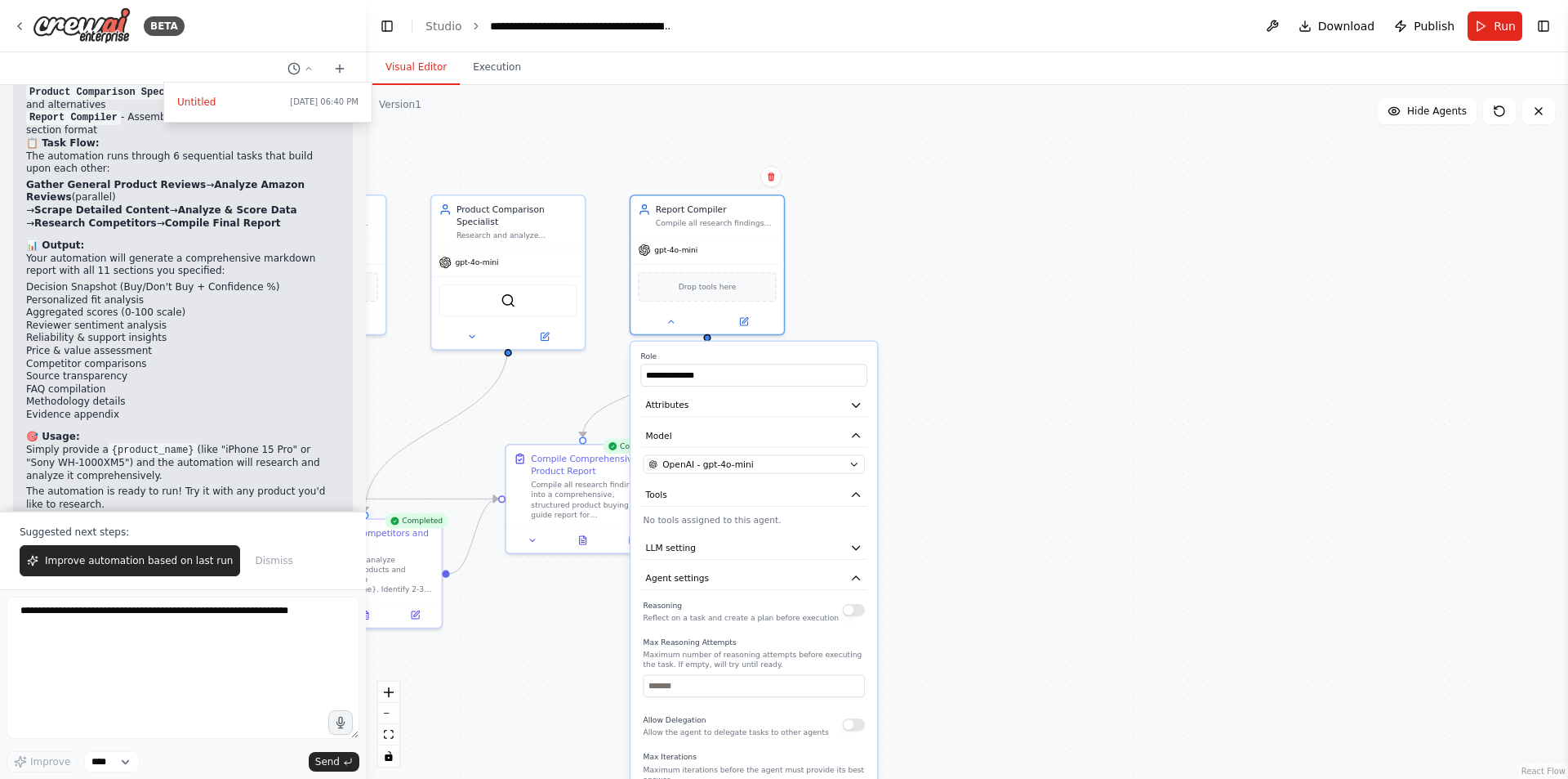
click at [948, 396] on div ".deletable-edge-delete-btn { width: 20px; height: 20px; border: 0px solid #ffff…" at bounding box center [968, 431] width 1203 height 694
click at [660, 319] on button at bounding box center [670, 318] width 70 height 15
click at [534, 538] on icon at bounding box center [533, 537] width 5 height 2
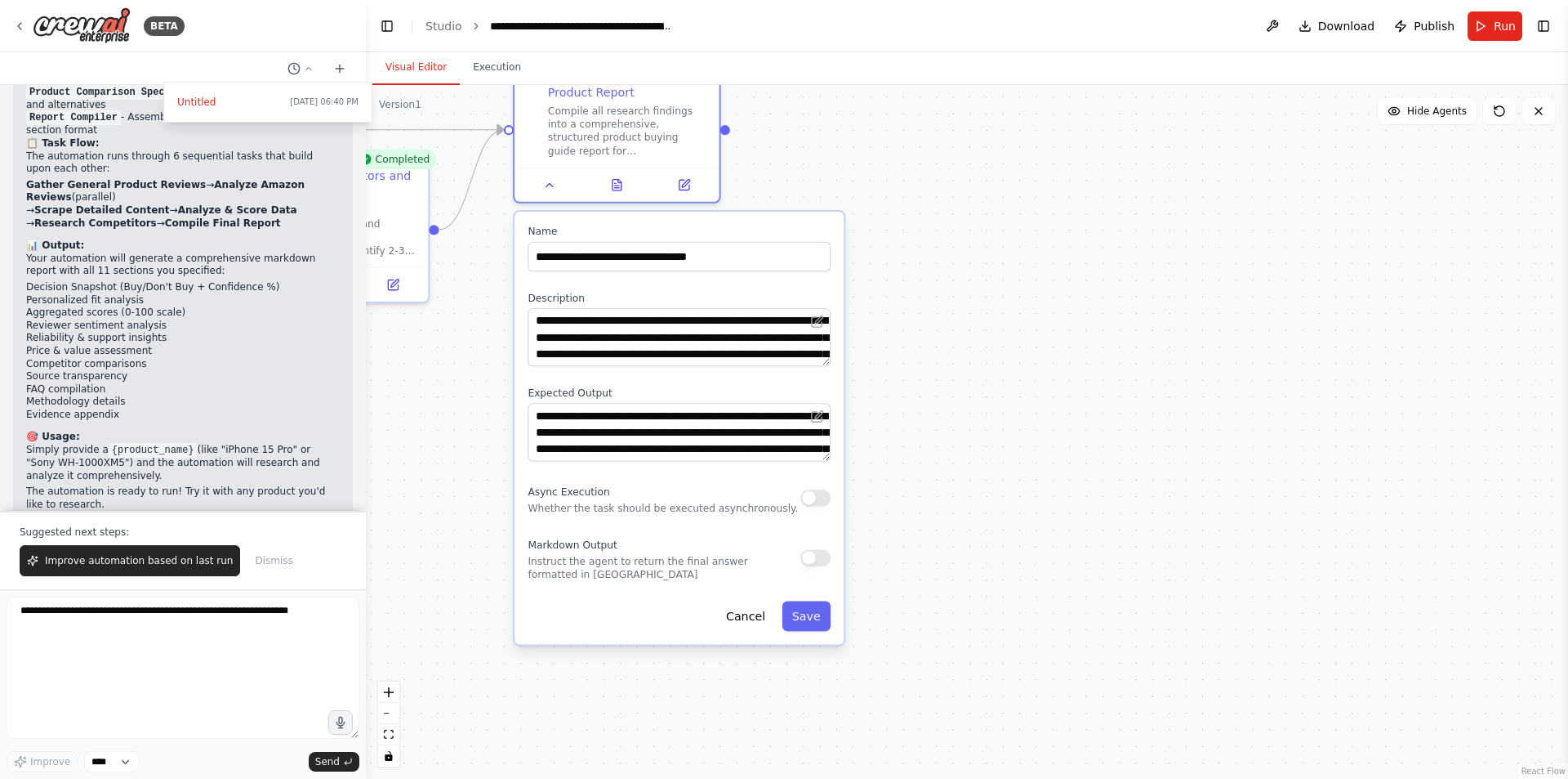
drag, startPoint x: 916, startPoint y: 527, endPoint x: 1063, endPoint y: 167, distance: 388.9
click at [1063, 167] on div ".deletable-edge-delete-btn { width: 20px; height: 20px; border: 0px solid #ffff…" at bounding box center [968, 431] width 1203 height 694
click at [826, 367] on div "**********" at bounding box center [679, 427] width 329 height 432
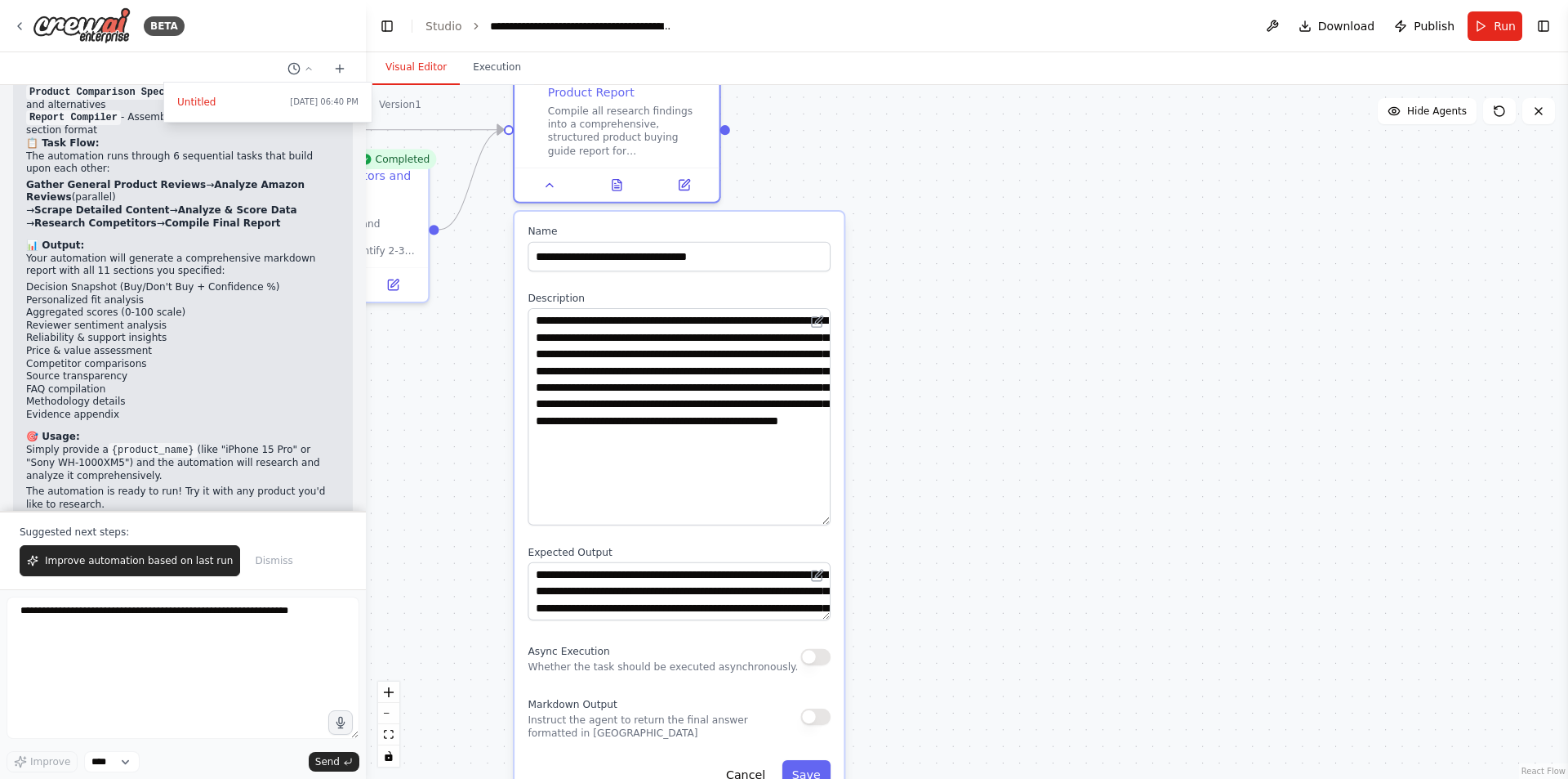
drag, startPoint x: 826, startPoint y: 364, endPoint x: 829, endPoint y: 524, distance: 160.0
click at [829, 524] on textarea "**********" at bounding box center [679, 417] width 303 height 218
click at [712, 360] on textarea "**********" at bounding box center [679, 417] width 303 height 218
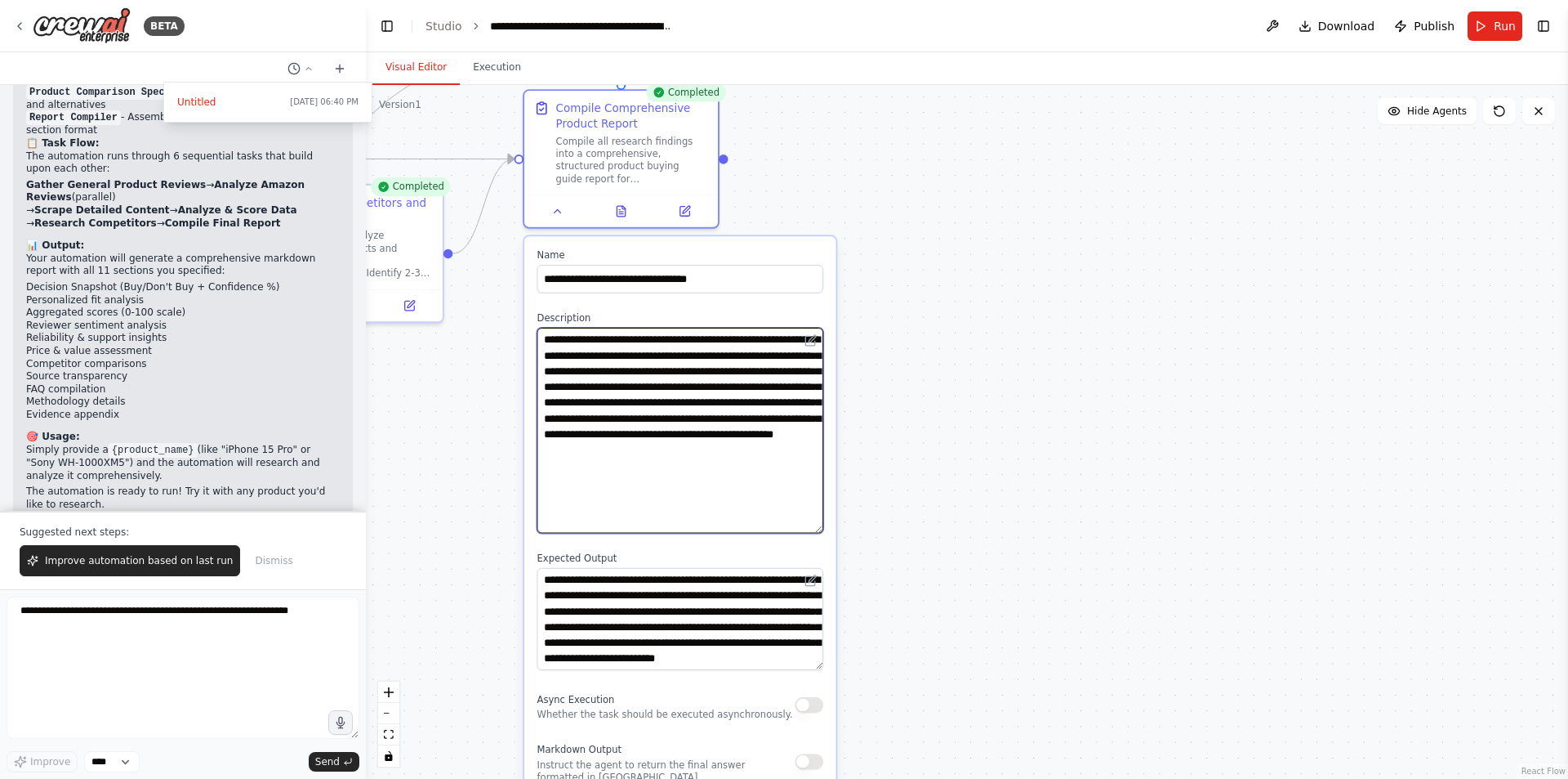
drag, startPoint x: 817, startPoint y: 618, endPoint x: 818, endPoint y: 665, distance: 47.0
click at [818, 665] on textarea "**********" at bounding box center [680, 619] width 286 height 102
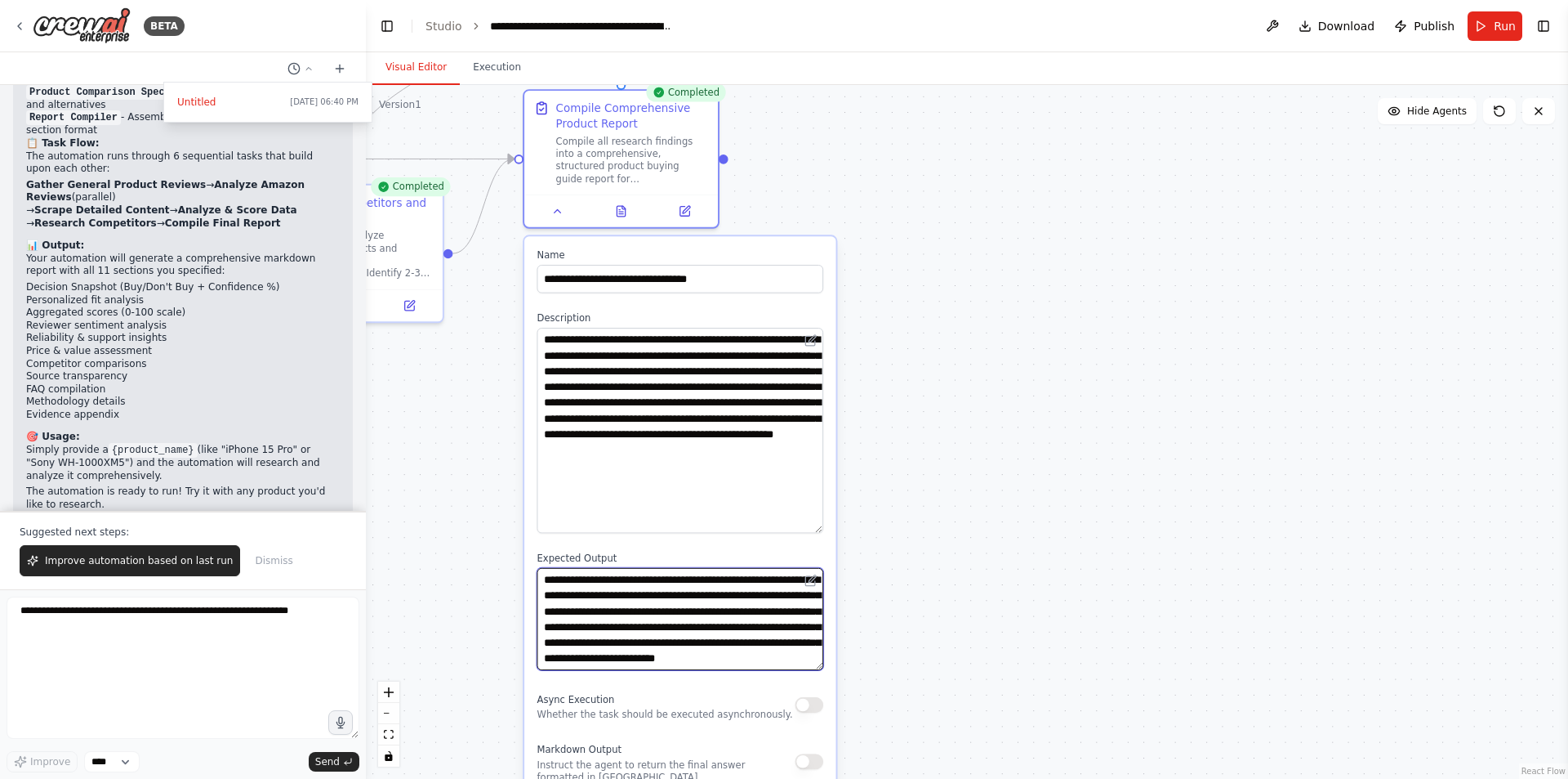
click at [743, 651] on textarea "**********" at bounding box center [680, 619] width 286 height 102
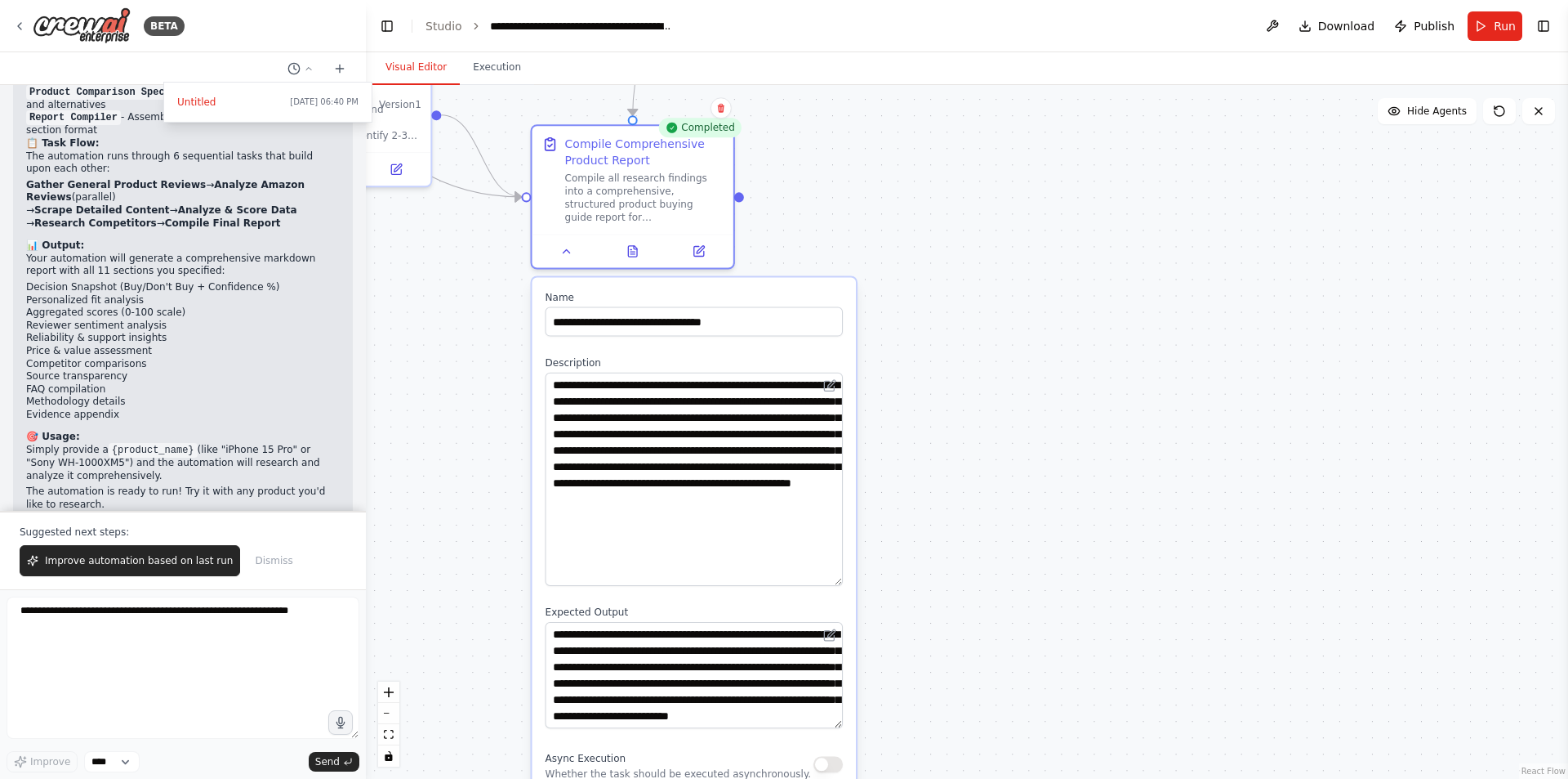
drag, startPoint x: 691, startPoint y: 727, endPoint x: 701, endPoint y: 725, distance: 10.2
click at [701, 725] on div "**********" at bounding box center [694, 593] width 324 height 631
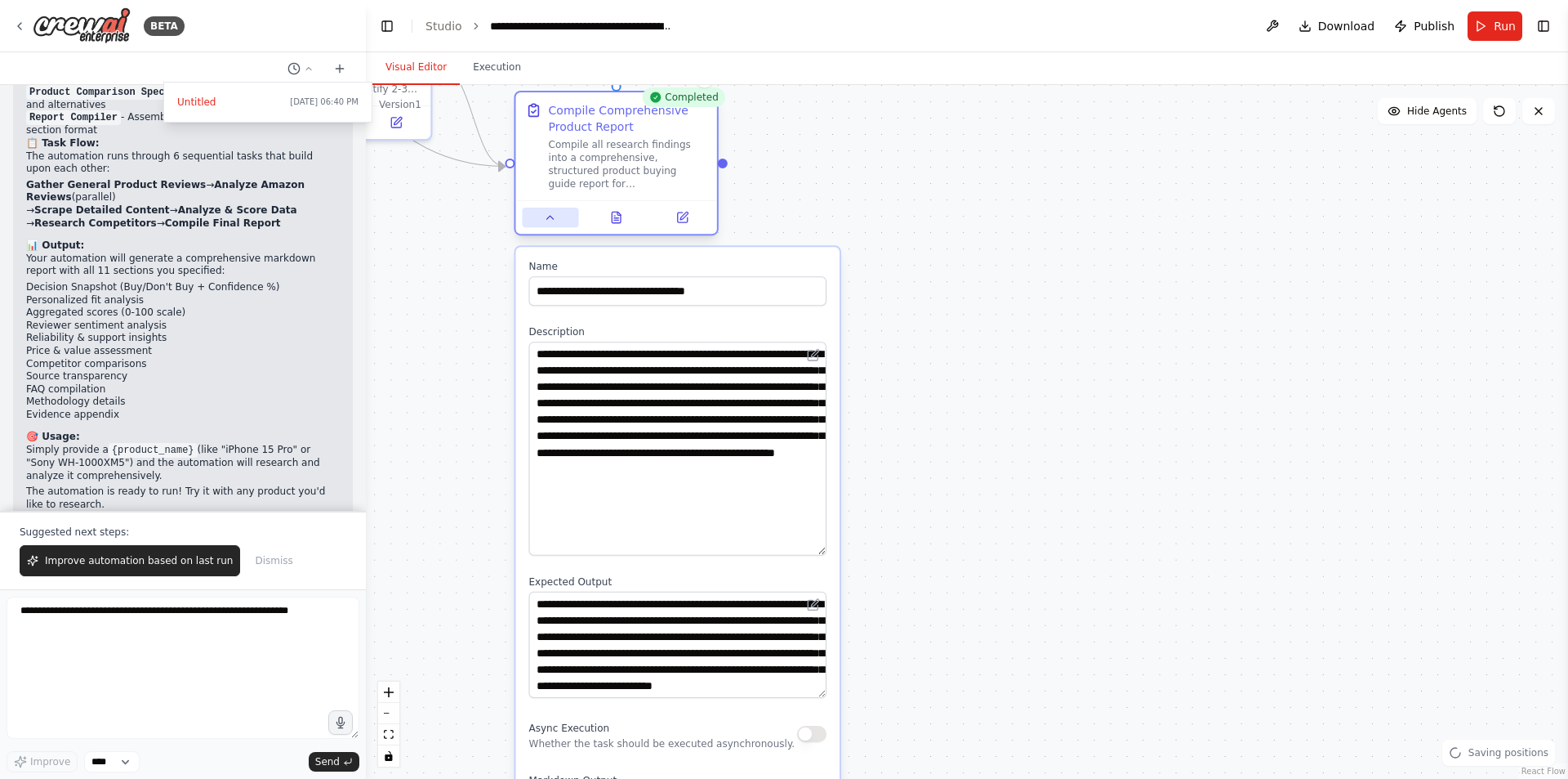
click at [558, 212] on button at bounding box center [549, 218] width 56 height 20
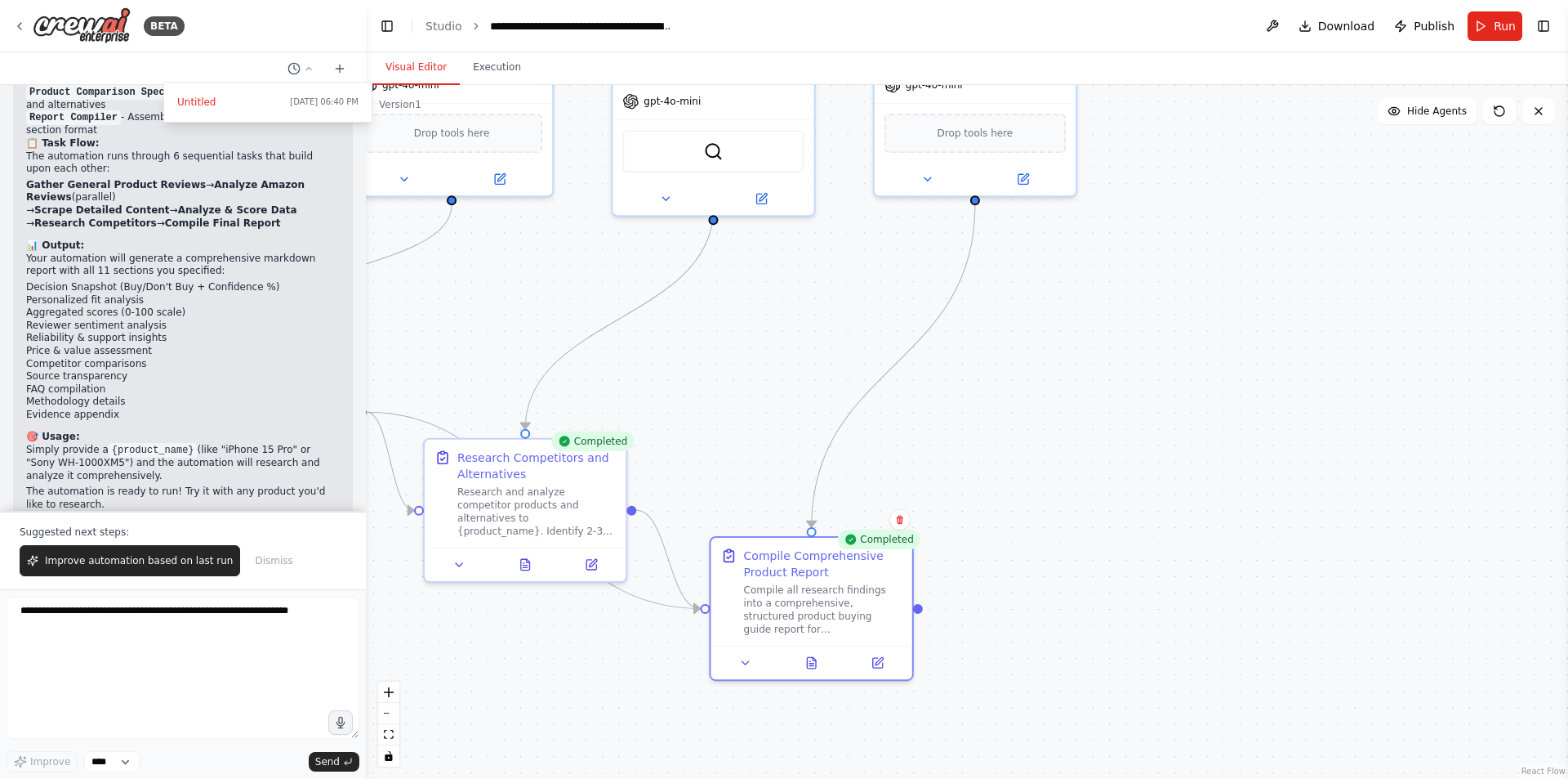
drag, startPoint x: 809, startPoint y: 237, endPoint x: 1005, endPoint y: 680, distance: 484.4
click at [1005, 680] on div ".deletable-edge-delete-btn { width: 20px; height: 20px; border: 0px solid #ffff…" at bounding box center [968, 431] width 1203 height 694
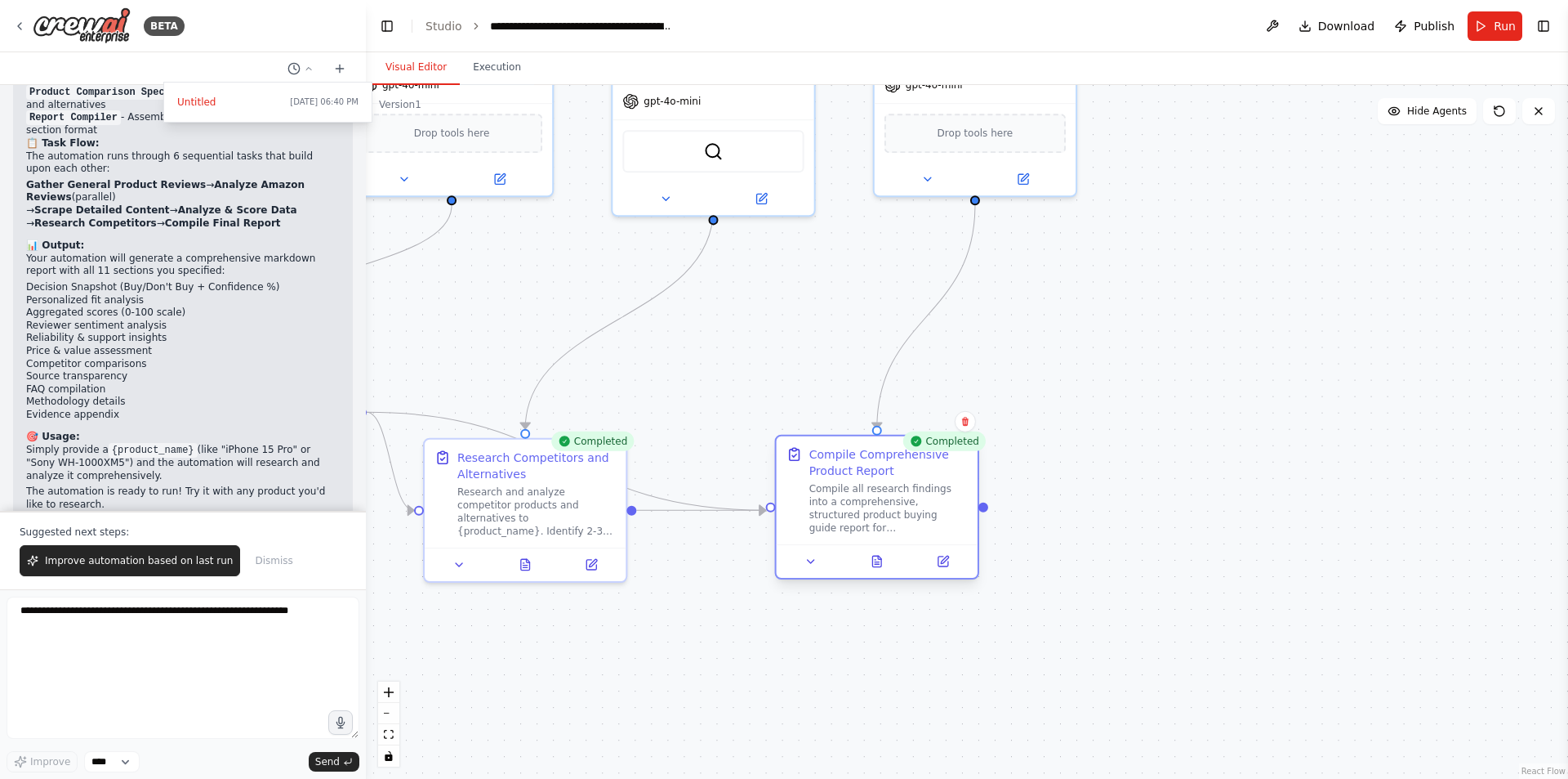
drag, startPoint x: 816, startPoint y: 596, endPoint x: 893, endPoint y: 473, distance: 145.1
click at [893, 473] on div "Compile Comprehensive Product Report Compile all research findings into a compr…" at bounding box center [888, 490] width 158 height 89
